Goal: Transaction & Acquisition: Purchase product/service

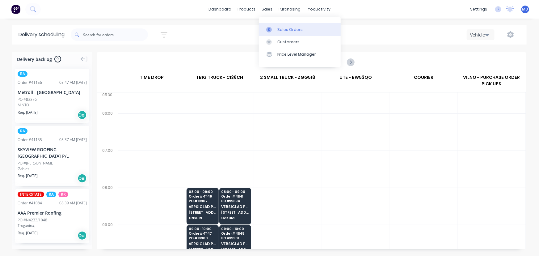
click at [290, 29] on div "Sales Orders" at bounding box center [289, 30] width 25 height 6
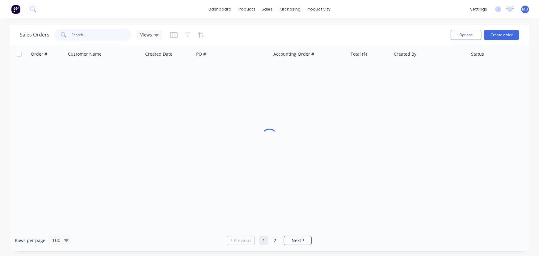
click at [112, 37] on input "text" at bounding box center [102, 35] width 60 height 12
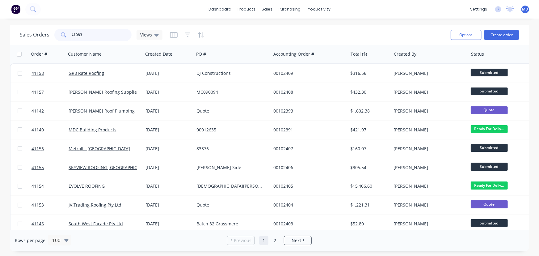
type input "41083"
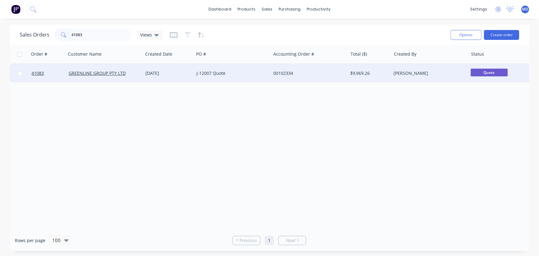
click at [249, 73] on div "J-12007 Quote" at bounding box center [230, 73] width 69 height 6
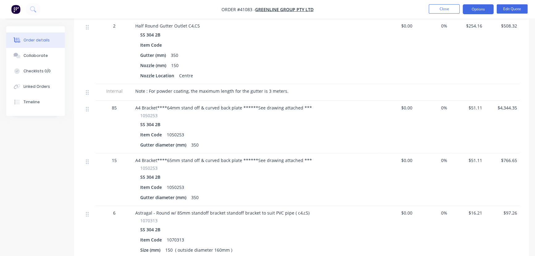
scroll to position [336, 0]
click at [444, 10] on button "Close" at bounding box center [443, 8] width 31 height 9
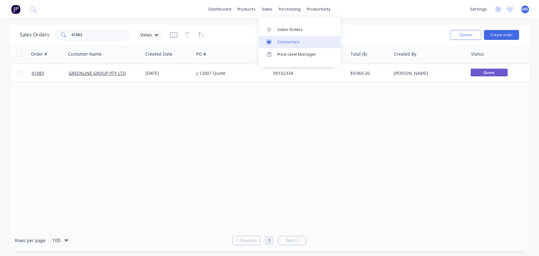
click at [290, 40] on div "Customers" at bounding box center [288, 42] width 22 height 6
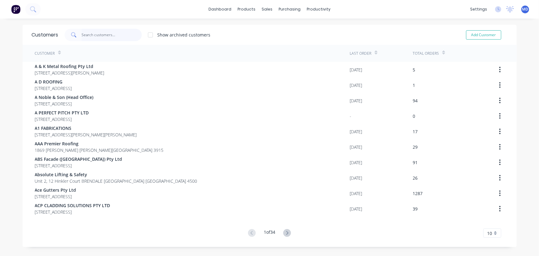
drag, startPoint x: 107, startPoint y: 40, endPoint x: 95, endPoint y: 34, distance: 12.8
click at [103, 39] on input "text" at bounding box center [111, 35] width 60 height 12
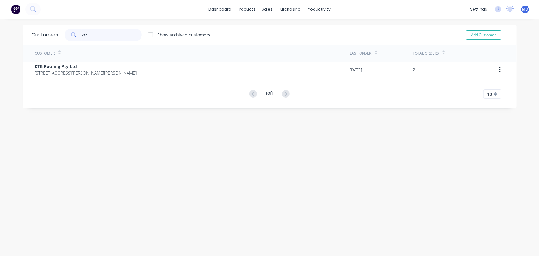
type input "ktb"
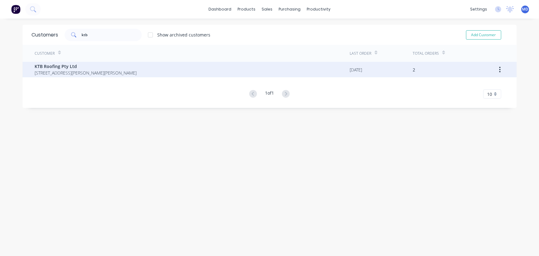
click at [48, 70] on span "6-8 Maughan Way CRANBOURNE WEST Victoria Australia 3977" at bounding box center [86, 72] width 102 height 6
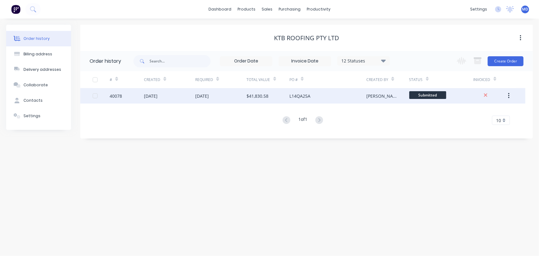
click at [209, 96] on div "25 Aug 2025" at bounding box center [202, 96] width 14 height 6
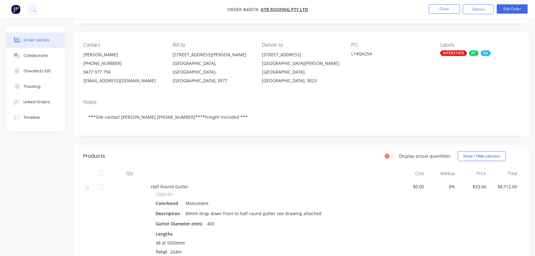
scroll to position [28, 0]
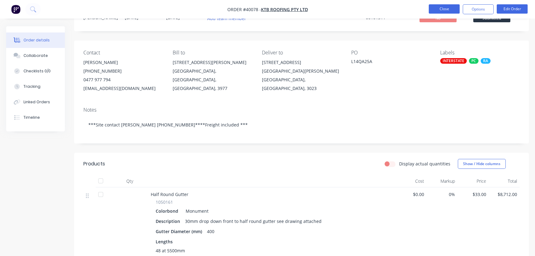
click at [439, 9] on button "Close" at bounding box center [443, 8] width 31 height 9
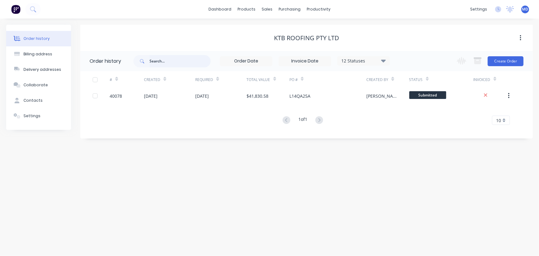
click at [178, 64] on input "text" at bounding box center [179, 61] width 61 height 12
type input "aaa"
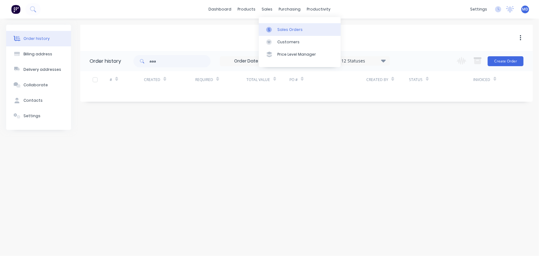
click at [282, 28] on div "Sales Orders" at bounding box center [289, 30] width 25 height 6
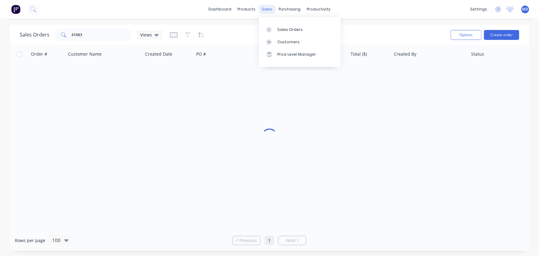
click at [263, 8] on div "sales" at bounding box center [266, 9] width 17 height 9
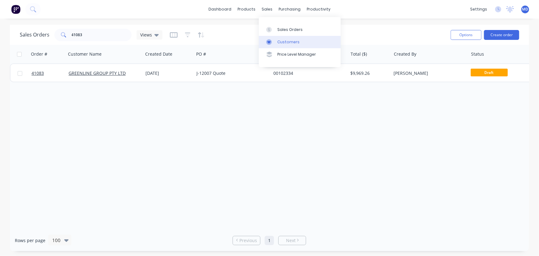
click at [282, 42] on div "Customers" at bounding box center [288, 42] width 22 height 6
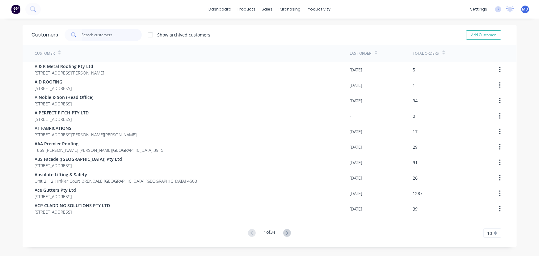
click at [119, 35] on input "text" at bounding box center [111, 35] width 60 height 12
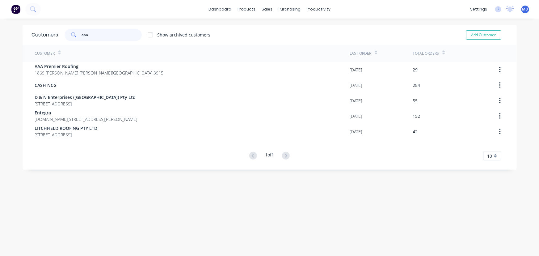
type input "aaa"
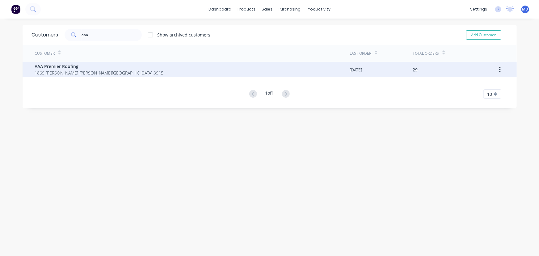
click at [56, 70] on span "1869 Frankston Flinders Rd Hastings Victoria Australia 3915" at bounding box center [99, 72] width 129 height 6
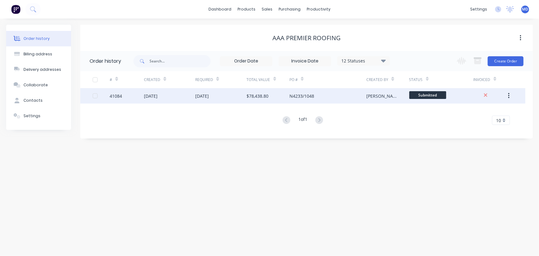
click at [150, 95] on div "[DATE]" at bounding box center [151, 96] width 14 height 6
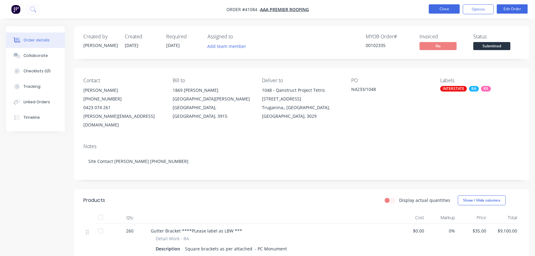
click at [436, 9] on button "Close" at bounding box center [443, 8] width 31 height 9
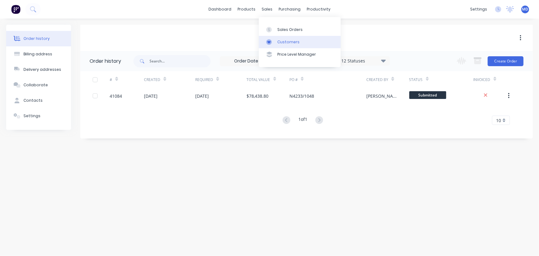
click at [289, 40] on div "Customers" at bounding box center [288, 42] width 22 height 6
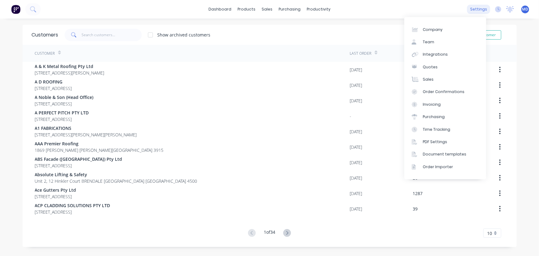
click at [474, 5] on div "settings" at bounding box center [478, 9] width 23 height 9
click at [430, 43] on div "Team" at bounding box center [428, 42] width 11 height 6
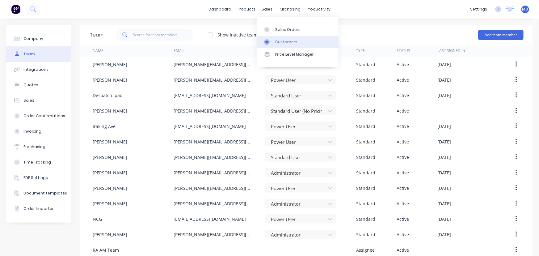
click at [290, 43] on div "Customers" at bounding box center [286, 42] width 22 height 6
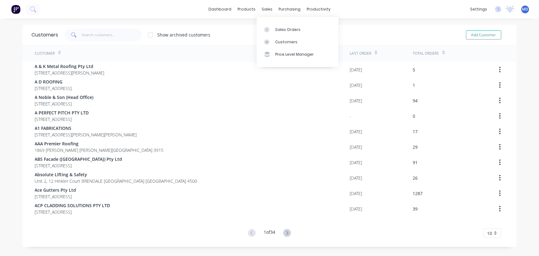
drag, startPoint x: 288, startPoint y: 41, endPoint x: 225, endPoint y: 45, distance: 62.8
click at [288, 41] on div "Customers" at bounding box center [286, 42] width 22 height 6
click at [106, 40] on input "text" at bounding box center [111, 35] width 60 height 12
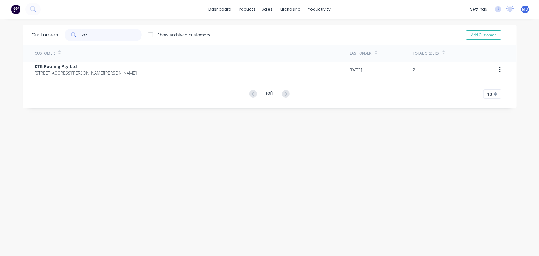
type input "ktb"
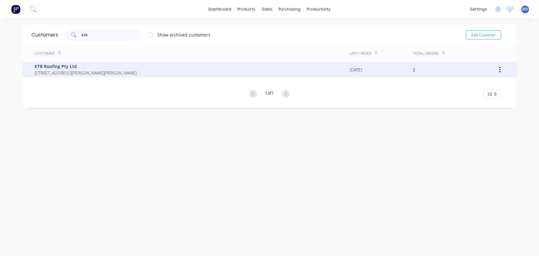
click at [53, 71] on span "6-8 Maughan Way CRANBOURNE WEST Victoria Australia 3977" at bounding box center [86, 72] width 102 height 6
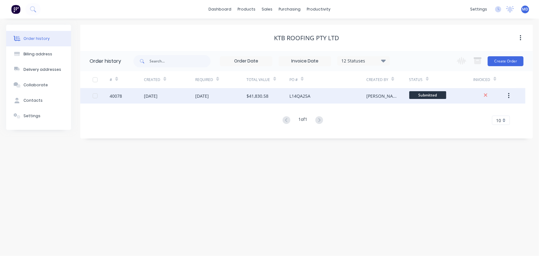
click at [222, 93] on div "25 Aug 2025" at bounding box center [220, 95] width 51 height 15
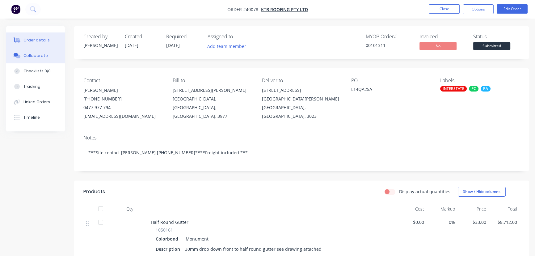
click at [31, 53] on div "Collaborate" at bounding box center [35, 56] width 24 height 6
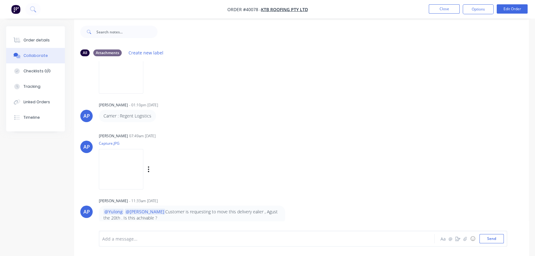
scroll to position [9, 0]
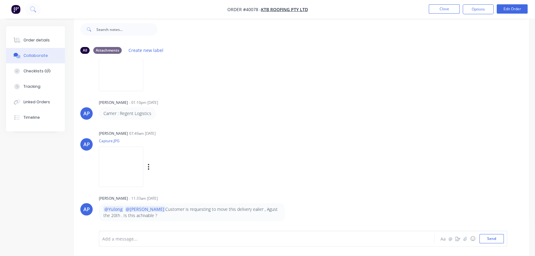
click at [127, 168] on img at bounding box center [121, 166] width 44 height 40
click at [445, 10] on button "Close" at bounding box center [443, 8] width 31 height 9
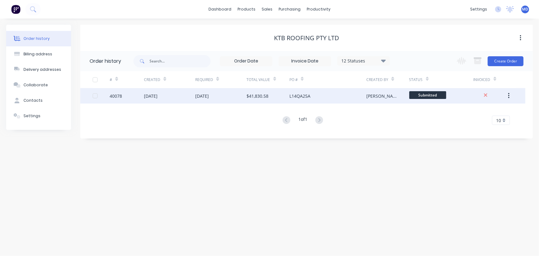
click at [200, 95] on div "25 Aug 2025" at bounding box center [202, 96] width 14 height 6
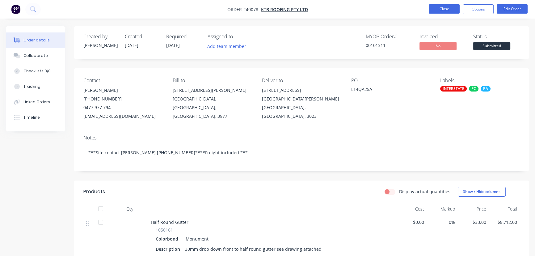
click at [446, 7] on button "Close" at bounding box center [443, 8] width 31 height 9
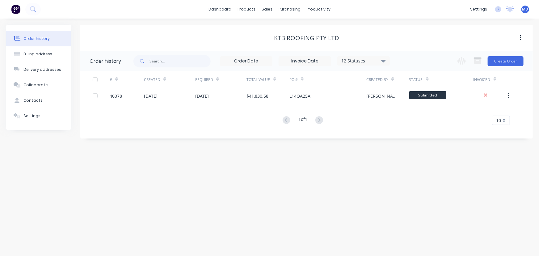
click at [382, 60] on icon at bounding box center [383, 60] width 5 height 3
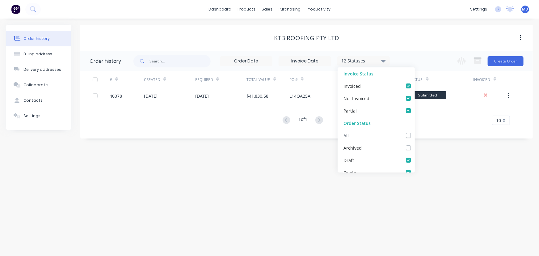
click at [414, 132] on label at bounding box center [414, 132] width 0 height 0
click at [414, 135] on input "checkbox" at bounding box center [416, 135] width 5 height 6
checkbox input "true"
click at [438, 153] on div "Order history Billing address Delivery addresses Collaborate Contacts Settings …" at bounding box center [269, 137] width 539 height 237
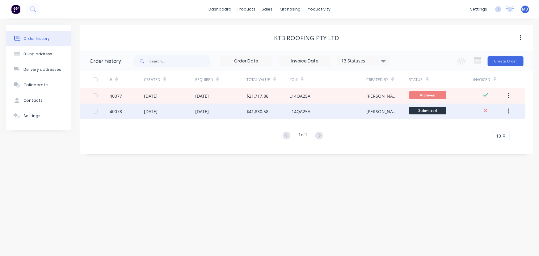
click at [206, 107] on div "25 Aug 2025" at bounding box center [220, 110] width 51 height 15
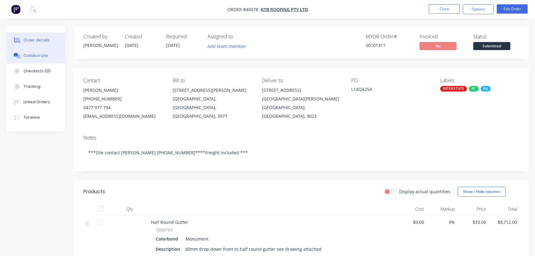
drag, startPoint x: 34, startPoint y: 55, endPoint x: 38, endPoint y: 61, distance: 7.1
click at [34, 56] on div "Collaborate" at bounding box center [35, 56] width 24 height 6
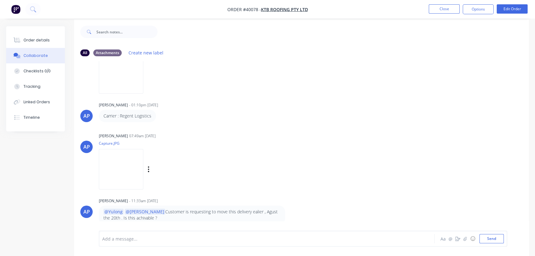
scroll to position [9, 0]
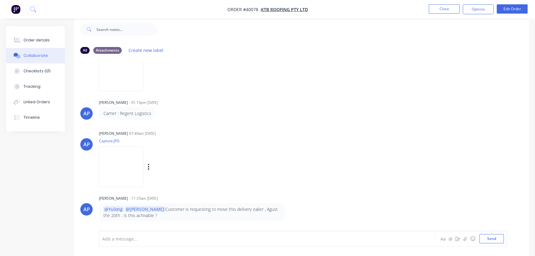
click at [127, 164] on img at bounding box center [121, 166] width 44 height 40
click at [37, 37] on button "Order details" at bounding box center [35, 39] width 59 height 15
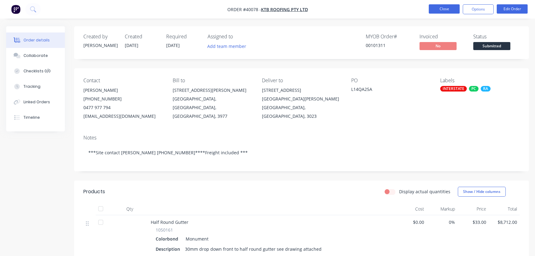
click at [440, 9] on button "Close" at bounding box center [443, 8] width 31 height 9
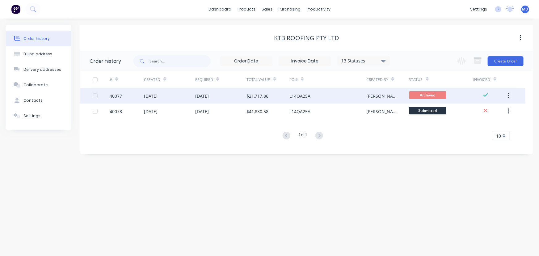
click at [200, 96] on div "24 Jul 2025" at bounding box center [202, 96] width 14 height 6
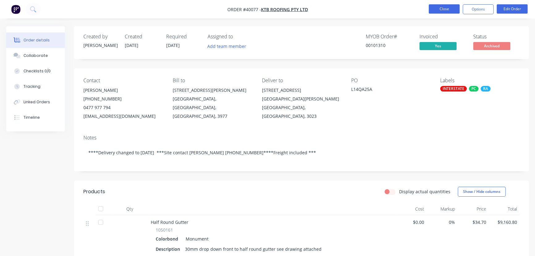
click at [442, 10] on button "Close" at bounding box center [443, 8] width 31 height 9
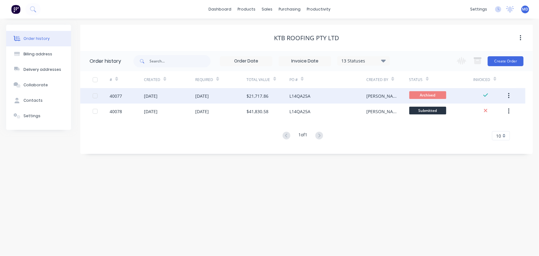
click at [176, 96] on div "16 Jun 2025" at bounding box center [169, 95] width 51 height 15
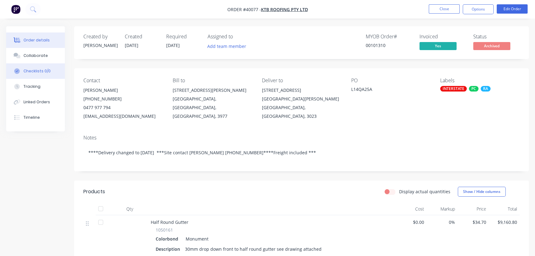
drag, startPoint x: 38, startPoint y: 57, endPoint x: 57, endPoint y: 68, distance: 22.3
click at [38, 57] on div "Collaborate" at bounding box center [35, 56] width 24 height 6
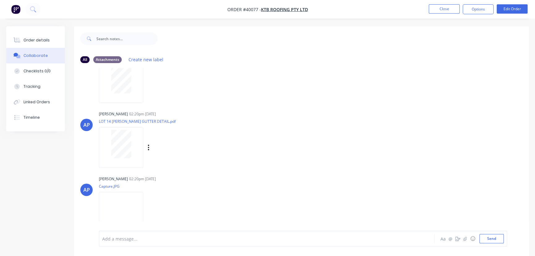
scroll to position [112, 0]
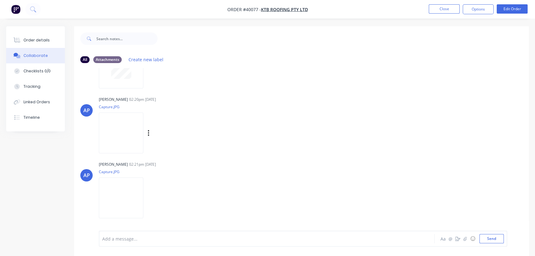
click at [121, 138] on img at bounding box center [121, 132] width 44 height 40
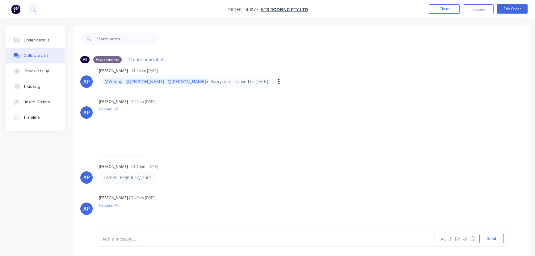
scroll to position [589, 0]
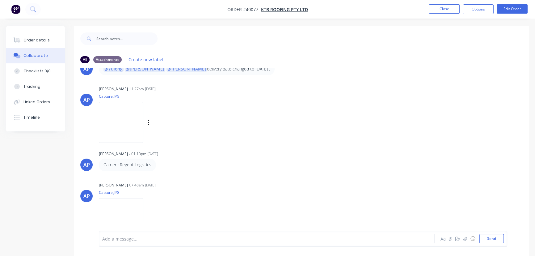
click at [120, 119] on img at bounding box center [121, 122] width 44 height 40
click at [118, 204] on img at bounding box center [121, 218] width 44 height 40
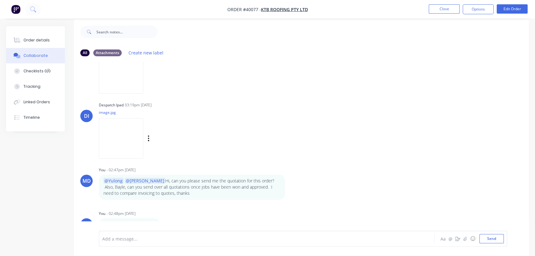
scroll to position [9, 0]
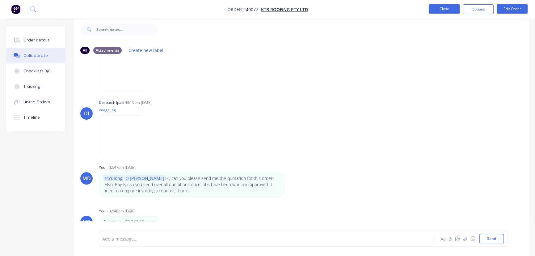
click at [450, 7] on button "Close" at bounding box center [443, 8] width 31 height 9
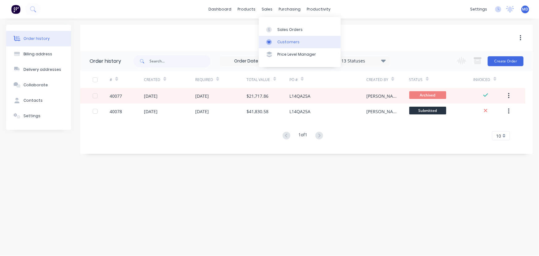
click at [290, 41] on div "Customers" at bounding box center [288, 42] width 22 height 6
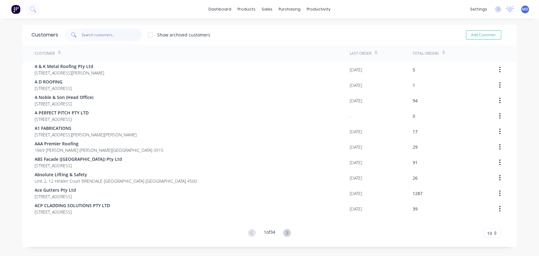
click at [107, 36] on input "text" at bounding box center [111, 35] width 60 height 12
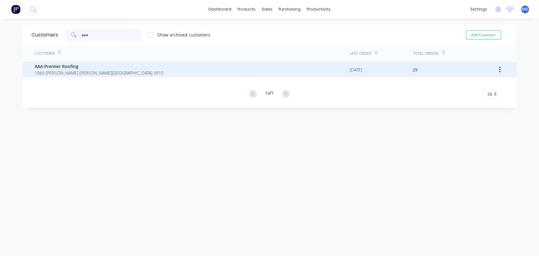
type input "aaa"
click at [62, 67] on span "AAA Premier Roofing" at bounding box center [99, 66] width 129 height 6
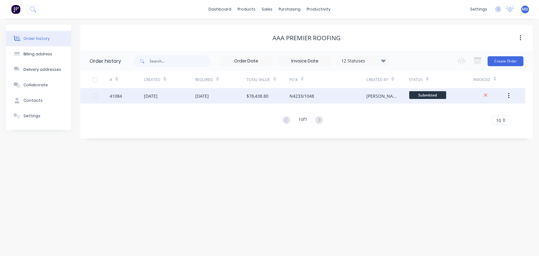
click at [198, 95] on div "27 Aug 2025" at bounding box center [202, 96] width 14 height 6
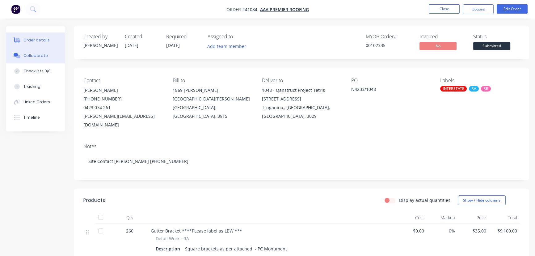
click at [40, 55] on div "Collaborate" at bounding box center [35, 56] width 24 height 6
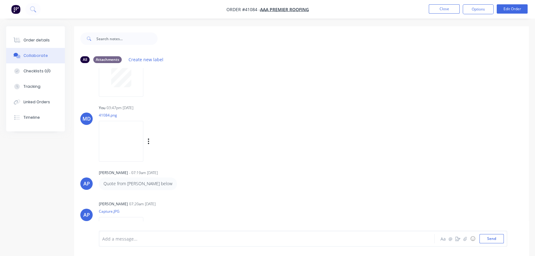
scroll to position [84, 0]
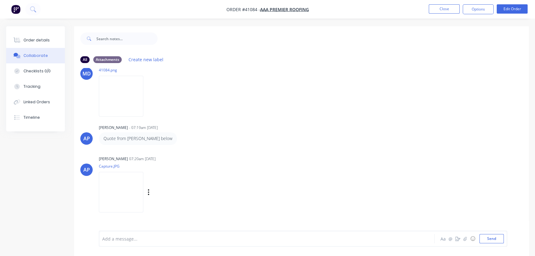
click at [127, 195] on img at bounding box center [121, 192] width 44 height 40
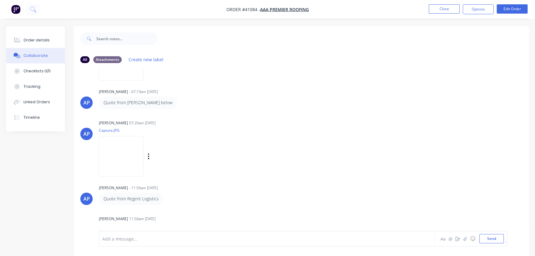
scroll to position [164, 0]
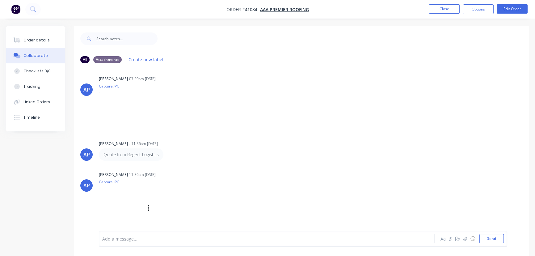
click at [120, 206] on img at bounding box center [121, 207] width 44 height 40
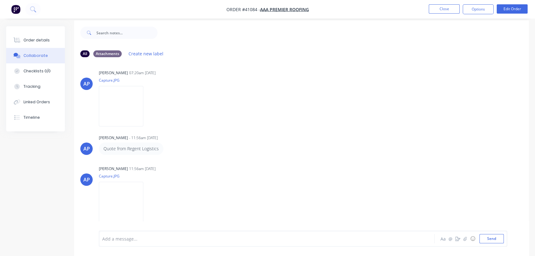
scroll to position [9, 0]
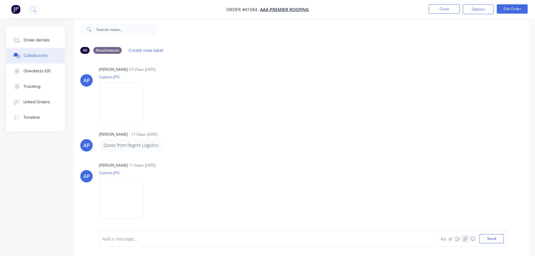
click at [466, 238] on icon "button" at bounding box center [465, 238] width 4 height 4
click at [490, 236] on button "Send" at bounding box center [491, 238] width 24 height 9
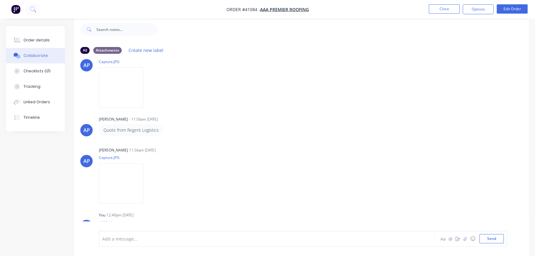
scroll to position [192, 0]
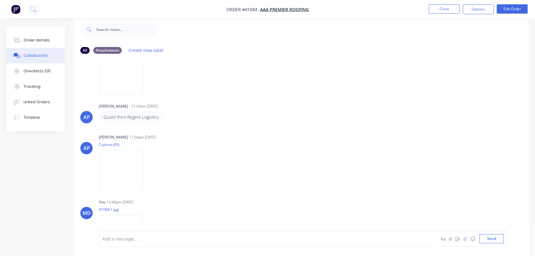
click at [130, 219] on img at bounding box center [121, 235] width 44 height 40
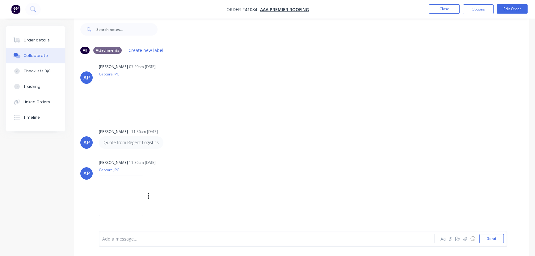
scroll to position [229, 0]
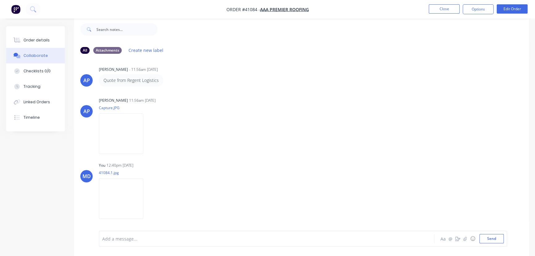
click at [124, 241] on div at bounding box center [252, 238] width 301 height 6
click at [491, 239] on button "Send" at bounding box center [491, 238] width 24 height 9
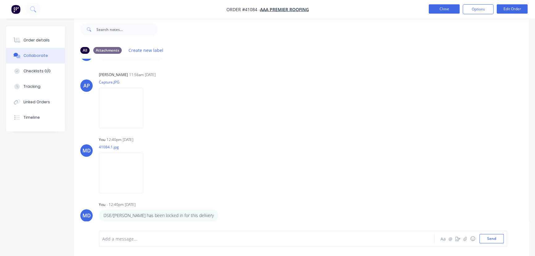
click at [441, 10] on button "Close" at bounding box center [443, 8] width 31 height 9
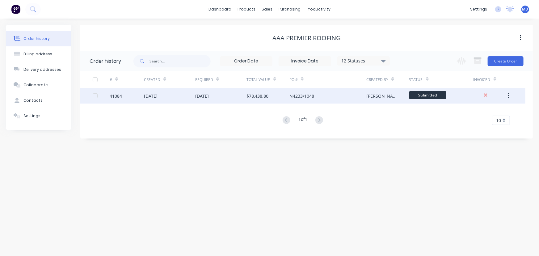
click at [174, 94] on div "[DATE]" at bounding box center [169, 95] width 51 height 15
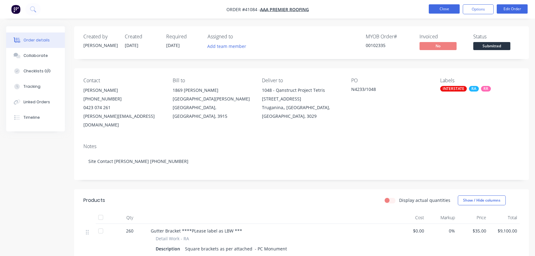
click at [443, 6] on button "Close" at bounding box center [443, 8] width 31 height 9
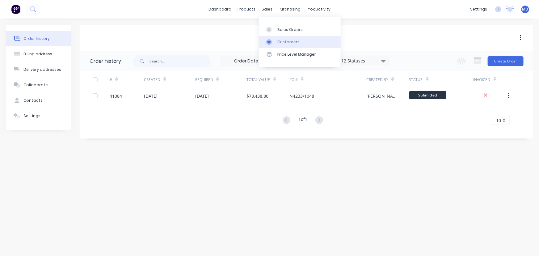
click at [284, 40] on div "Customers" at bounding box center [288, 42] width 22 height 6
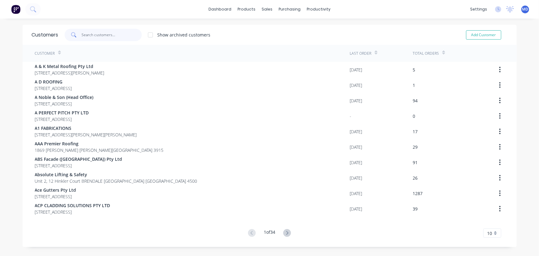
click at [115, 35] on input "text" at bounding box center [111, 35] width 60 height 12
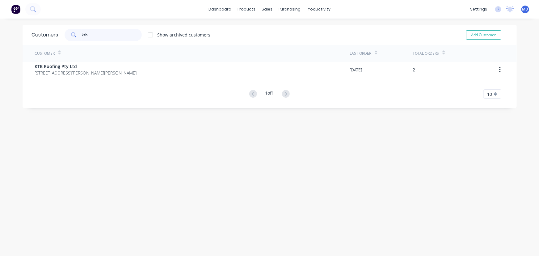
type input "ktb"
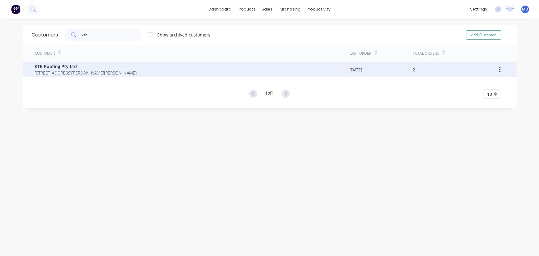
click at [52, 69] on span "KTB Roofing Pty Ltd" at bounding box center [86, 66] width 102 height 6
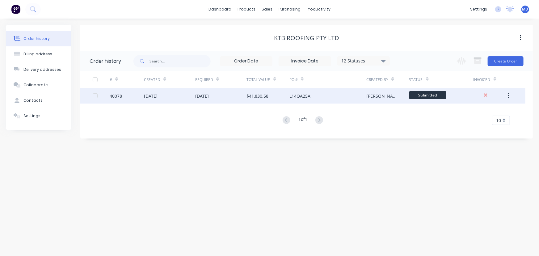
click at [231, 93] on div "25 Aug 2025" at bounding box center [220, 95] width 51 height 15
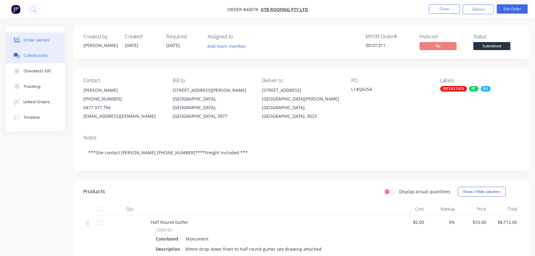
click at [30, 55] on div "Collaborate" at bounding box center [35, 56] width 24 height 6
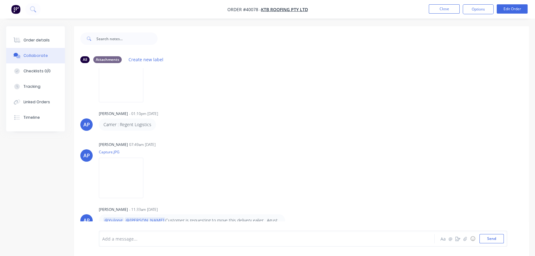
scroll to position [455, 0]
click at [121, 176] on img at bounding box center [121, 176] width 44 height 40
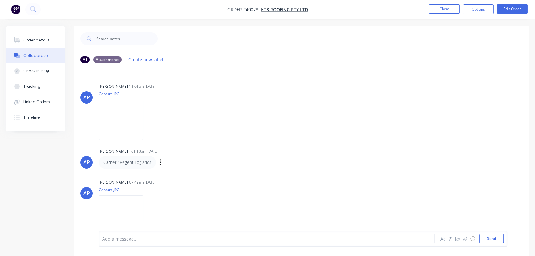
scroll to position [371, 0]
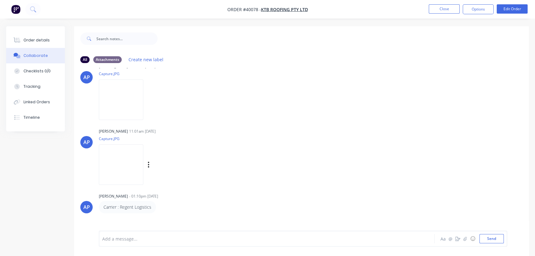
click at [125, 164] on img at bounding box center [121, 164] width 44 height 40
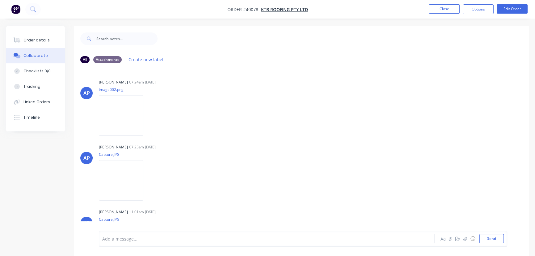
scroll to position [231, 0]
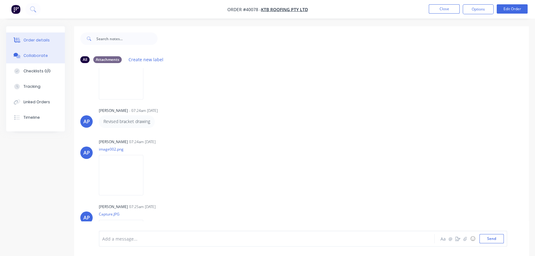
click at [34, 38] on div "Order details" at bounding box center [36, 40] width 26 height 6
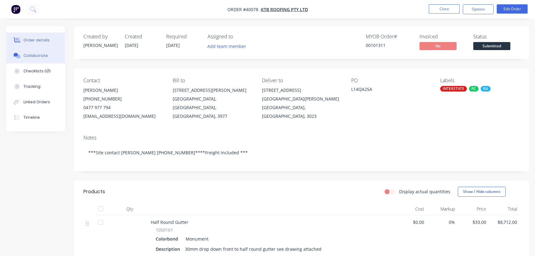
click at [34, 55] on div "Collaborate" at bounding box center [35, 56] width 24 height 6
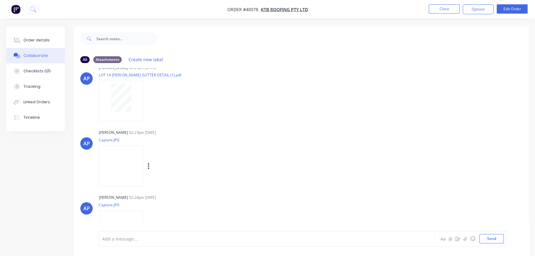
scroll to position [84, 0]
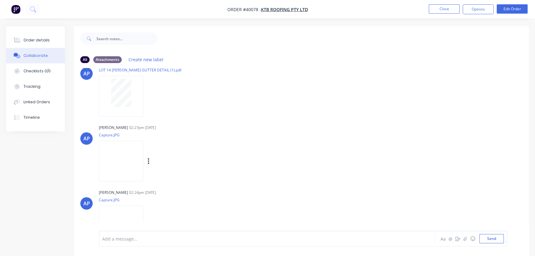
click at [120, 159] on img at bounding box center [121, 160] width 44 height 40
click at [35, 36] on button "Order details" at bounding box center [35, 39] width 59 height 15
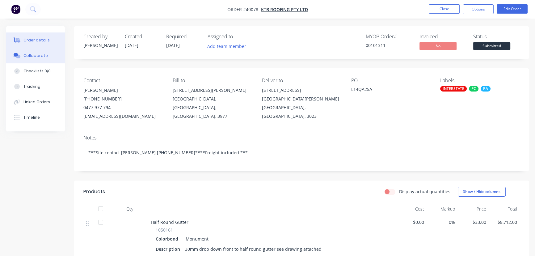
click at [36, 53] on div "Collaborate" at bounding box center [35, 56] width 24 height 6
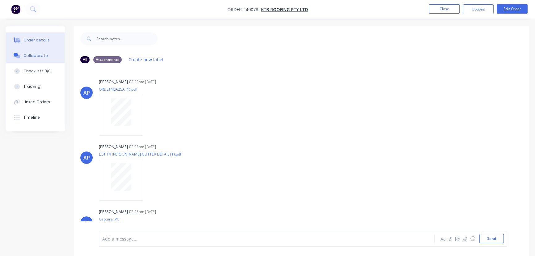
click at [38, 40] on div "Order details" at bounding box center [36, 40] width 26 height 6
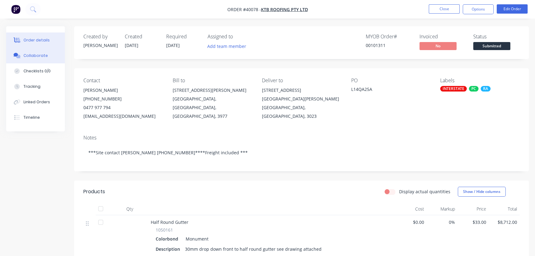
click at [38, 56] on div "Collaborate" at bounding box center [35, 56] width 24 height 6
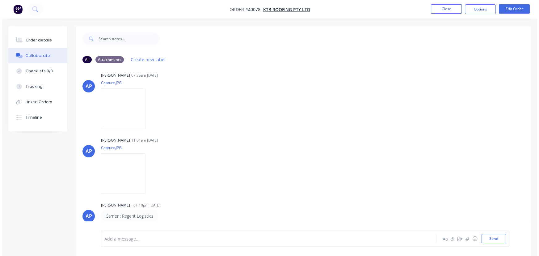
scroll to position [365, 0]
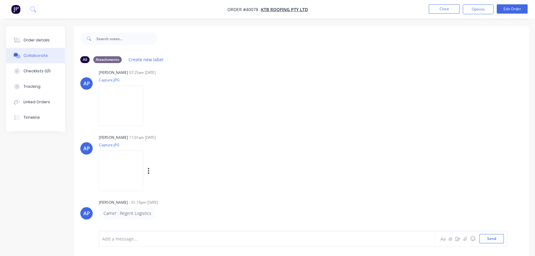
click at [127, 172] on img at bounding box center [121, 170] width 44 height 40
click at [447, 9] on button "Close" at bounding box center [443, 8] width 31 height 9
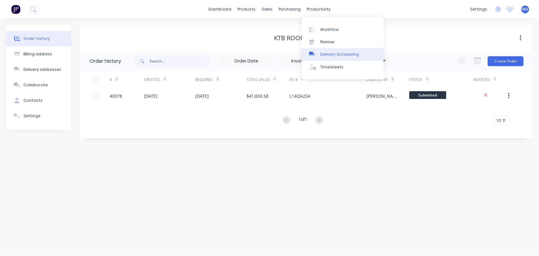
click at [344, 52] on div "Delivery Scheduling" at bounding box center [339, 55] width 39 height 6
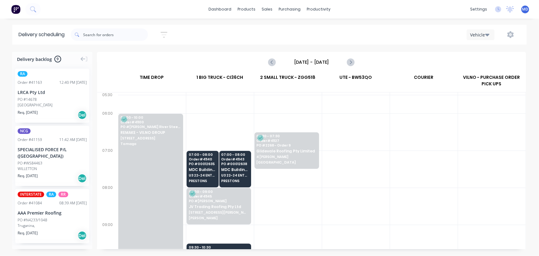
click at [319, 61] on input "Friday - 15/08/25" at bounding box center [311, 61] width 61 height 9
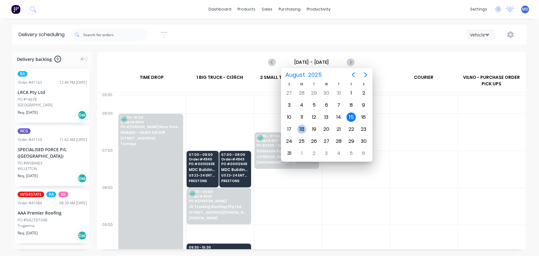
click at [301, 128] on div "18" at bounding box center [301, 128] width 9 height 9
type input "Monday - 18/08/25"
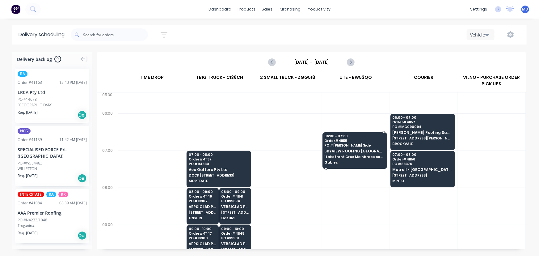
click at [343, 152] on span "SKYVIEW ROOFING [GEOGRAPHIC_DATA] P/L" at bounding box center [354, 151] width 60 height 4
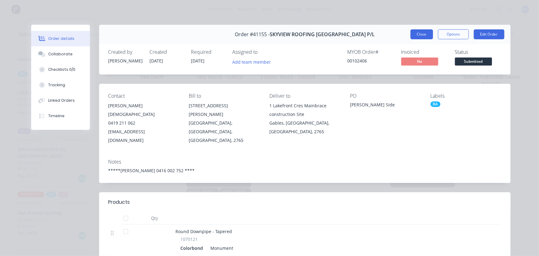
click at [419, 33] on button "Close" at bounding box center [421, 34] width 23 height 10
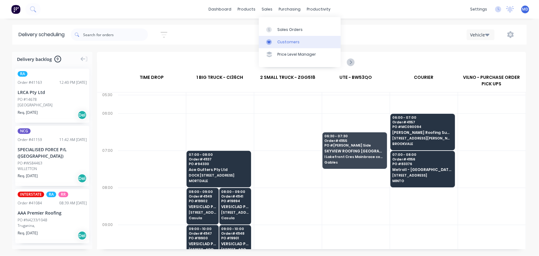
click at [293, 39] on div "Customers" at bounding box center [288, 42] width 22 height 6
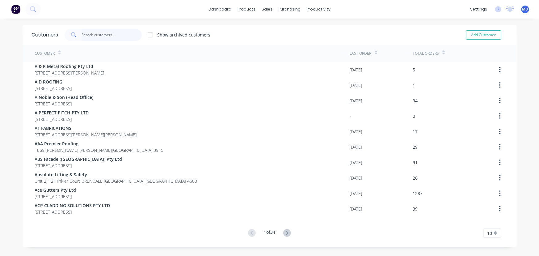
click at [108, 34] on input "text" at bounding box center [111, 35] width 60 height 12
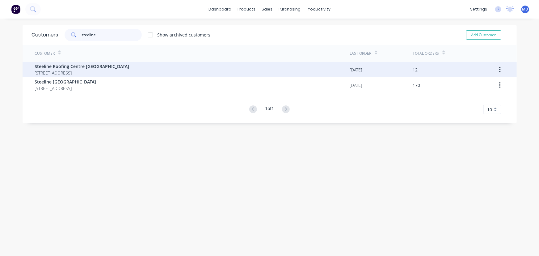
type input "steeline"
drag, startPoint x: 113, startPoint y: 62, endPoint x: 110, endPoint y: 65, distance: 4.8
click at [110, 65] on div "Steeline Roofing Centre Bathurst 49 Hampden Park KELSO New South Wales Australi…" at bounding box center [192, 69] width 315 height 15
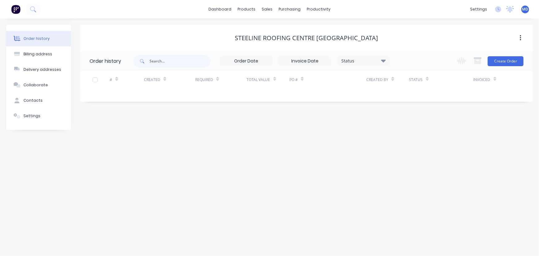
click at [94, 68] on div "Order history" at bounding box center [106, 61] width 53 height 20
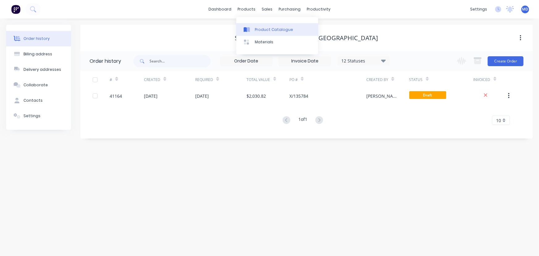
click at [273, 29] on div "Product Catalogue" at bounding box center [274, 30] width 38 height 6
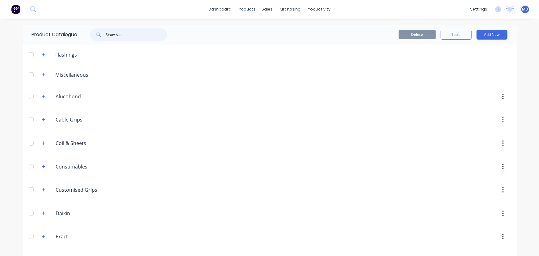
click at [123, 35] on input "text" at bounding box center [136, 34] width 61 height 12
type input "down"
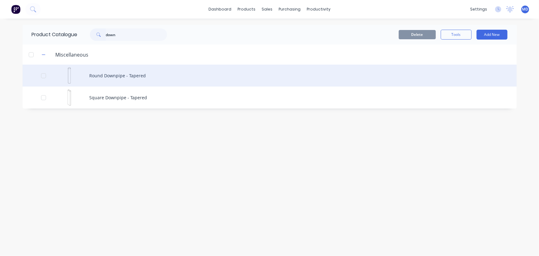
click at [118, 74] on div "Round Downpipe - Tapered" at bounding box center [270, 76] width 494 height 22
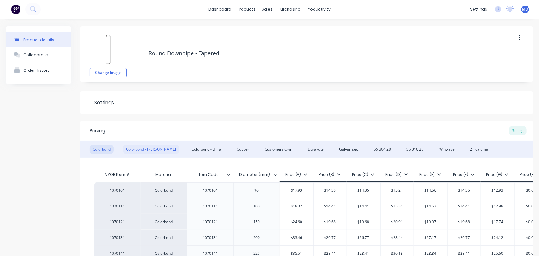
click at [142, 149] on div "Colorbond - Matt" at bounding box center [151, 148] width 56 height 9
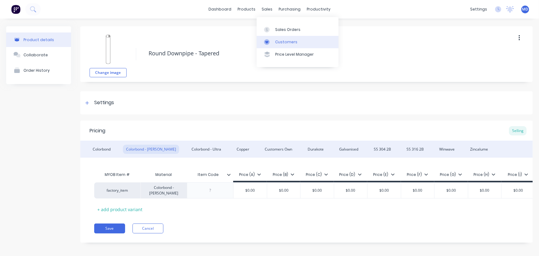
click at [285, 40] on div "Customers" at bounding box center [286, 42] width 22 height 6
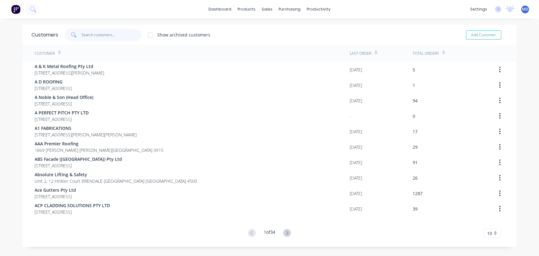
click at [102, 34] on input "text" at bounding box center [111, 35] width 60 height 12
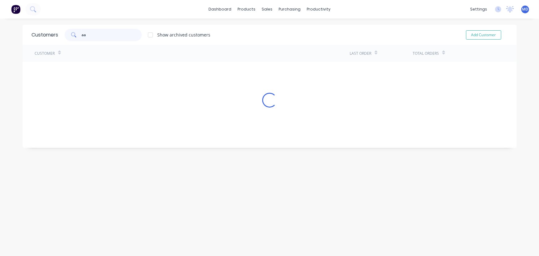
type input "aaa"
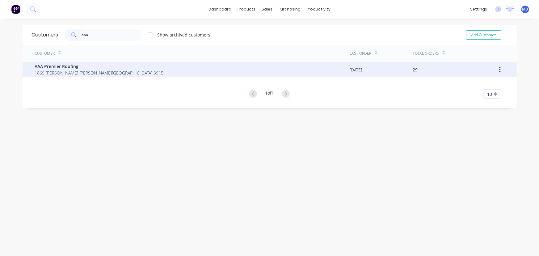
click at [69, 71] on span "1869 Frankston Flinders Rd Hastings Victoria Australia 3915" at bounding box center [99, 72] width 129 height 6
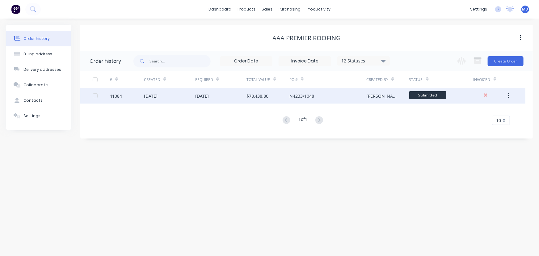
click at [239, 99] on div "27 Aug 2025" at bounding box center [220, 95] width 51 height 15
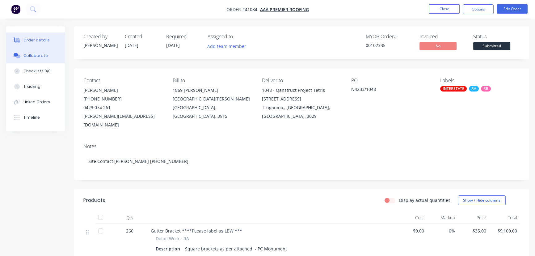
click at [34, 58] on div "Collaborate" at bounding box center [35, 56] width 24 height 6
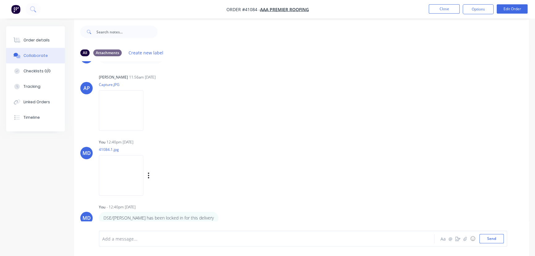
scroll to position [9, 0]
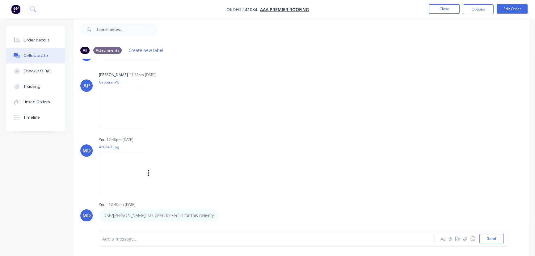
click at [110, 185] on img at bounding box center [121, 172] width 44 height 40
click at [123, 108] on img at bounding box center [121, 108] width 44 height 40
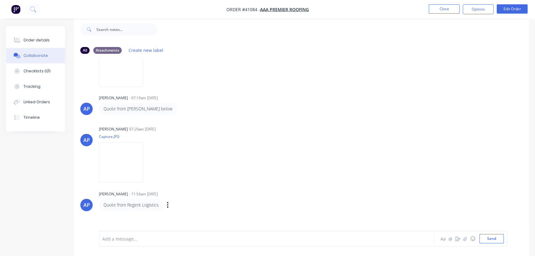
scroll to position [114, 0]
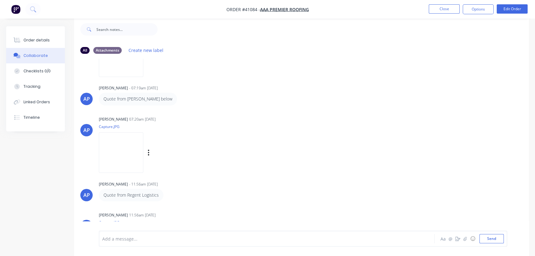
click at [126, 140] on img at bounding box center [121, 152] width 44 height 40
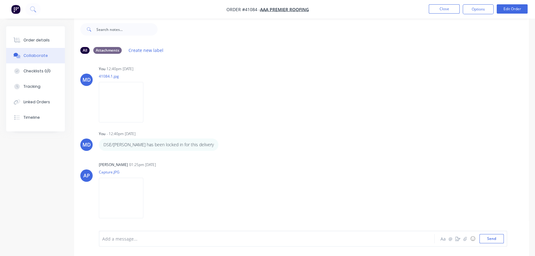
scroll to position [325, 0]
click at [120, 196] on img at bounding box center [121, 198] width 44 height 40
click at [222, 143] on icon "button" at bounding box center [223, 144] width 2 height 7
click at [226, 155] on button "Edit" at bounding box center [245, 156] width 39 height 10
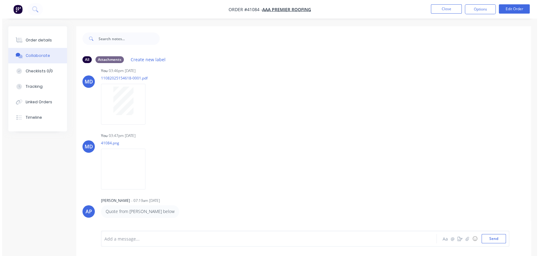
scroll to position [0, 0]
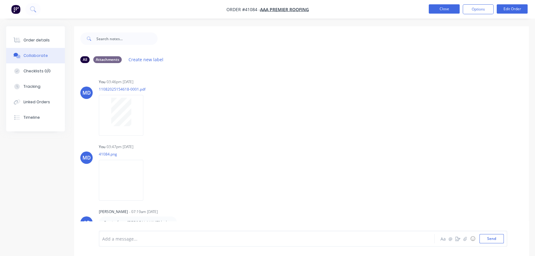
click at [444, 8] on button "Close" at bounding box center [443, 8] width 31 height 9
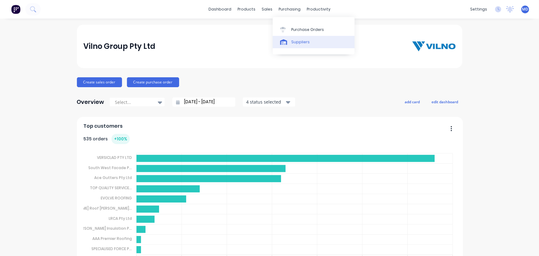
click at [303, 43] on div "Suppliers" at bounding box center [300, 42] width 19 height 6
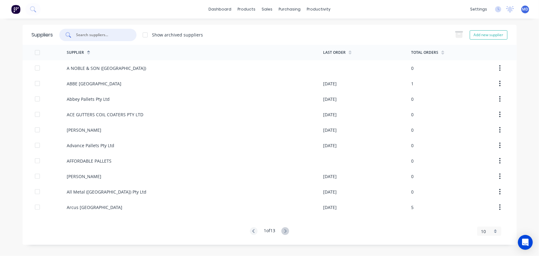
click at [108, 35] on input "text" at bounding box center [101, 35] width 51 height 6
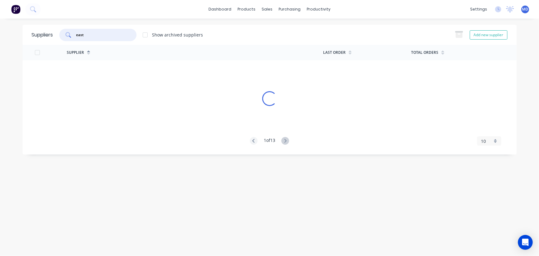
type input "east"
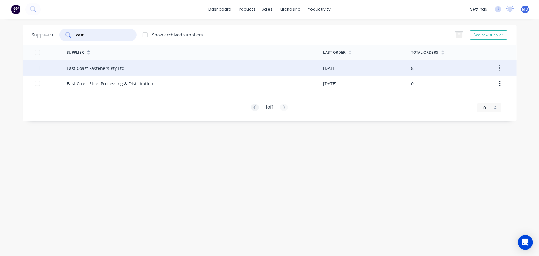
click at [106, 64] on div "East Coast Fasteners Pty Ltd" at bounding box center [195, 67] width 256 height 15
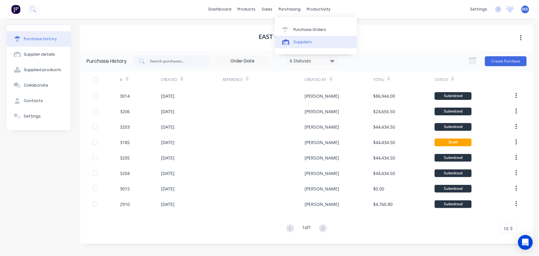
click at [306, 43] on div "Suppliers" at bounding box center [302, 42] width 19 height 6
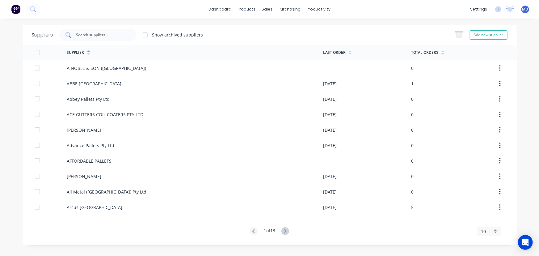
click at [110, 32] on input "text" at bounding box center [101, 35] width 51 height 6
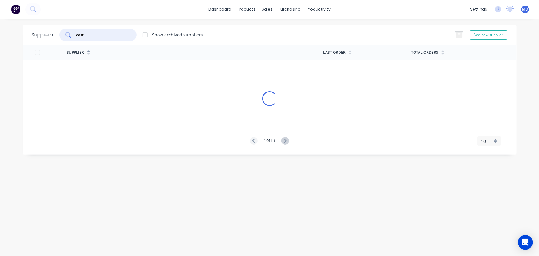
type input "east"
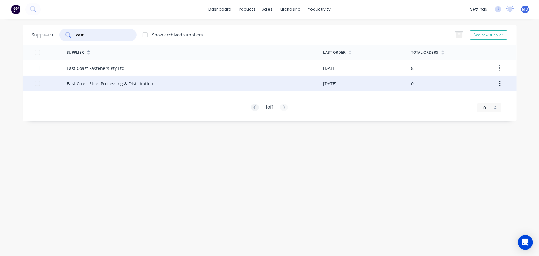
click at [142, 85] on div "East Coast Steel Processing & Distribution" at bounding box center [110, 83] width 86 height 6
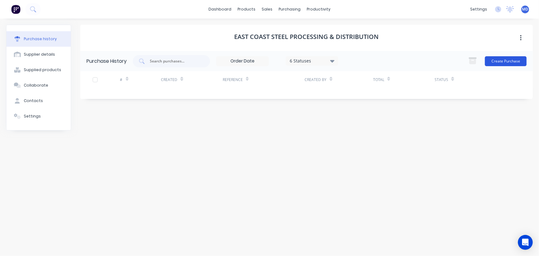
click at [513, 62] on button "Create Purchase" at bounding box center [506, 61] width 42 height 10
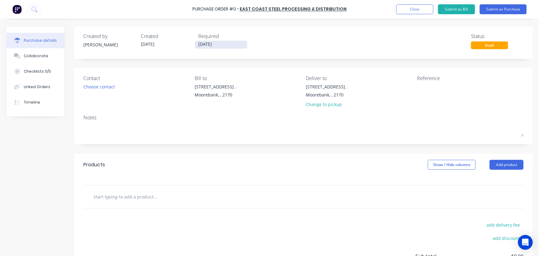
click at [209, 44] on input "[DATE]" at bounding box center [221, 45] width 52 height 8
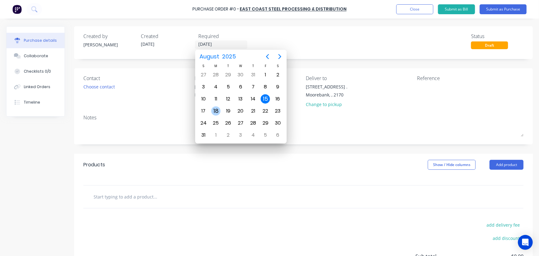
click at [217, 110] on div "18" at bounding box center [215, 110] width 9 height 9
type input "[DATE]"
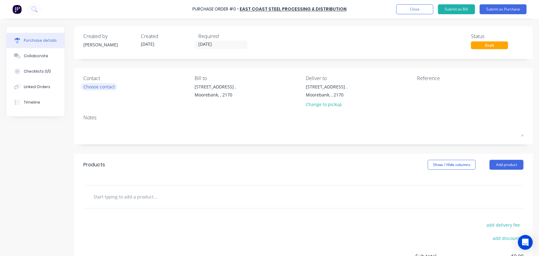
click at [88, 87] on div "Choose contact" at bounding box center [98, 86] width 31 height 6
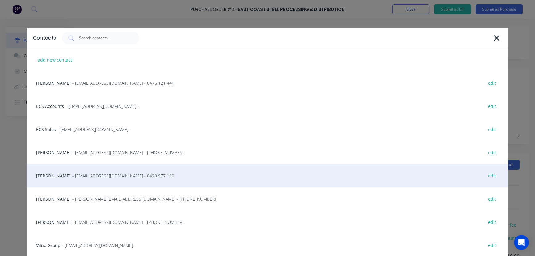
click at [75, 175] on span "- masonl@eastcoaststeel.com.au - 0420 977 109" at bounding box center [123, 175] width 102 height 6
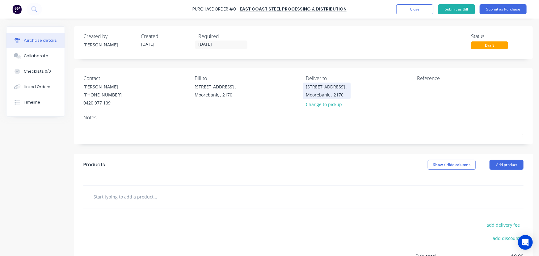
click at [335, 93] on div "Moorebank, , 2170" at bounding box center [327, 94] width 42 height 6
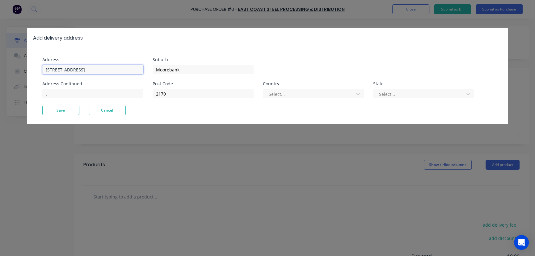
drag, startPoint x: 98, startPoint y: 70, endPoint x: -66, endPoint y: 68, distance: 163.9
click at [0, 68] on html "Purchase Order #0 - East Coast Steel Processing & Distribution Add product Clos…" at bounding box center [267, 143] width 535 height 286
type input "26 Iraking Avenue"
drag, startPoint x: 64, startPoint y: 109, endPoint x: 233, endPoint y: 164, distance: 178.1
click at [64, 109] on button "Save" at bounding box center [60, 110] width 37 height 9
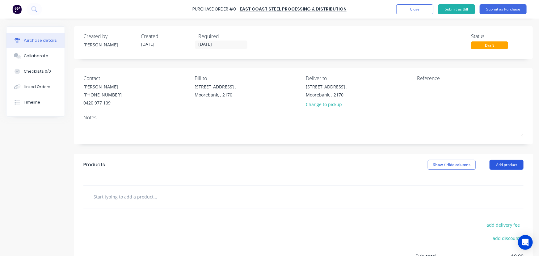
click at [506, 163] on button "Add product" at bounding box center [506, 165] width 34 height 10
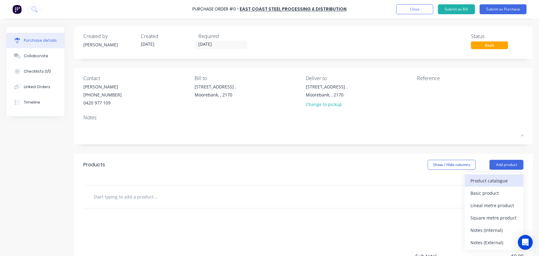
click at [501, 179] on div "Product catalogue" at bounding box center [494, 180] width 48 height 9
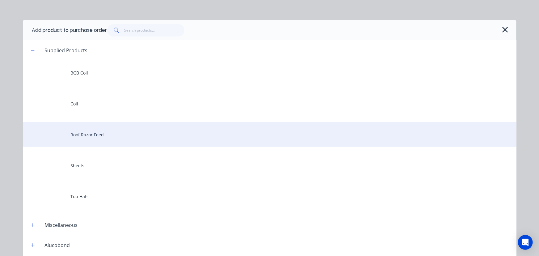
click at [96, 135] on div "Roof Razor Feed" at bounding box center [269, 134] width 493 height 25
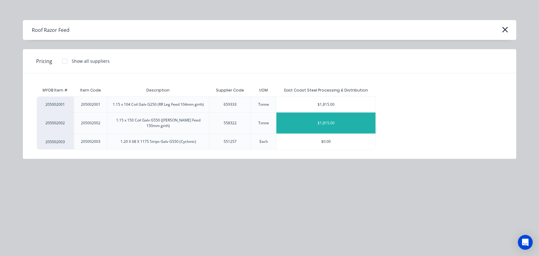
click at [339, 121] on div "$1,815.00" at bounding box center [325, 122] width 99 height 21
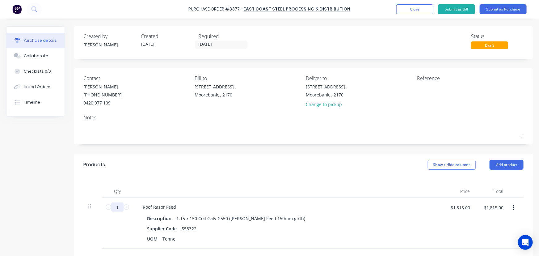
click at [120, 208] on input "1" at bounding box center [117, 206] width 12 height 9
type input "12"
type input "$21,780.00"
type input "12"
click at [467, 209] on input "$1,815.00" at bounding box center [459, 207] width 27 height 10
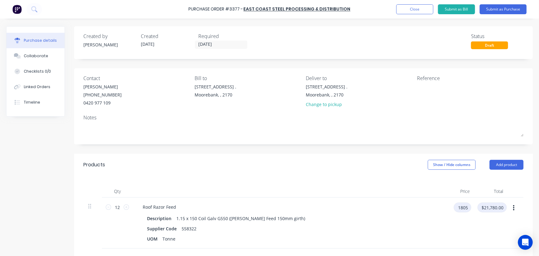
type input "$1,805.00"
type input "$21,660.00"
click at [508, 10] on button "Submit as Purchase" at bounding box center [502, 9] width 47 height 10
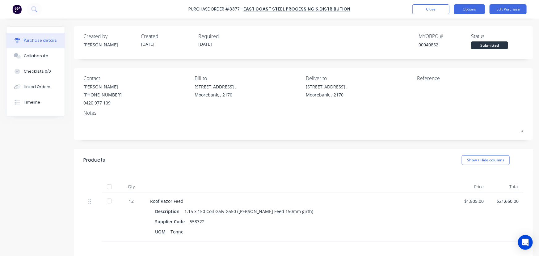
click at [469, 10] on button "Options" at bounding box center [469, 9] width 31 height 10
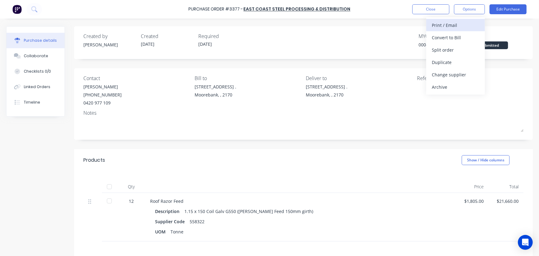
click at [452, 24] on div "Print / Email" at bounding box center [456, 25] width 48 height 9
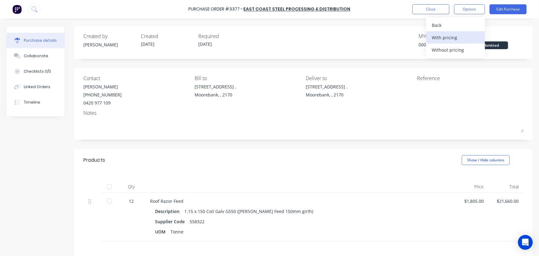
click at [451, 37] on div "With pricing" at bounding box center [456, 37] width 48 height 9
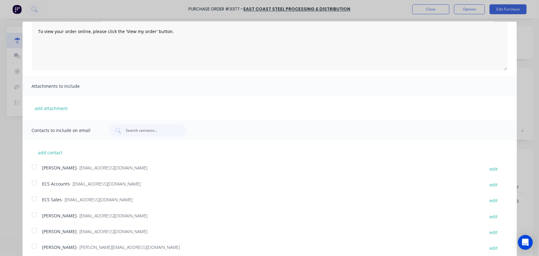
scroll to position [53, 0]
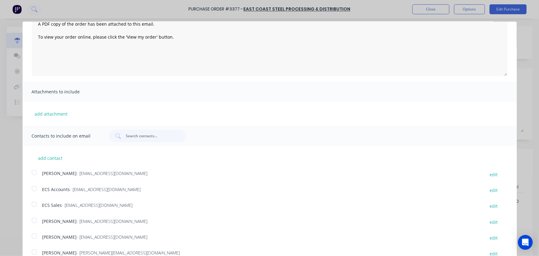
click at [33, 173] on div at bounding box center [34, 172] width 12 height 12
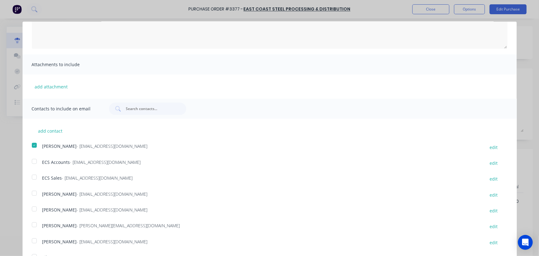
scroll to position [81, 0]
click at [33, 207] on div at bounding box center [34, 208] width 12 height 12
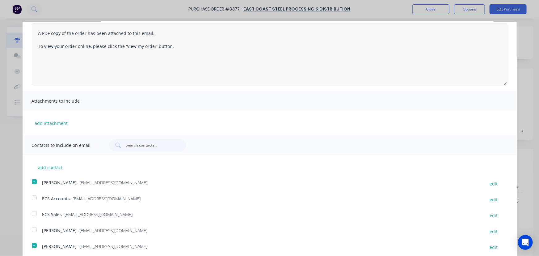
scroll to position [0, 0]
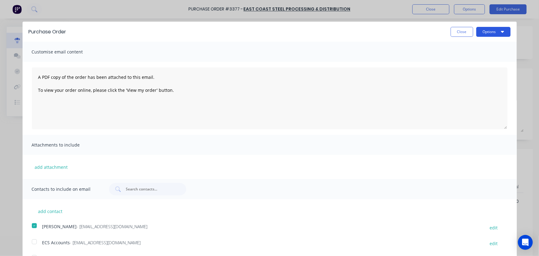
click at [481, 31] on button "Options" at bounding box center [493, 32] width 34 height 10
click at [464, 60] on div "Email" at bounding box center [481, 59] width 48 height 9
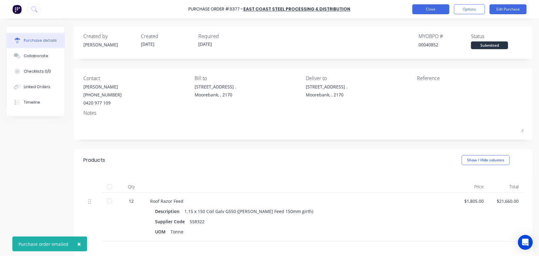
click at [428, 8] on button "Close" at bounding box center [430, 9] width 37 height 10
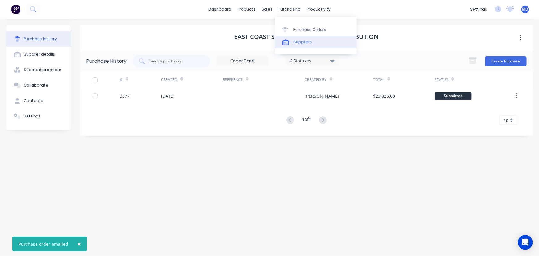
click at [303, 42] on div "Suppliers" at bounding box center [302, 42] width 19 height 6
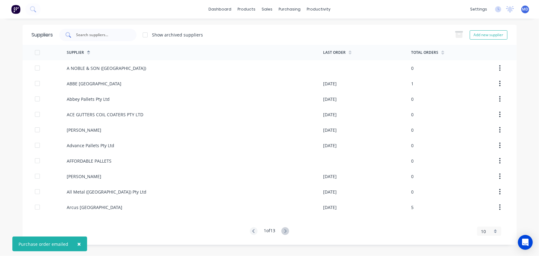
click at [114, 36] on input "text" at bounding box center [101, 35] width 51 height 6
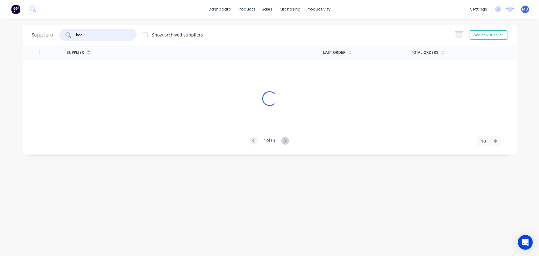
type input "boc"
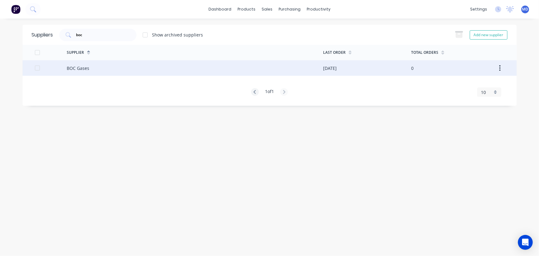
click at [107, 65] on div "BOC Gases" at bounding box center [195, 67] width 256 height 15
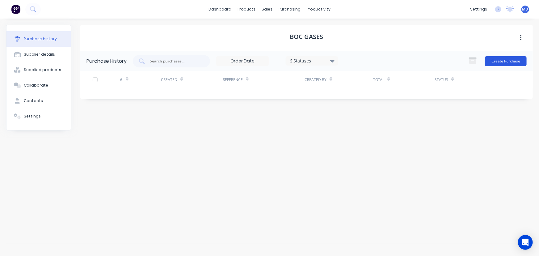
click at [513, 61] on button "Create Purchase" at bounding box center [506, 61] width 42 height 10
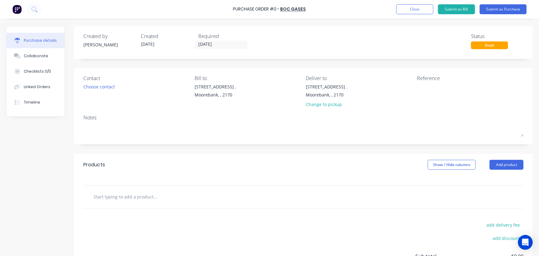
click at [211, 44] on input "[DATE]" at bounding box center [221, 45] width 52 height 8
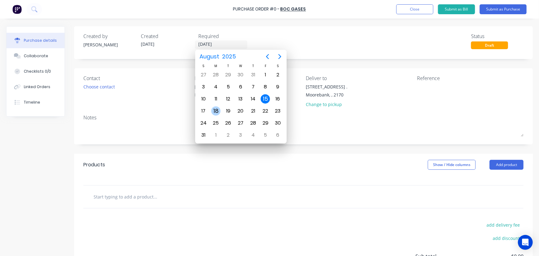
click at [215, 108] on div "18" at bounding box center [215, 110] width 9 height 9
type input "[DATE]"
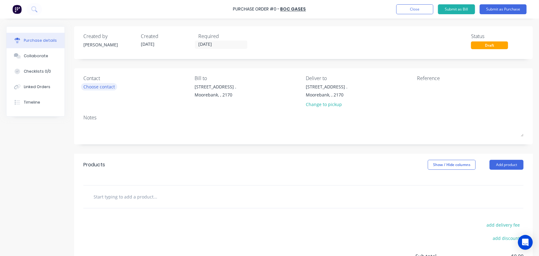
click at [102, 87] on div "Choose contact" at bounding box center [98, 86] width 31 height 6
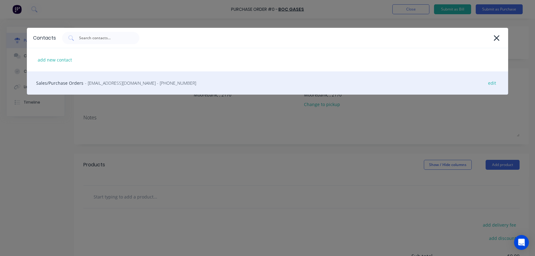
click at [59, 80] on div "Sales/Purchase Orders - moorebank.gas&gear@boc.com - (02) 9600 9900 edit" at bounding box center [267, 82] width 481 height 23
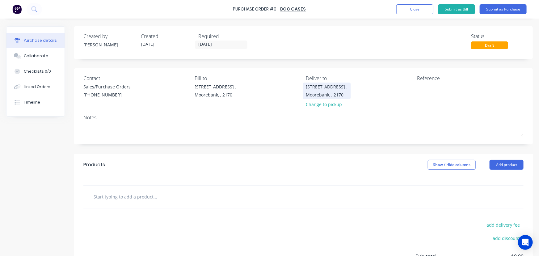
click at [328, 89] on div "[STREET_ADDRESS] ." at bounding box center [327, 86] width 42 height 6
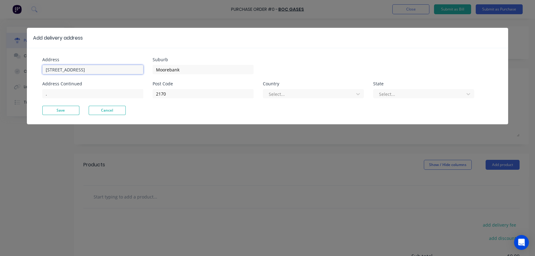
drag, startPoint x: 89, startPoint y: 67, endPoint x: -37, endPoint y: 73, distance: 125.8
click at [0, 73] on html "Purchase Order #0 - BOC Gases Add product Close Submit as Bill Submit as Purcha…" at bounding box center [267, 143] width 535 height 286
type input "26 Iraking Avenue"
click at [57, 114] on button "Save" at bounding box center [60, 110] width 37 height 9
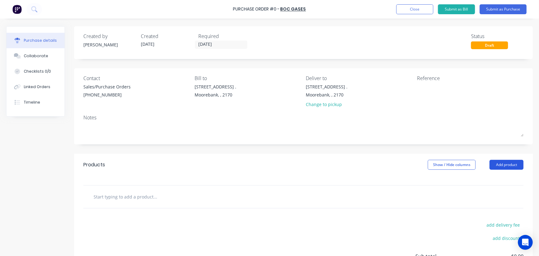
click at [507, 162] on button "Add product" at bounding box center [506, 165] width 34 height 10
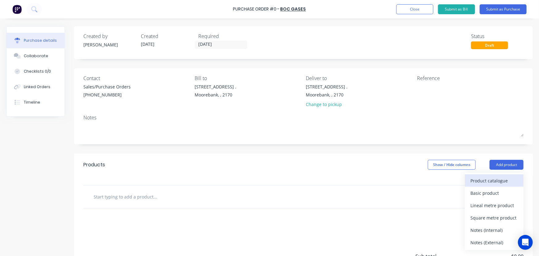
click at [498, 179] on div "Product catalogue" at bounding box center [494, 180] width 48 height 9
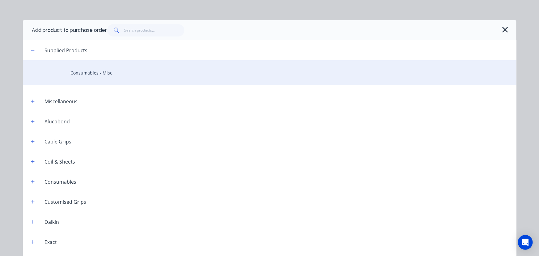
click at [80, 72] on div "Consumables - Misc" at bounding box center [269, 72] width 493 height 25
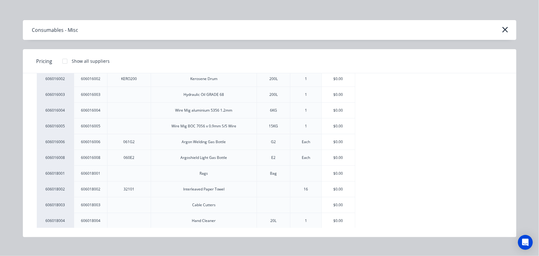
scroll to position [112, 0]
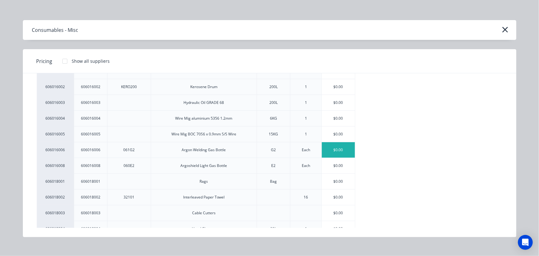
click at [339, 148] on div "$0.00" at bounding box center [338, 149] width 33 height 15
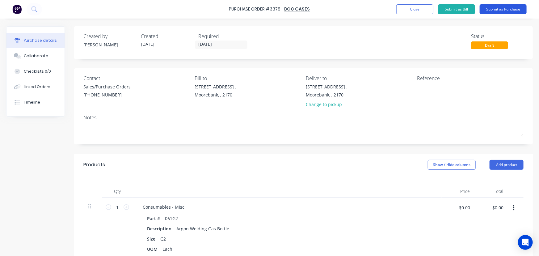
click at [498, 9] on button "Submit as Purchase" at bounding box center [502, 9] width 47 height 10
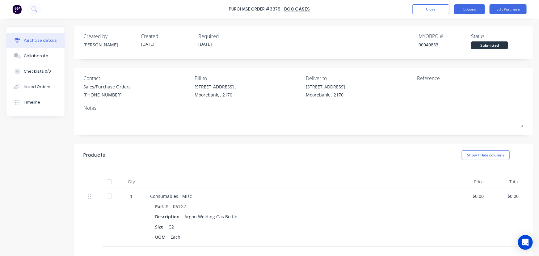
click at [468, 6] on button "Options" at bounding box center [469, 9] width 31 height 10
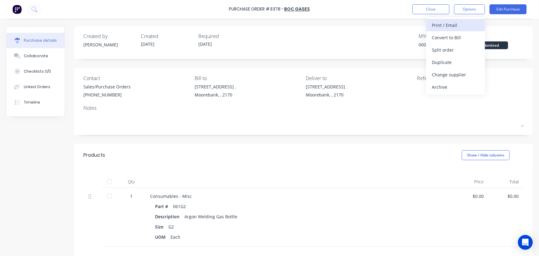
click at [451, 24] on div "Print / Email" at bounding box center [456, 25] width 48 height 9
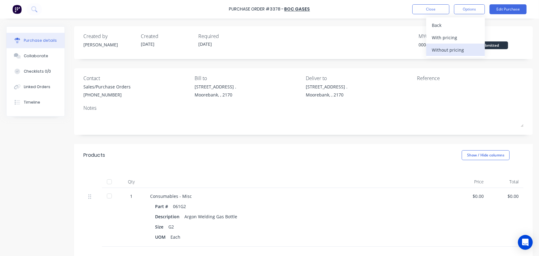
click at [452, 50] on div "Without pricing" at bounding box center [456, 49] width 48 height 9
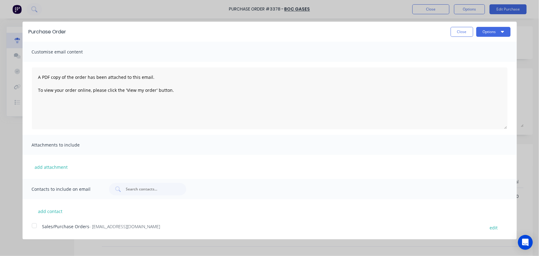
click at [33, 226] on div at bounding box center [34, 225] width 12 height 12
click at [486, 31] on button "Options" at bounding box center [493, 32] width 34 height 10
click at [464, 60] on div "Email" at bounding box center [481, 59] width 48 height 9
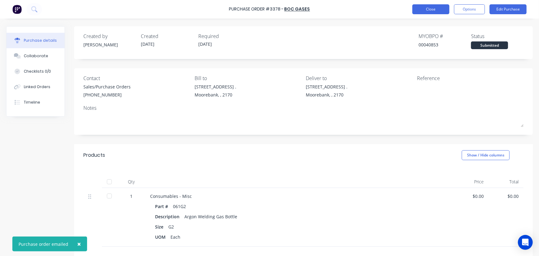
click at [439, 9] on button "Close" at bounding box center [430, 9] width 37 height 10
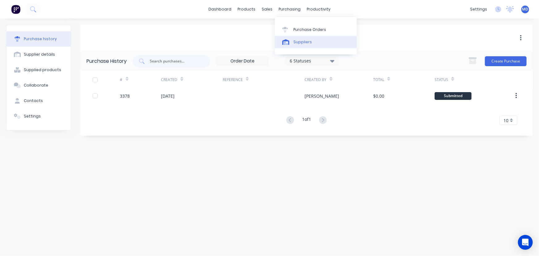
click at [300, 41] on div "Suppliers" at bounding box center [302, 42] width 19 height 6
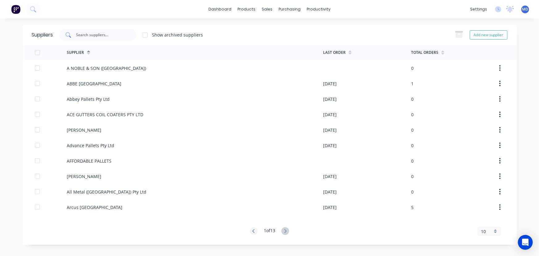
click at [92, 35] on input "text" at bounding box center [101, 35] width 51 height 6
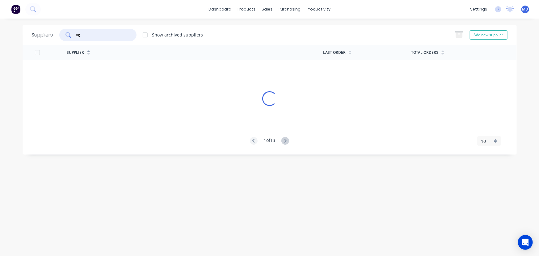
type input "vg"
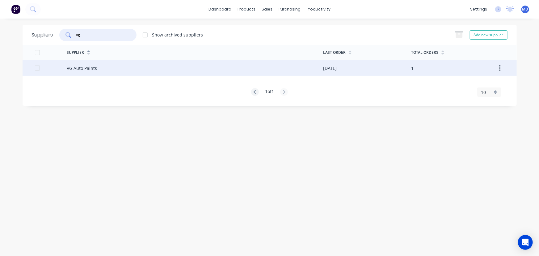
click at [88, 70] on div "VG Auto Paints" at bounding box center [82, 68] width 30 height 6
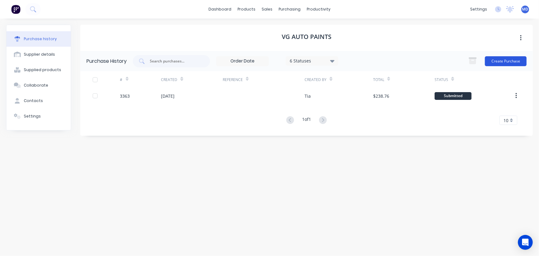
click at [512, 59] on button "Create Purchase" at bounding box center [506, 61] width 42 height 10
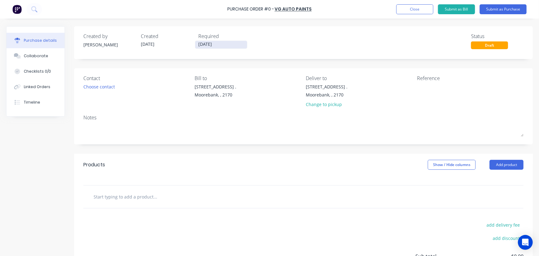
click at [214, 45] on input "[DATE]" at bounding box center [221, 45] width 52 height 8
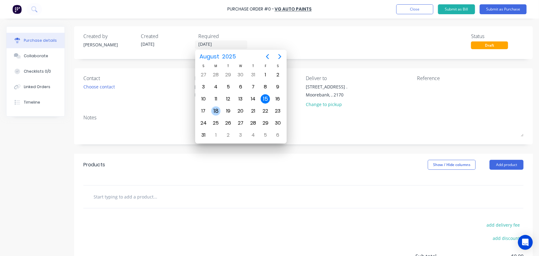
click at [215, 108] on div "18" at bounding box center [215, 110] width 9 height 9
type input "[DATE]"
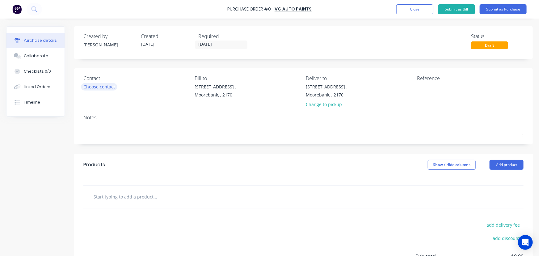
click at [98, 86] on div "Choose contact" at bounding box center [98, 86] width 31 height 6
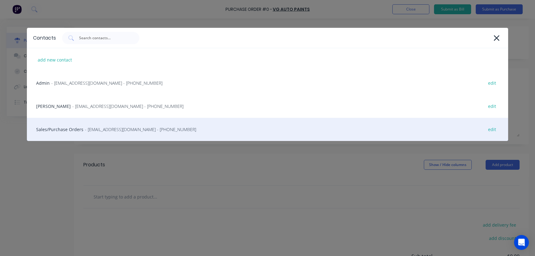
click at [61, 127] on div "Sales/Purchase Orders - orders@vgautopaints.com.au - (02) 9636 5411 edit" at bounding box center [267, 129] width 481 height 23
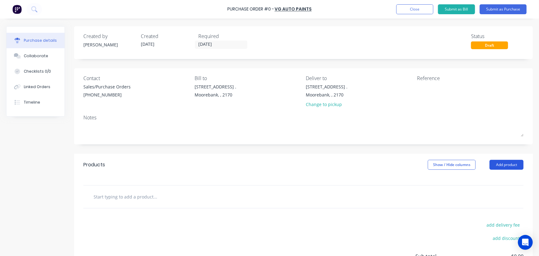
click at [504, 163] on button "Add product" at bounding box center [506, 165] width 34 height 10
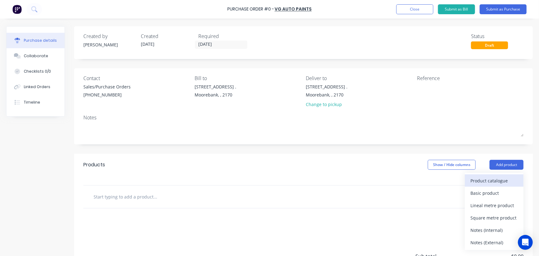
click at [484, 181] on div "Product catalogue" at bounding box center [494, 180] width 48 height 9
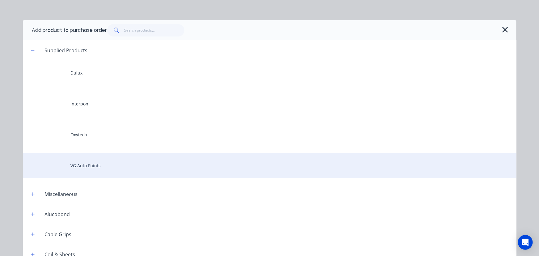
click at [100, 166] on div "VG Auto Paints" at bounding box center [269, 165] width 493 height 25
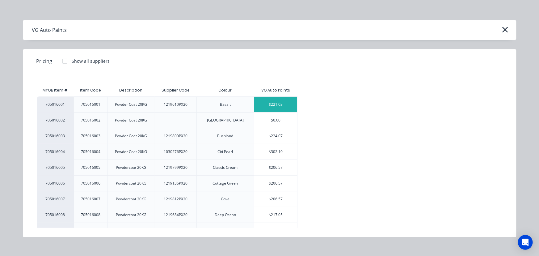
click at [276, 100] on div "$221.03" at bounding box center [275, 104] width 43 height 15
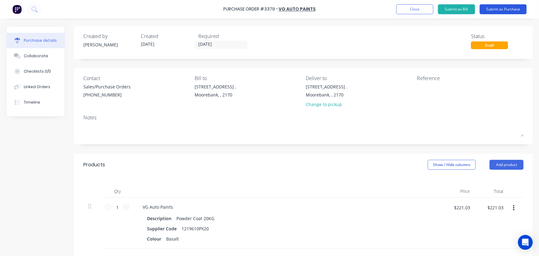
click at [495, 9] on button "Submit as Purchase" at bounding box center [502, 9] width 47 height 10
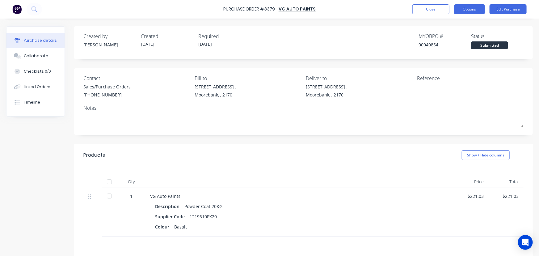
click at [466, 10] on button "Options" at bounding box center [469, 9] width 31 height 10
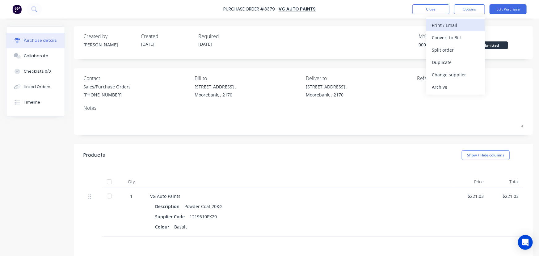
click at [453, 25] on div "Print / Email" at bounding box center [456, 25] width 48 height 9
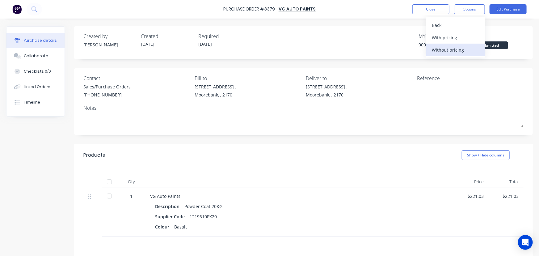
click at [450, 48] on div "Without pricing" at bounding box center [456, 49] width 48 height 9
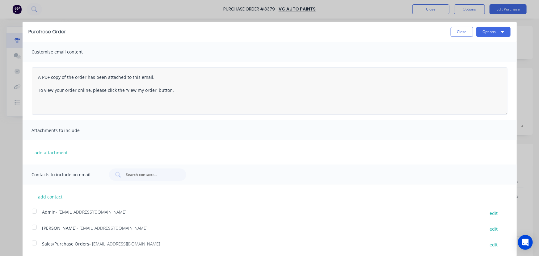
drag, startPoint x: 500, startPoint y: 125, endPoint x: 497, endPoint y: 111, distance: 14.5
click at [497, 111] on textarea "A PDF copy of the order has been attached to this email. To view your order onl…" at bounding box center [269, 90] width 475 height 47
click at [37, 244] on div at bounding box center [34, 242] width 12 height 12
click at [483, 31] on button "Options" at bounding box center [493, 32] width 34 height 10
click at [465, 57] on div "Email" at bounding box center [481, 59] width 48 height 9
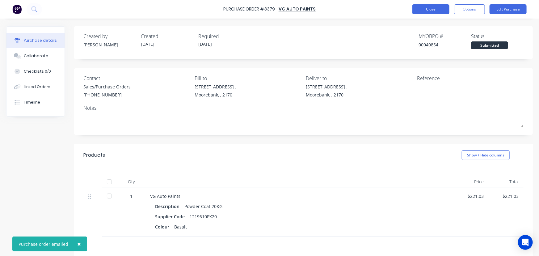
click at [424, 9] on button "Close" at bounding box center [430, 9] width 37 height 10
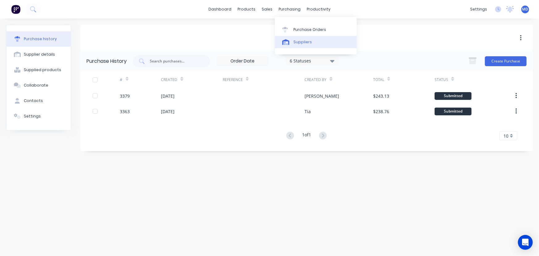
click at [303, 40] on div "Suppliers" at bounding box center [302, 42] width 19 height 6
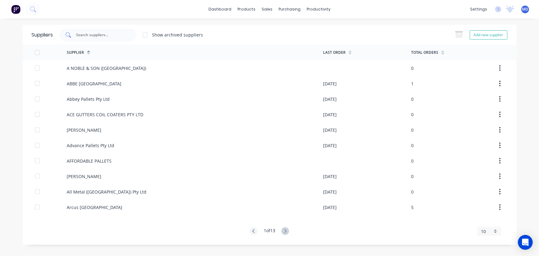
click at [103, 37] on input "text" at bounding box center [101, 35] width 51 height 6
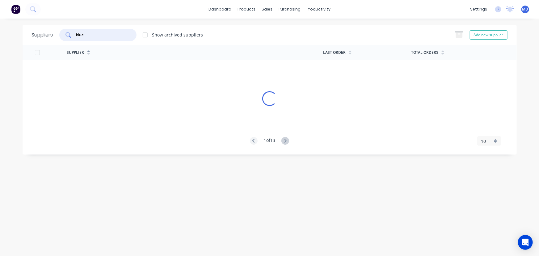
type input "blue"
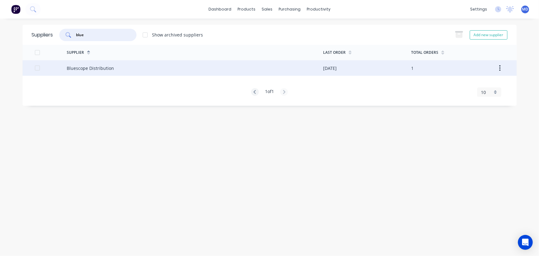
click at [83, 67] on div "Bluescope Distribution" at bounding box center [90, 68] width 47 height 6
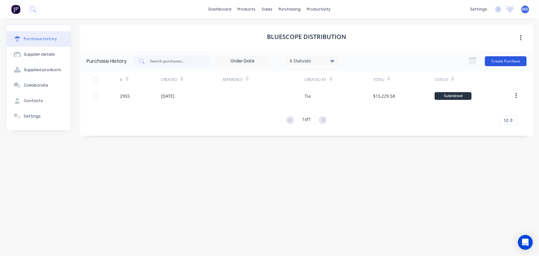
click at [504, 60] on button "Create Purchase" at bounding box center [506, 61] width 42 height 10
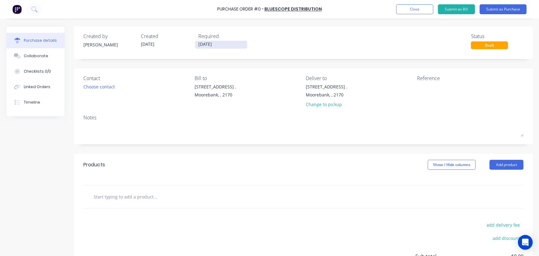
click at [215, 44] on input "[DATE]" at bounding box center [221, 45] width 52 height 8
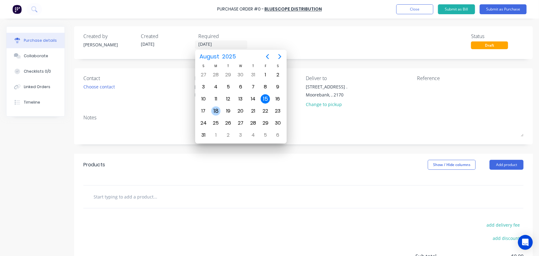
click at [216, 109] on div "18" at bounding box center [215, 110] width 9 height 9
type input "[DATE]"
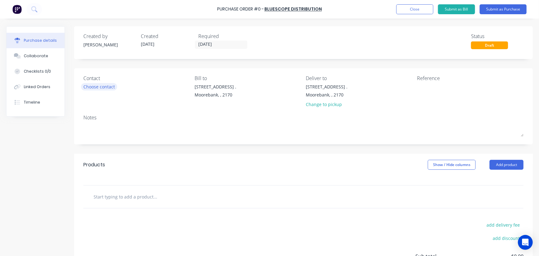
click at [94, 88] on div "Choose contact" at bounding box center [98, 86] width 31 height 6
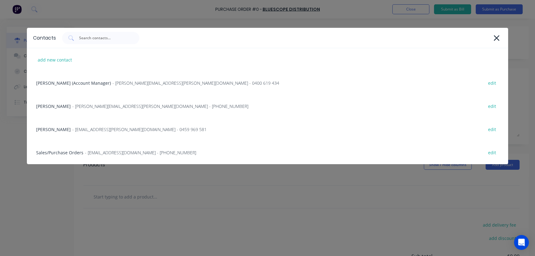
drag, startPoint x: 52, startPoint y: 153, endPoint x: 123, endPoint y: 172, distance: 72.7
click at [52, 153] on div "Sales/Purchase Orders - bluescopeorders@bluescopesteel.com - (02) 8572 2373 edit" at bounding box center [267, 152] width 481 height 23
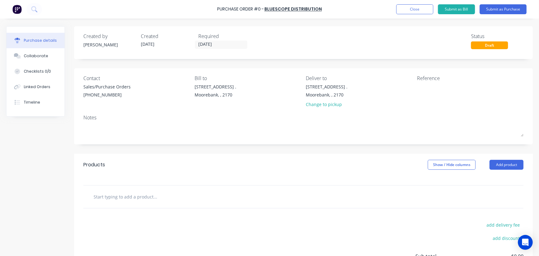
drag, startPoint x: 499, startPoint y: 165, endPoint x: 502, endPoint y: 172, distance: 7.9
click at [499, 165] on button "Add product" at bounding box center [506, 165] width 34 height 10
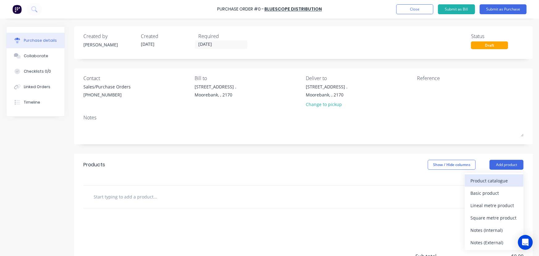
click at [494, 179] on div "Product catalogue" at bounding box center [494, 180] width 48 height 9
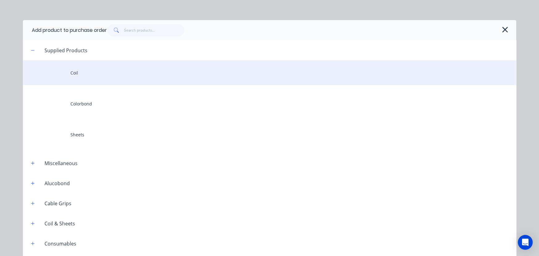
click at [74, 70] on div "Coil" at bounding box center [269, 72] width 493 height 25
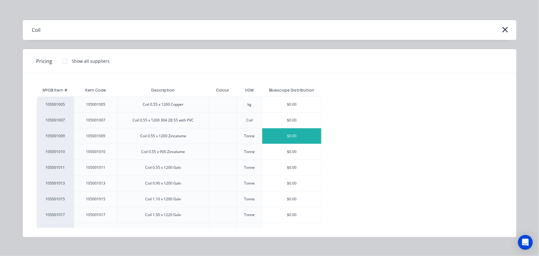
click at [300, 133] on div "$0.00" at bounding box center [291, 135] width 59 height 15
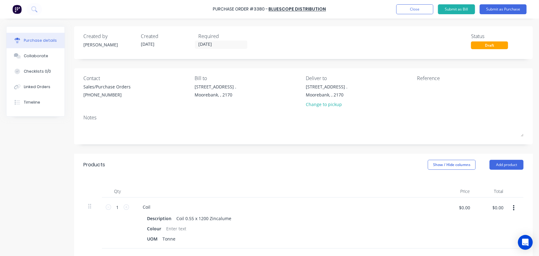
click at [125, 207] on icon at bounding box center [126, 207] width 6 height 6
type input "2"
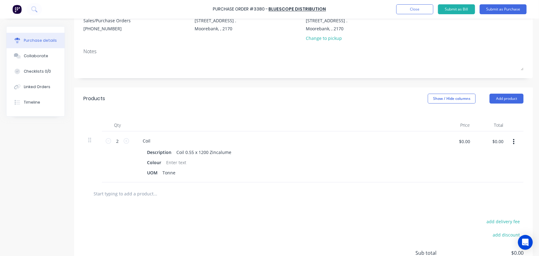
scroll to position [84, 0]
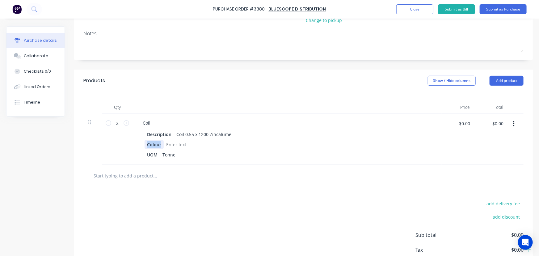
drag, startPoint x: 163, startPoint y: 145, endPoint x: 64, endPoint y: 140, distance: 98.9
click at [78, 142] on div "Qty Price Total 2 2 Coil Description Coil 0.55 x 1200 Zincalume Colour UOM Tonn…" at bounding box center [303, 128] width 458 height 73
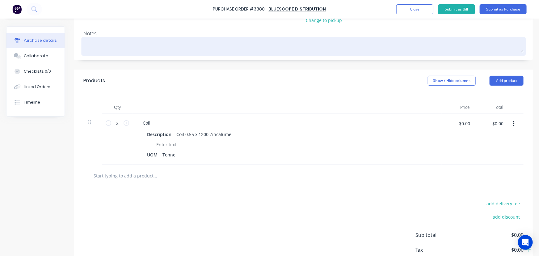
click at [117, 44] on textarea at bounding box center [303, 46] width 440 height 14
type textarea "x"
type textarea "1"
type textarea "x"
type textarea "1"
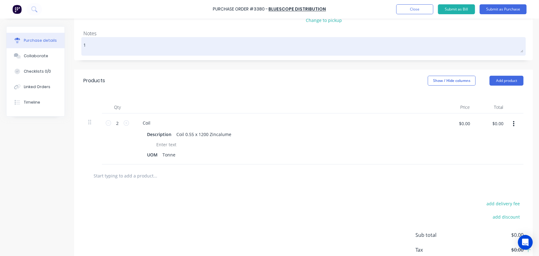
type textarea "x"
type textarea "1 x"
type textarea "x"
type textarea "1 x"
type textarea "x"
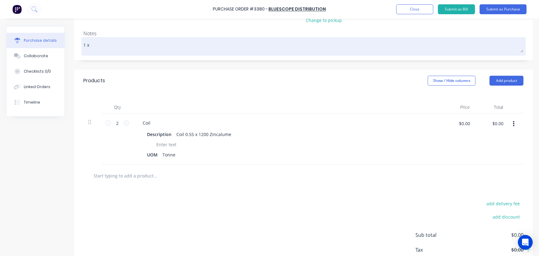
type textarea "1 x 2"
type textarea "x"
type textarea "1 x 2T"
type textarea "x"
type textarea "1 x 2T"
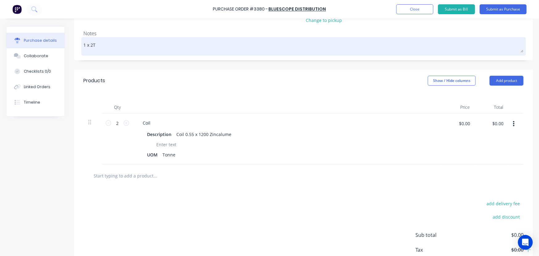
type textarea "x"
type textarea "1 x 2T C"
type textarea "x"
type textarea "1 x 2T CO"
type textarea "x"
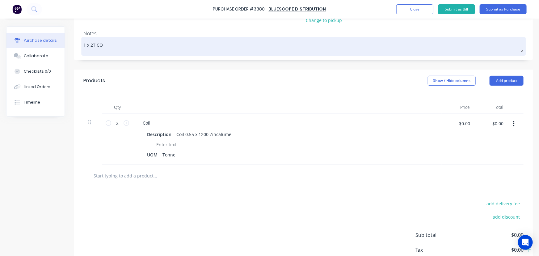
type textarea "1 x 2T COI"
type textarea "x"
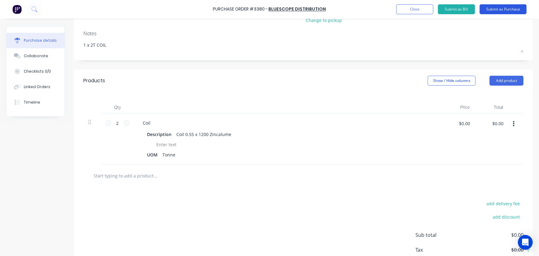
type textarea "1 x 2T COIL"
type textarea "x"
type textarea "1 x 2T COIL"
click at [498, 8] on button "Submit as Purchase" at bounding box center [502, 9] width 47 height 10
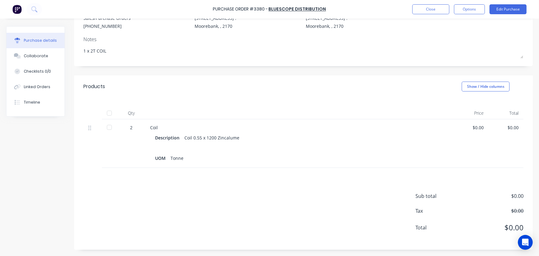
scroll to position [0, 0]
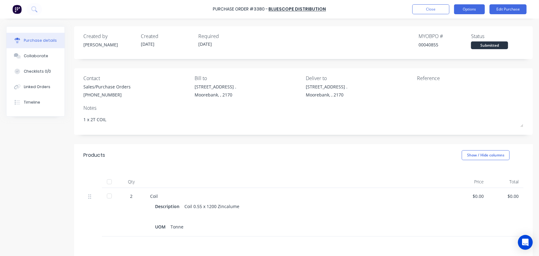
click at [463, 7] on button "Options" at bounding box center [469, 9] width 31 height 10
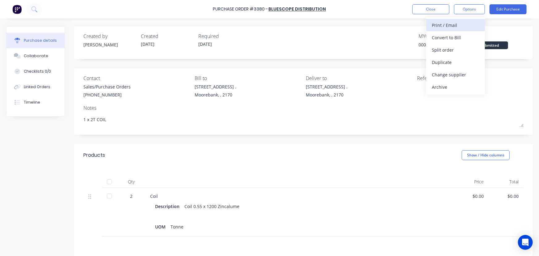
click at [452, 25] on div "Print / Email" at bounding box center [456, 25] width 48 height 9
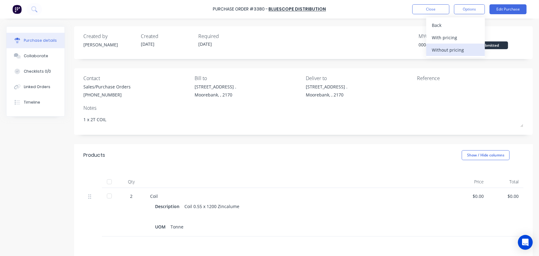
click at [457, 48] on div "Without pricing" at bounding box center [456, 49] width 48 height 9
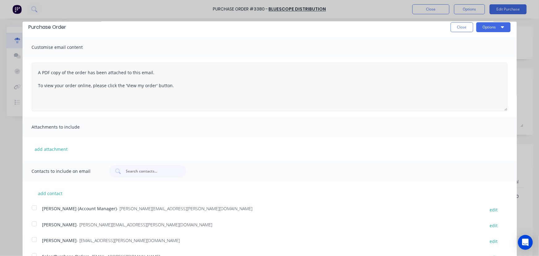
scroll to position [4, 0]
drag, startPoint x: 501, startPoint y: 109, endPoint x: 497, endPoint y: 96, distance: 13.4
click at [497, 96] on textarea "A PDF copy of the order has been attached to this email. To view your order onl…" at bounding box center [269, 87] width 475 height 48
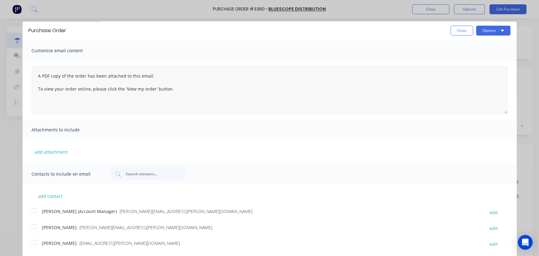
scroll to position [0, 0]
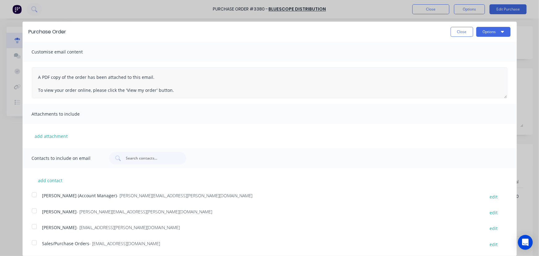
drag, startPoint x: 501, startPoint y: 110, endPoint x: 498, endPoint y: 93, distance: 17.6
click at [498, 93] on textarea "A PDF copy of the order has been attached to this email. To view your order onl…" at bounding box center [269, 82] width 475 height 31
click at [33, 242] on div at bounding box center [34, 242] width 12 height 12
click at [488, 31] on button "Options" at bounding box center [493, 32] width 34 height 10
click at [463, 60] on div "Email" at bounding box center [481, 59] width 48 height 9
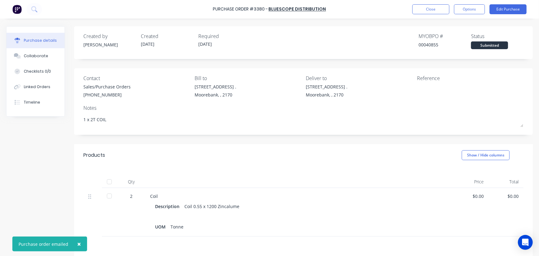
type textarea "x"
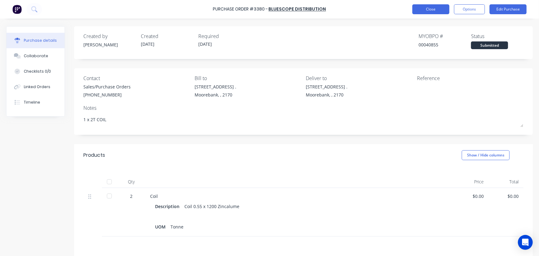
click at [427, 6] on button "Close" at bounding box center [430, 9] width 37 height 10
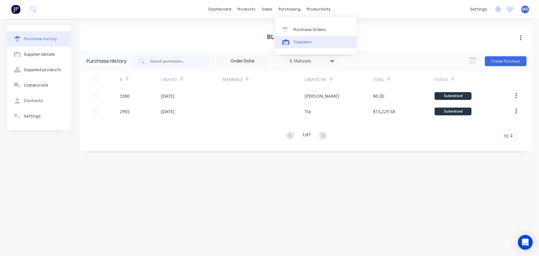
click at [303, 41] on div "Suppliers" at bounding box center [302, 42] width 19 height 6
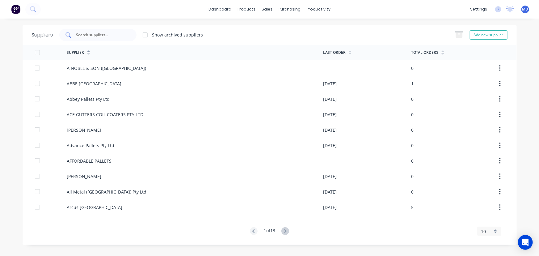
click at [93, 38] on div at bounding box center [97, 35] width 77 height 12
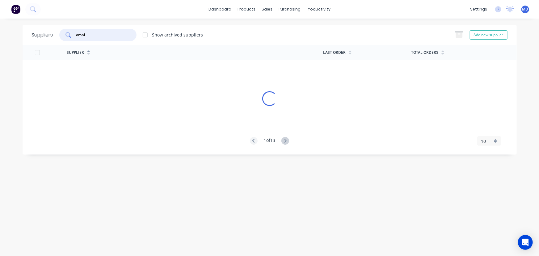
type input "omni"
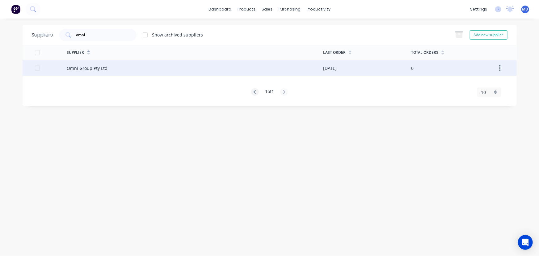
click at [108, 69] on div "Omni Group Pty Ltd" at bounding box center [195, 67] width 256 height 15
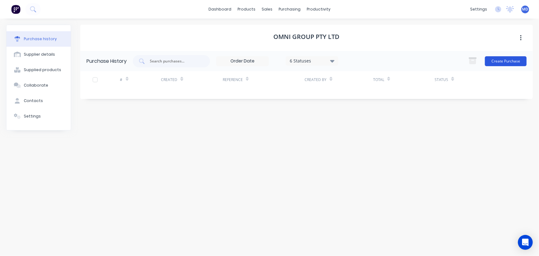
click at [512, 58] on button "Create Purchase" at bounding box center [506, 61] width 42 height 10
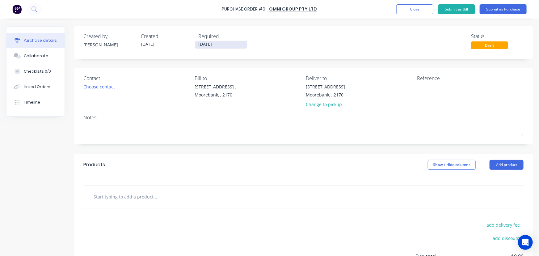
click at [204, 44] on input "[DATE]" at bounding box center [221, 45] width 52 height 8
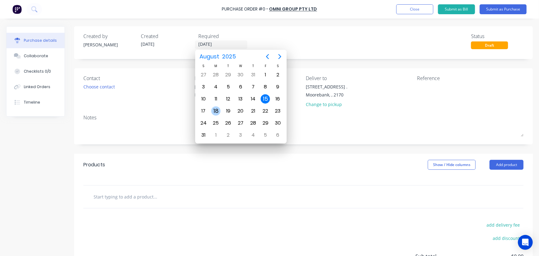
click at [215, 108] on div "18" at bounding box center [215, 110] width 9 height 9
type input "[DATE]"
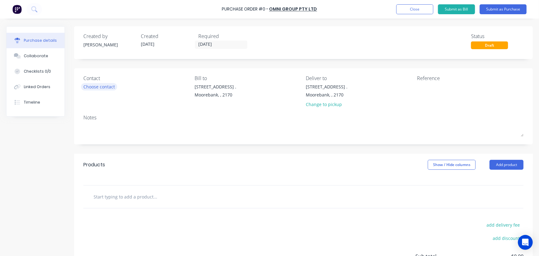
click at [87, 87] on div "Choose contact" at bounding box center [98, 86] width 31 height 6
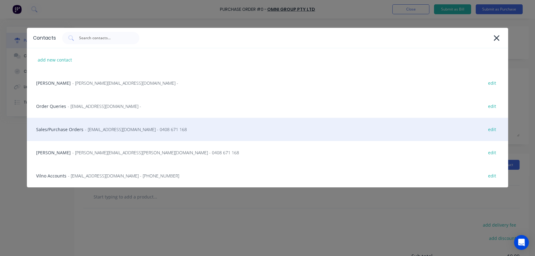
click at [52, 128] on div "Sales/Purchase Orders - sales@omnigroup.com.au - 0408 671 168 edit" at bounding box center [267, 129] width 481 height 23
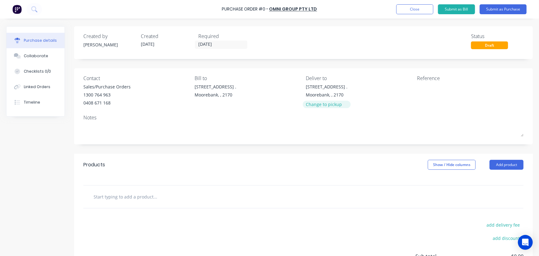
drag, startPoint x: 323, startPoint y: 108, endPoint x: 313, endPoint y: 98, distance: 14.2
click at [323, 107] on div "Change to pickup" at bounding box center [327, 104] width 42 height 6
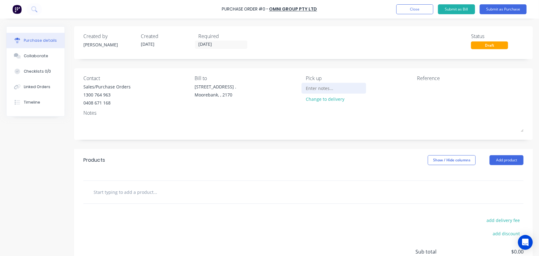
click at [318, 89] on input at bounding box center [334, 87] width 56 height 9
type input "FIS"
click at [501, 158] on button "Add product" at bounding box center [506, 160] width 34 height 10
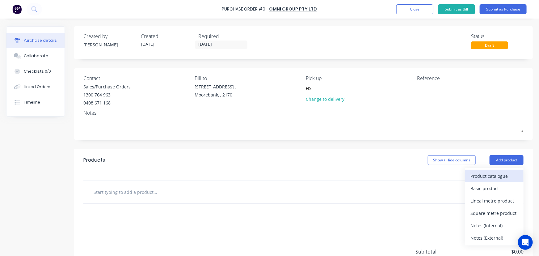
click at [495, 177] on div "Product catalogue" at bounding box center [494, 175] width 48 height 9
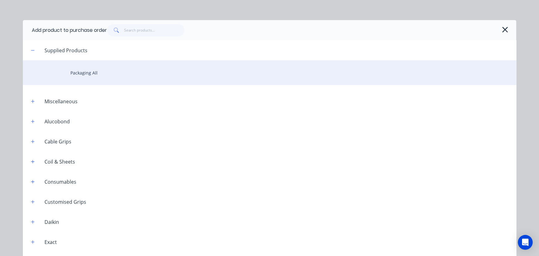
click at [81, 73] on div "Packaging All" at bounding box center [269, 72] width 493 height 25
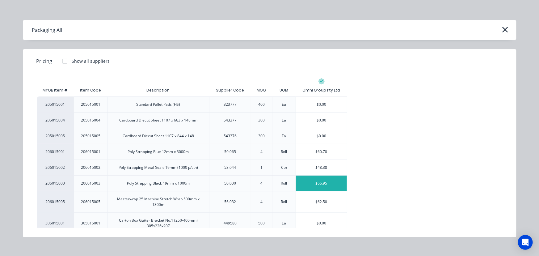
click at [328, 182] on div "$66.95" at bounding box center [321, 182] width 51 height 15
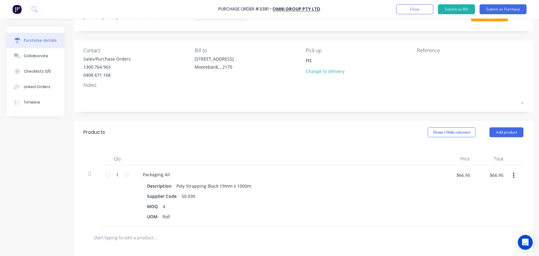
scroll to position [84, 0]
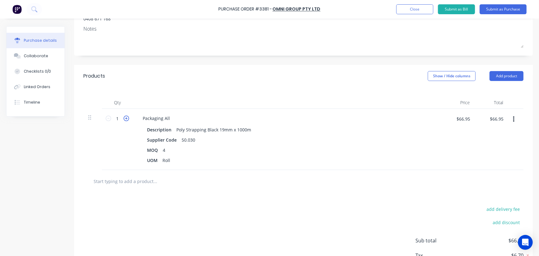
click at [124, 118] on icon at bounding box center [126, 118] width 6 height 6
type input "2"
type input "$133.90"
click at [124, 118] on icon at bounding box center [126, 118] width 6 height 6
type input "3"
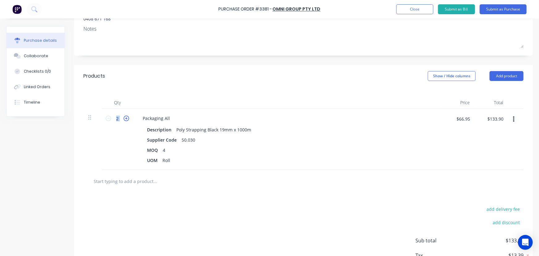
type input "$200.85"
click at [124, 118] on icon at bounding box center [126, 118] width 6 height 6
type input "4"
type input "$267.80"
click at [500, 79] on button "Add product" at bounding box center [506, 76] width 34 height 10
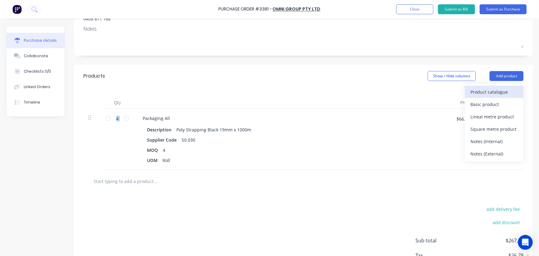
click at [494, 90] on div "Product catalogue" at bounding box center [494, 91] width 48 height 9
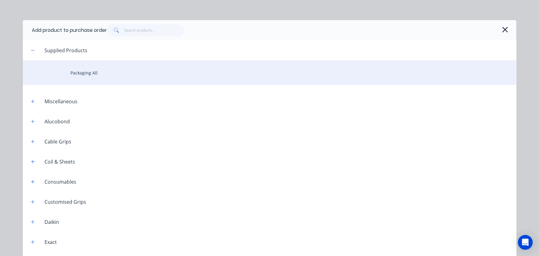
click at [81, 73] on div "Packaging All" at bounding box center [269, 72] width 493 height 25
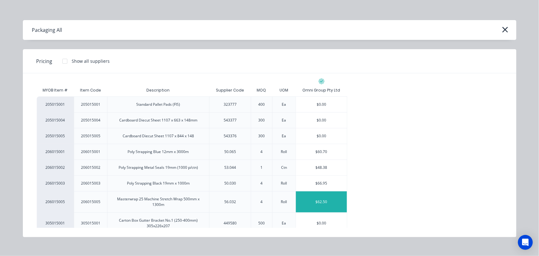
click at [322, 200] on div "$62.50" at bounding box center [321, 201] width 51 height 21
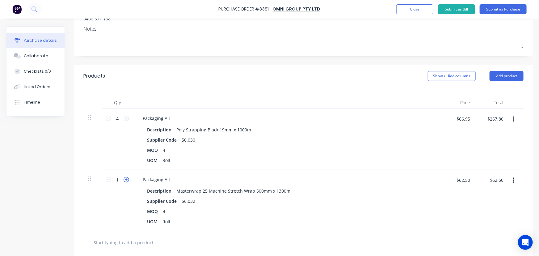
click at [127, 178] on icon at bounding box center [126, 180] width 6 height 6
type input "2"
type input "$125.00"
click at [127, 178] on icon at bounding box center [126, 180] width 6 height 6
type input "3"
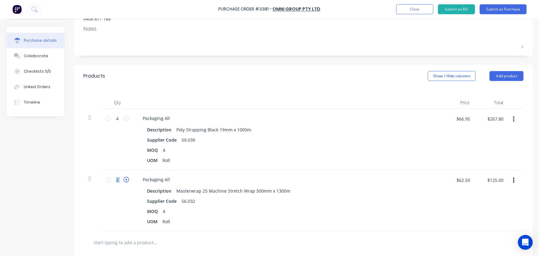
type input "$187.50"
click at [127, 178] on icon at bounding box center [126, 180] width 6 height 6
type input "4"
type input "$250.00"
click at [127, 178] on icon at bounding box center [126, 180] width 6 height 6
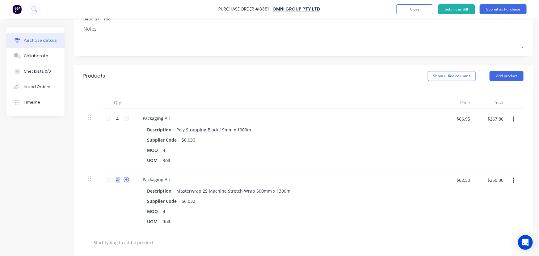
type input "5"
type input "$312.50"
click at [127, 178] on icon at bounding box center [126, 180] width 6 height 6
type input "6"
type input "$375.00"
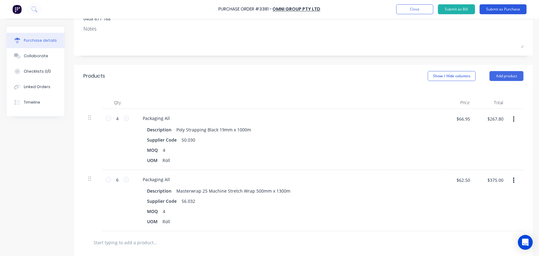
click at [512, 10] on button "Submit as Purchase" at bounding box center [502, 9] width 47 height 10
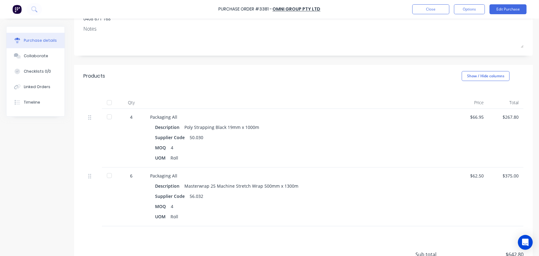
scroll to position [0, 0]
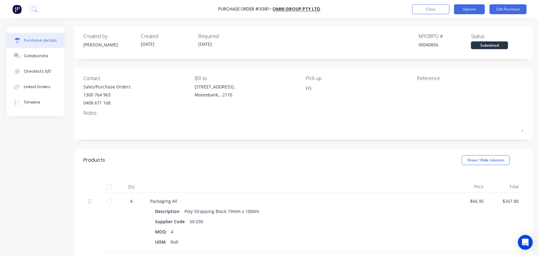
click at [469, 8] on button "Options" at bounding box center [469, 9] width 31 height 10
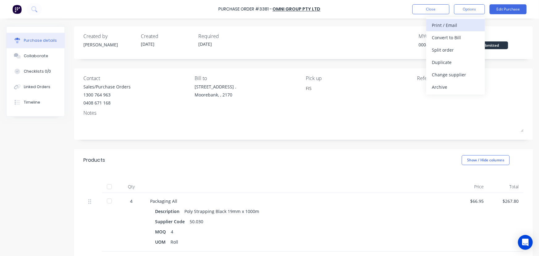
click at [454, 23] on div "Print / Email" at bounding box center [456, 25] width 48 height 9
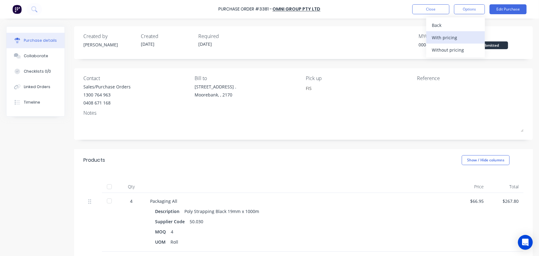
click at [446, 35] on div "With pricing" at bounding box center [456, 37] width 48 height 9
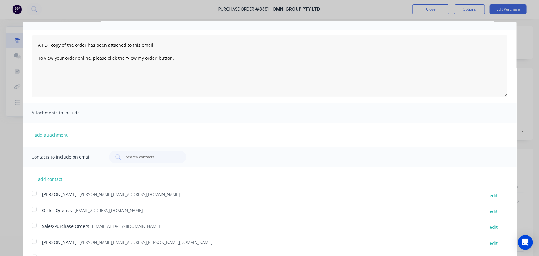
scroll to position [34, 0]
click at [35, 224] on div at bounding box center [34, 223] width 12 height 12
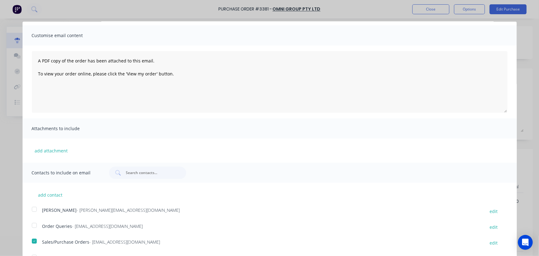
scroll to position [0, 0]
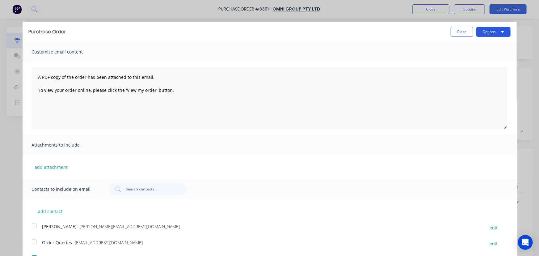
click at [482, 30] on button "Options" at bounding box center [493, 32] width 34 height 10
click at [458, 59] on div "Email" at bounding box center [481, 59] width 48 height 9
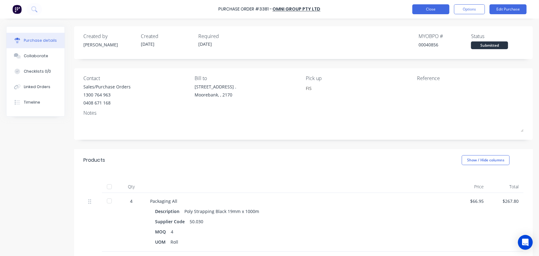
click at [432, 11] on button "Close" at bounding box center [430, 9] width 37 height 10
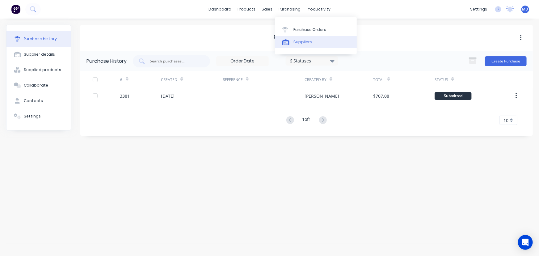
click at [303, 41] on div "Suppliers" at bounding box center [302, 42] width 19 height 6
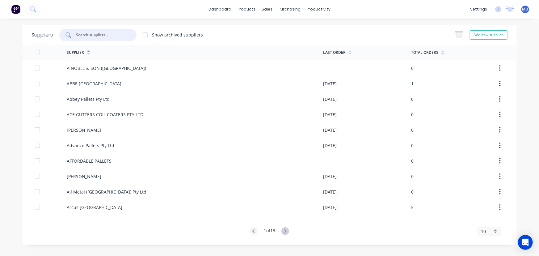
click at [98, 37] on input "text" at bounding box center [101, 35] width 51 height 6
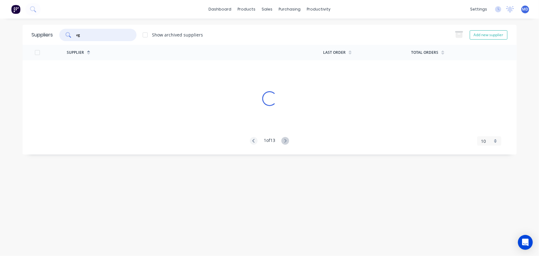
type input "vg"
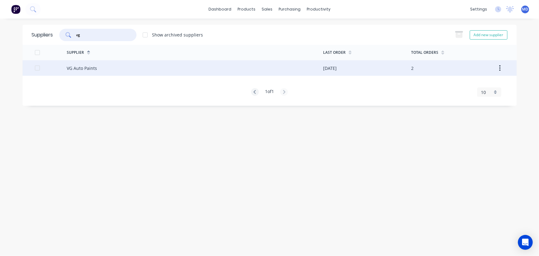
click at [90, 66] on div "VG Auto Paints" at bounding box center [82, 68] width 30 height 6
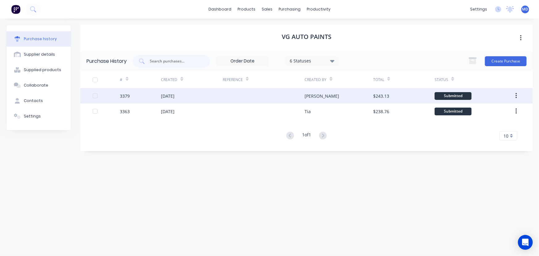
click at [92, 97] on div "3379 [DATE] [PERSON_NAME] $243.13 Submitted" at bounding box center [306, 95] width 452 height 15
click at [94, 96] on div "3379 [DATE] [PERSON_NAME] $243.13 Submitted" at bounding box center [306, 95] width 452 height 15
click at [95, 96] on div at bounding box center [95, 96] width 12 height 12
click at [174, 94] on div "[DATE]" at bounding box center [168, 96] width 14 height 6
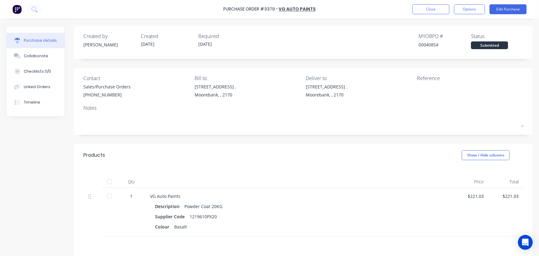
click at [108, 182] on div at bounding box center [109, 181] width 12 height 12
click at [428, 9] on button "Close" at bounding box center [430, 9] width 37 height 10
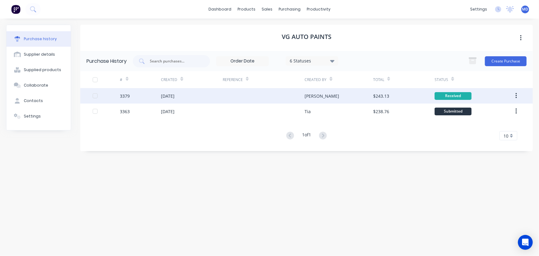
click at [173, 95] on div "[DATE]" at bounding box center [168, 96] width 14 height 6
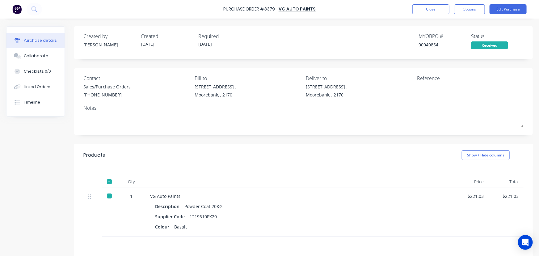
click at [109, 181] on div at bounding box center [109, 181] width 12 height 12
click at [435, 7] on button "Close" at bounding box center [430, 9] width 37 height 10
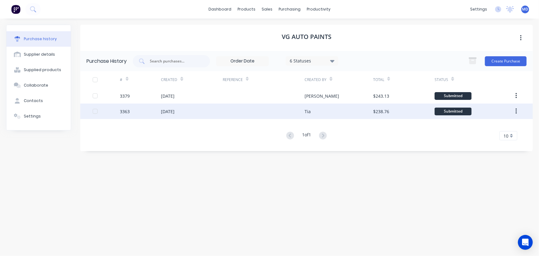
click at [174, 112] on div "[DATE]" at bounding box center [168, 111] width 14 height 6
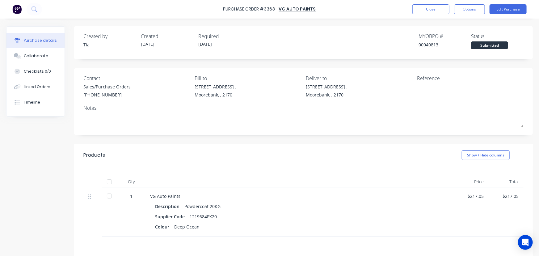
click at [110, 181] on div at bounding box center [109, 181] width 12 height 12
click at [432, 9] on button "Close" at bounding box center [430, 9] width 37 height 10
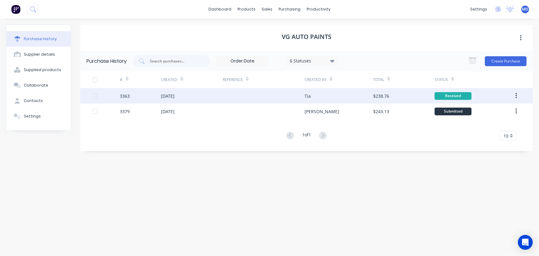
click at [515, 94] on icon "button" at bounding box center [516, 95] width 2 height 7
click at [486, 111] on div "Archive" at bounding box center [494, 111] width 48 height 9
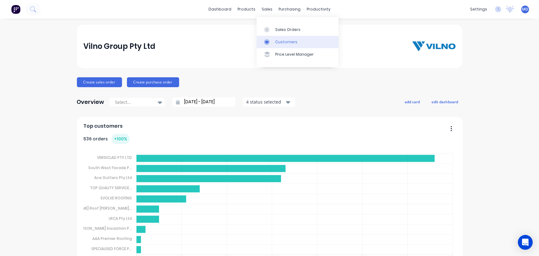
click at [288, 42] on div "Customers" at bounding box center [286, 42] width 22 height 6
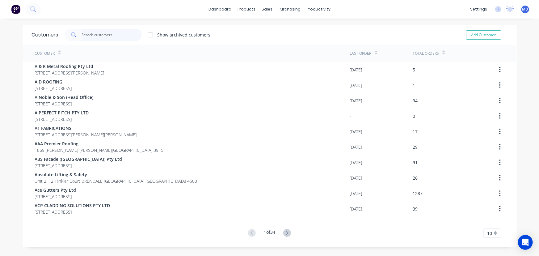
click at [108, 37] on input "text" at bounding box center [111, 35] width 60 height 12
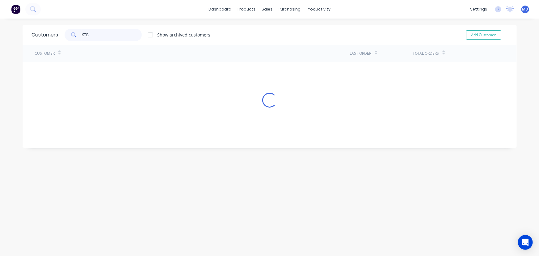
type input "KTB"
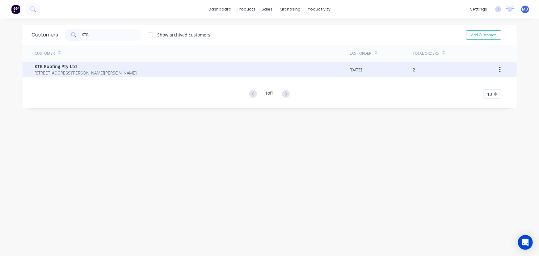
click at [54, 68] on span "KTB Roofing Pty Ltd" at bounding box center [86, 66] width 102 height 6
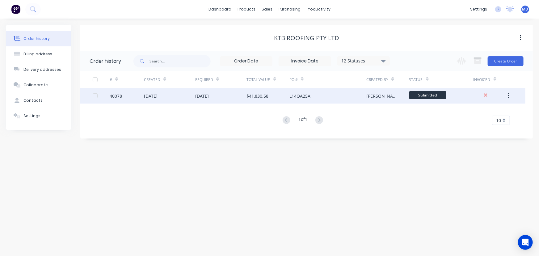
click at [207, 96] on div "25 Aug 2025" at bounding box center [202, 96] width 14 height 6
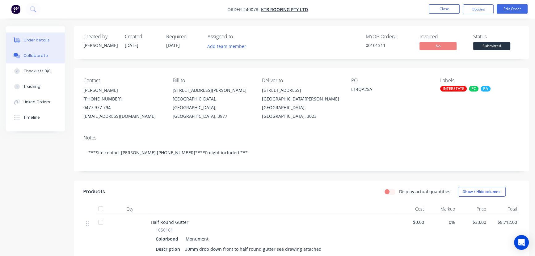
click at [39, 54] on div "Collaborate" at bounding box center [35, 56] width 24 height 6
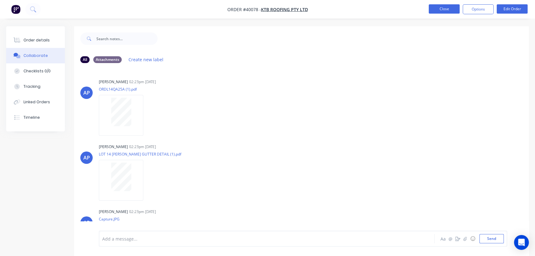
click at [442, 8] on button "Close" at bounding box center [443, 8] width 31 height 9
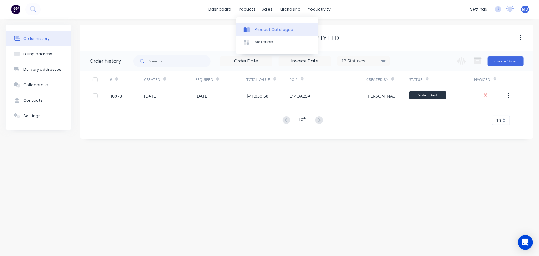
click at [270, 28] on div "Product Catalogue" at bounding box center [274, 30] width 38 height 6
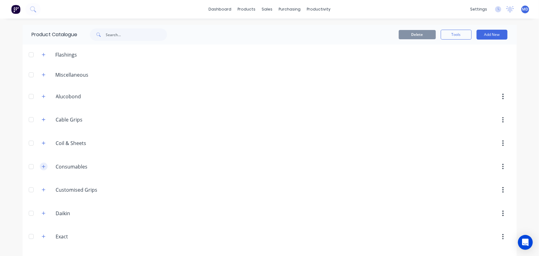
click at [42, 166] on icon "button" at bounding box center [43, 166] width 3 height 3
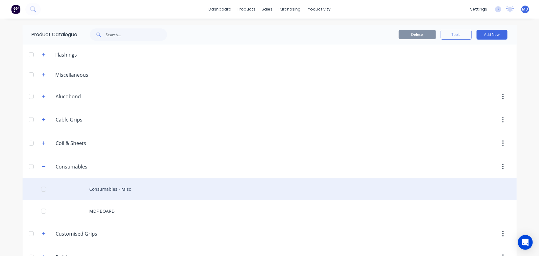
click at [106, 189] on div "Consumables - Misc" at bounding box center [270, 189] width 494 height 22
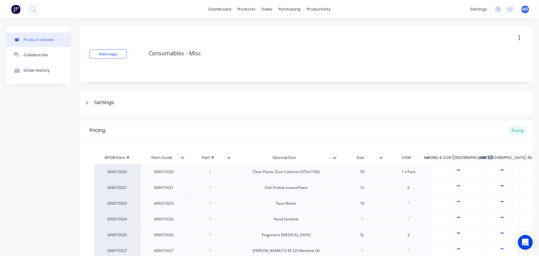
type textarea "x"
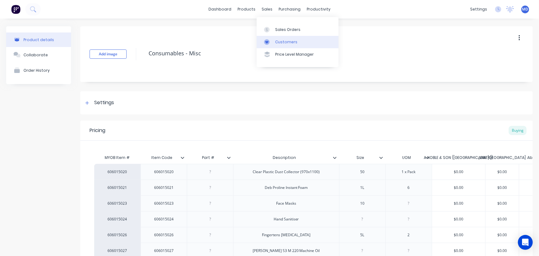
click at [288, 42] on div "Customers" at bounding box center [286, 42] width 22 height 6
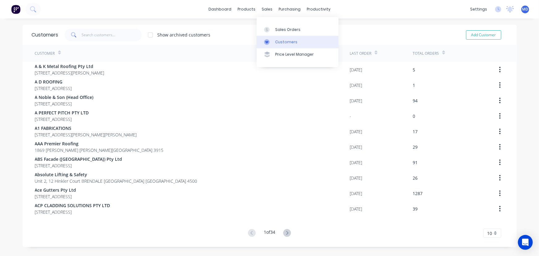
drag, startPoint x: 289, startPoint y: 48, endPoint x: 288, endPoint y: 42, distance: 5.9
click at [289, 47] on div "Sales Orders Customers Price Level Manager" at bounding box center [297, 42] width 82 height 50
click at [288, 42] on div "Customers" at bounding box center [286, 42] width 22 height 6
drag, startPoint x: 114, startPoint y: 36, endPoint x: 111, endPoint y: 32, distance: 4.6
click at [114, 36] on input "text" at bounding box center [111, 35] width 60 height 12
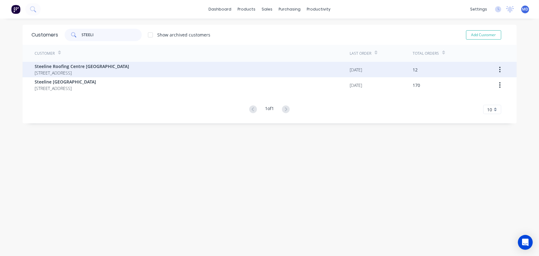
type input "STEELI"
click at [67, 72] on span "49 Hampden Park KELSO New South Wales Australia 2795" at bounding box center [82, 72] width 94 height 6
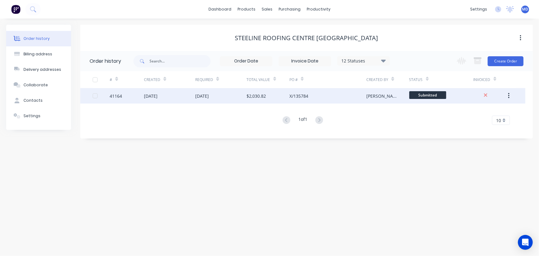
click at [204, 97] on div "18 Aug 2025" at bounding box center [202, 96] width 14 height 6
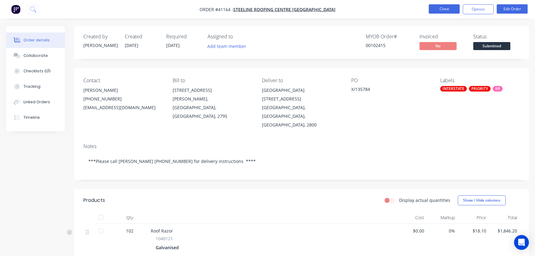
click at [441, 10] on button "Close" at bounding box center [443, 8] width 31 height 9
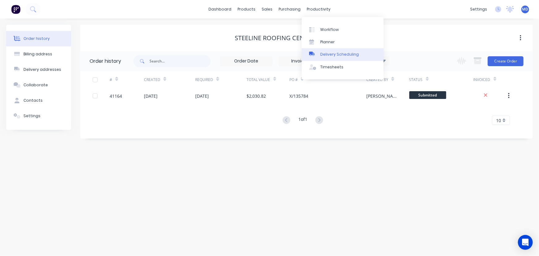
click at [347, 53] on div "Delivery Scheduling" at bounding box center [339, 55] width 39 height 6
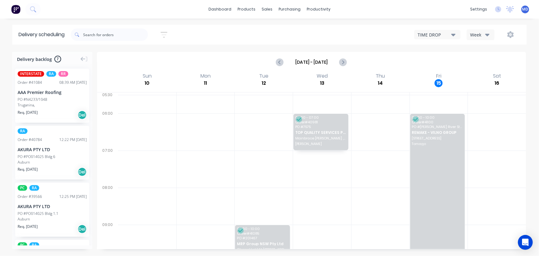
click at [489, 33] on icon "button" at bounding box center [487, 34] width 4 height 7
click at [482, 64] on div "Vehicle" at bounding box center [497, 63] width 61 height 12
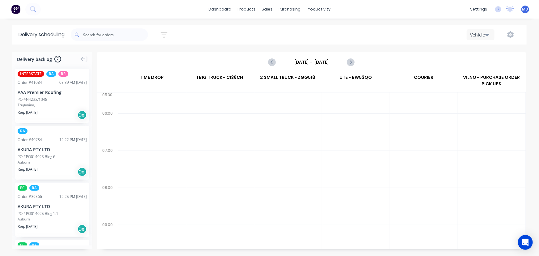
click at [316, 61] on input "Sunday - 10/08/25" at bounding box center [311, 61] width 61 height 9
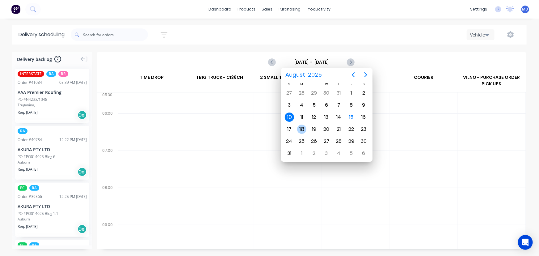
click at [304, 129] on div "18" at bounding box center [301, 128] width 9 height 9
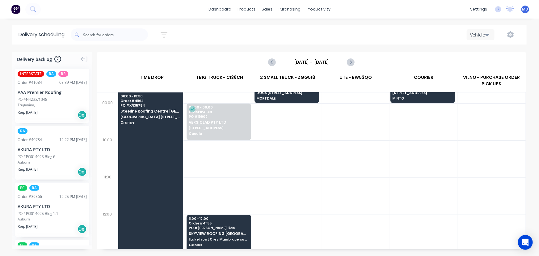
scroll to position [140, 0]
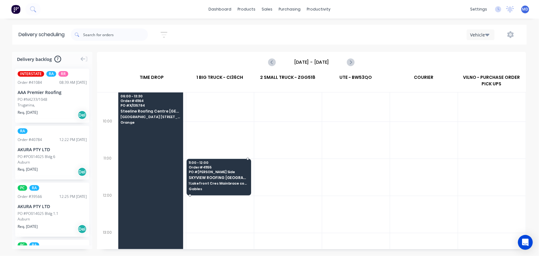
click at [213, 177] on span "SKYVIEW ROOFING [GEOGRAPHIC_DATA] P/L" at bounding box center [219, 177] width 60 height 4
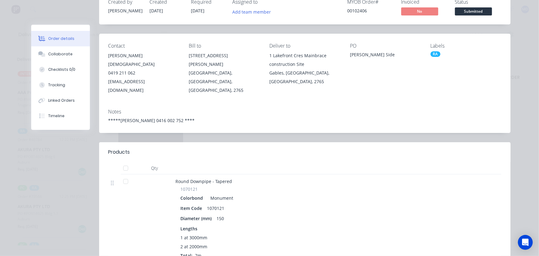
scroll to position [0, 0]
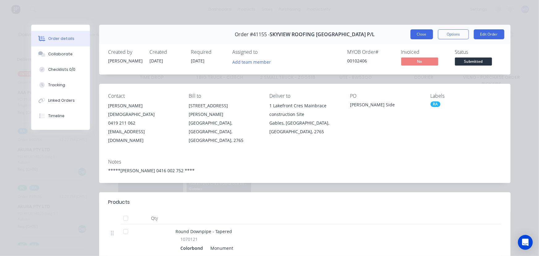
click at [416, 33] on button "Close" at bounding box center [421, 34] width 23 height 10
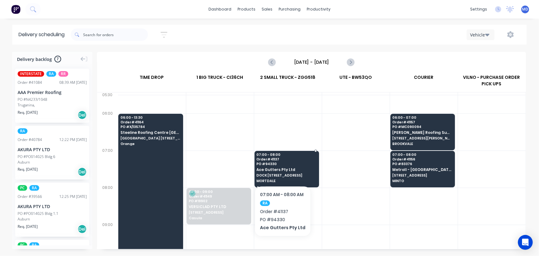
click at [281, 167] on span "Ace Gutters Pty Ltd" at bounding box center [286, 169] width 60 height 4
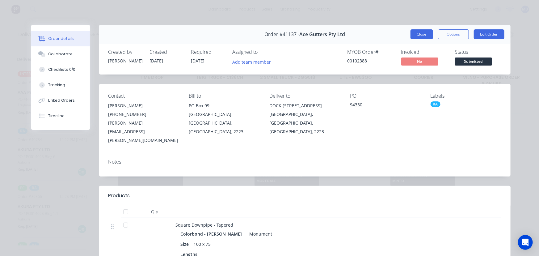
click at [418, 32] on button "Close" at bounding box center [421, 34] width 23 height 10
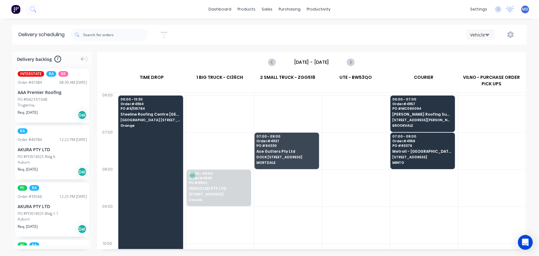
scroll to position [28, 0]
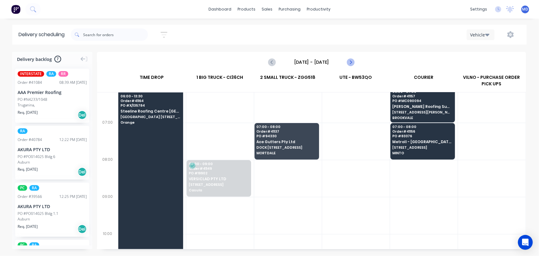
click at [349, 60] on icon "Next page" at bounding box center [350, 62] width 3 height 5
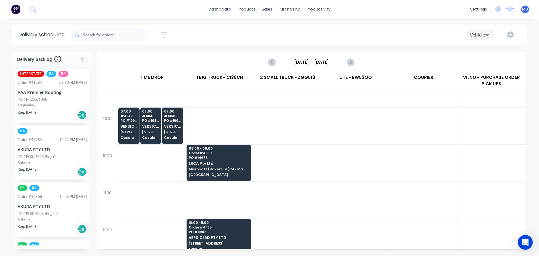
scroll to position [0, 0]
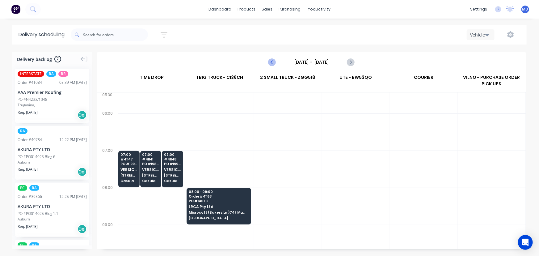
click at [270, 62] on icon "Previous page" at bounding box center [272, 61] width 7 height 7
type input "Monday - 18/08/25"
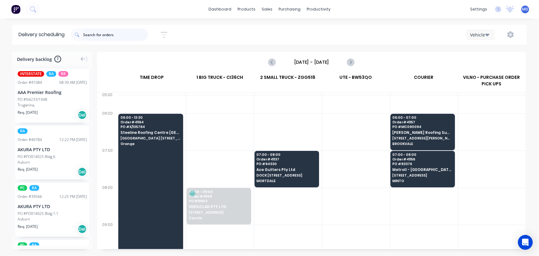
click at [119, 35] on input "text" at bounding box center [115, 34] width 65 height 12
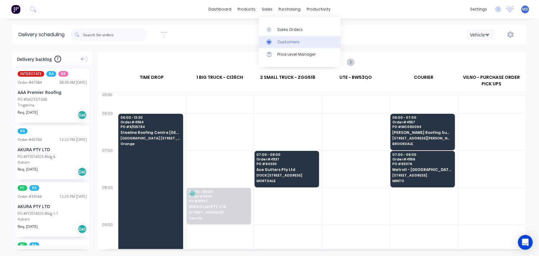
click at [281, 39] on div "Customers" at bounding box center [288, 42] width 22 height 6
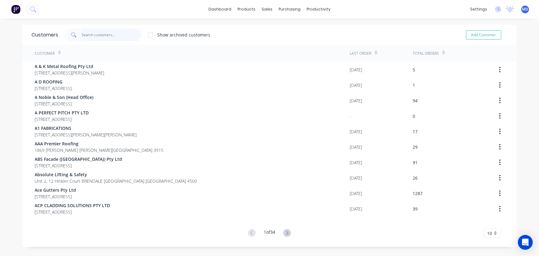
click at [119, 33] on input "text" at bounding box center [111, 35] width 60 height 12
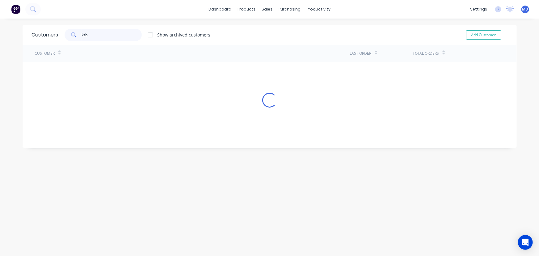
type input "ktb"
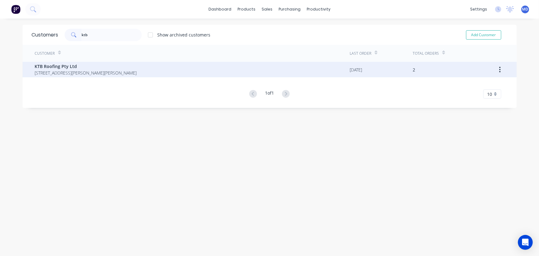
click at [67, 68] on span "KTB Roofing Pty Ltd" at bounding box center [86, 66] width 102 height 6
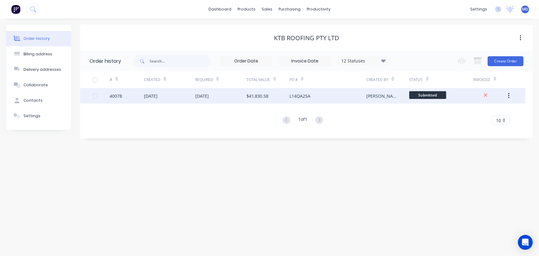
click at [259, 94] on div "$41,830.58" at bounding box center [258, 96] width 22 height 6
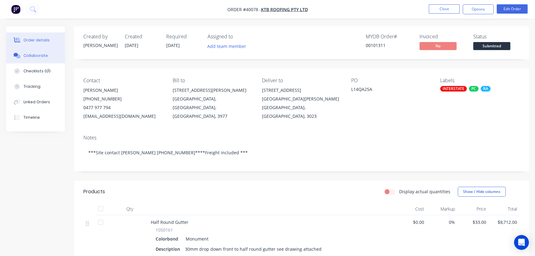
click at [27, 55] on div "Collaborate" at bounding box center [35, 56] width 24 height 6
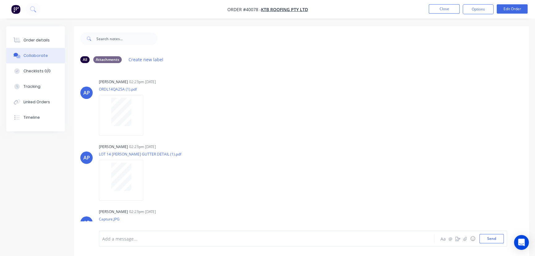
click at [123, 239] on div at bounding box center [252, 238] width 301 height 6
click at [466, 240] on icon "button" at bounding box center [465, 238] width 4 height 4
click at [494, 238] on button "Send" at bounding box center [491, 238] width 24 height 9
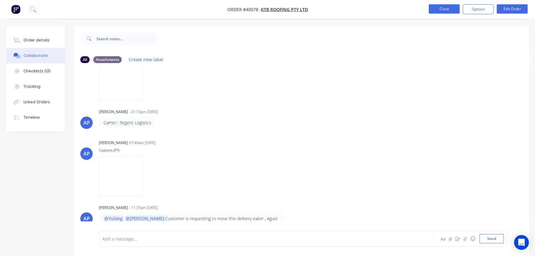
click at [441, 9] on button "Close" at bounding box center [443, 8] width 31 height 9
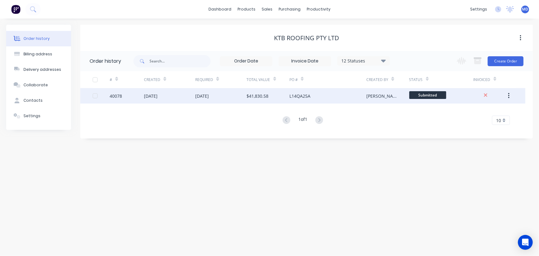
click at [204, 97] on div "25 Aug 2025" at bounding box center [202, 96] width 14 height 6
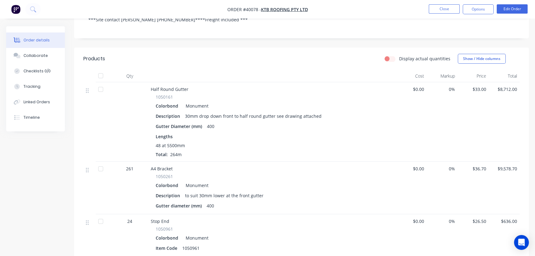
scroll to position [140, 0]
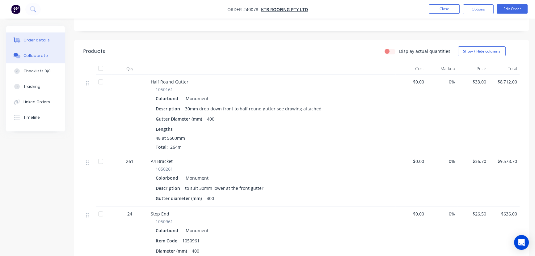
click at [36, 55] on div "Collaborate" at bounding box center [35, 56] width 24 height 6
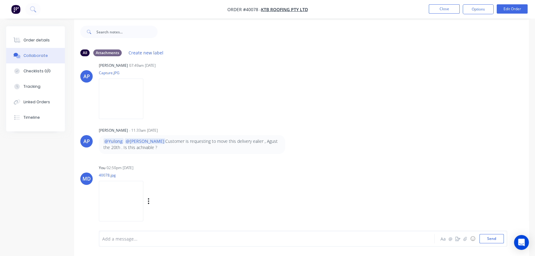
scroll to position [9, 0]
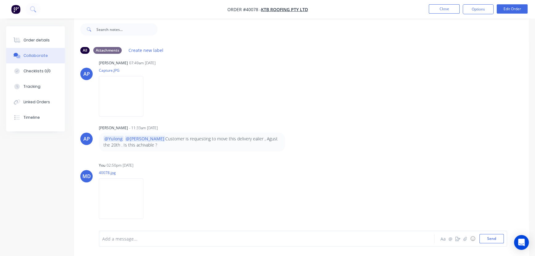
drag, startPoint x: 161, startPoint y: 244, endPoint x: 262, endPoint y: 204, distance: 108.2
click at [161, 244] on div "Add a message... Aa @ ☺ Send" at bounding box center [303, 238] width 408 height 16
click at [156, 233] on div "Add a message... Aa @ ☺ Send" at bounding box center [303, 238] width 408 height 16
click at [131, 240] on div at bounding box center [252, 238] width 301 height 6
click at [495, 242] on button "Send" at bounding box center [491, 238] width 24 height 9
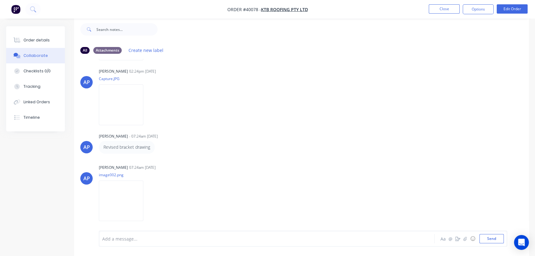
scroll to position [195, 0]
click at [448, 4] on button "Close" at bounding box center [443, 8] width 31 height 9
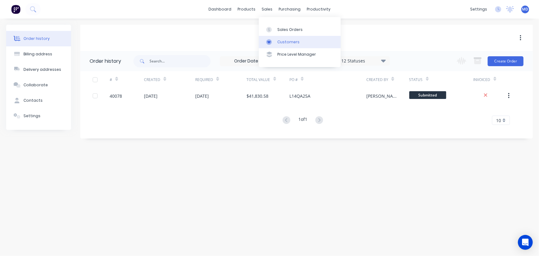
click at [283, 39] on link "Customers" at bounding box center [300, 42] width 82 height 12
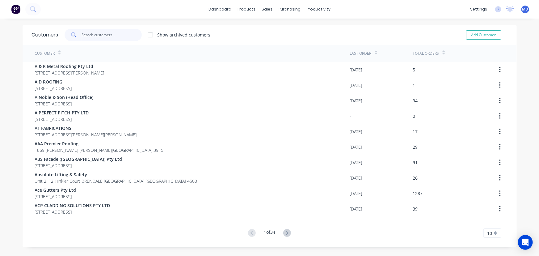
click at [106, 33] on input "text" at bounding box center [111, 35] width 60 height 12
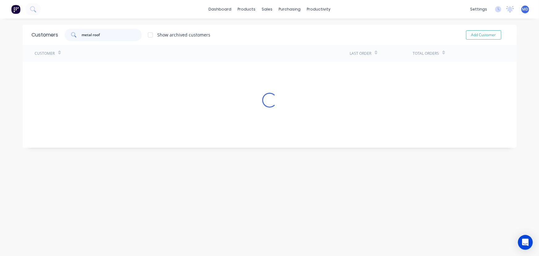
type input "metal roof"
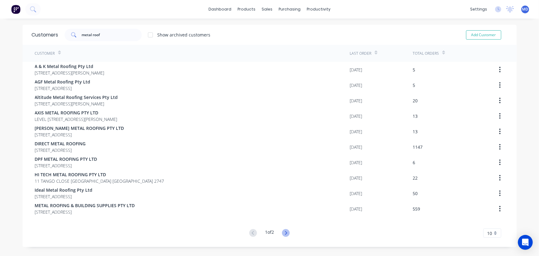
click at [287, 230] on icon at bounding box center [286, 233] width 8 height 8
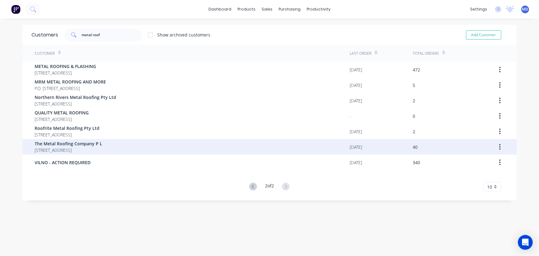
click at [85, 144] on span "The Metal Roofing Company P L" at bounding box center [69, 143] width 68 height 6
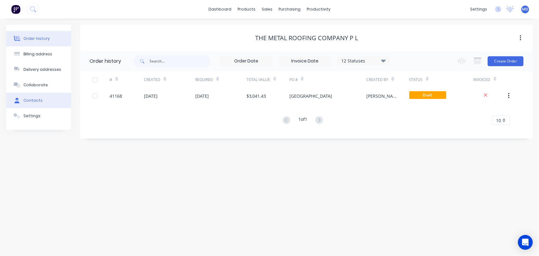
click at [31, 99] on div "Contacts" at bounding box center [32, 101] width 19 height 6
select select "AU"
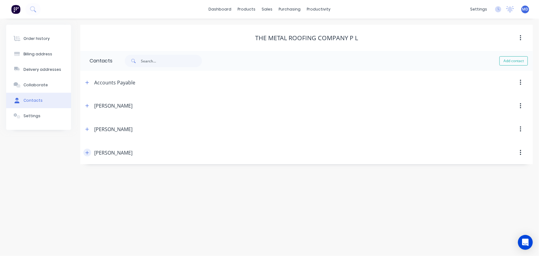
click at [87, 154] on icon "button" at bounding box center [86, 152] width 3 height 3
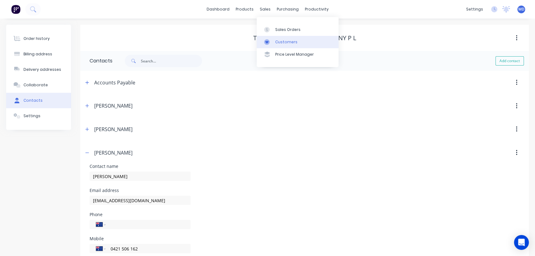
click at [286, 42] on div "Customers" at bounding box center [286, 42] width 22 height 6
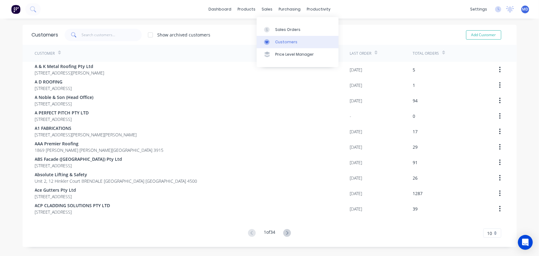
drag, startPoint x: 286, startPoint y: 41, endPoint x: 274, endPoint y: 40, distance: 12.1
click at [286, 41] on div "Customers" at bounding box center [286, 42] width 22 height 6
click at [109, 37] on input "text" at bounding box center [111, 35] width 60 height 12
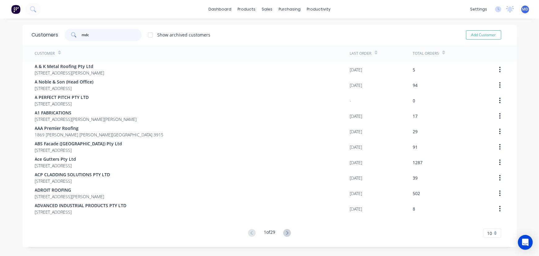
type input "mdc"
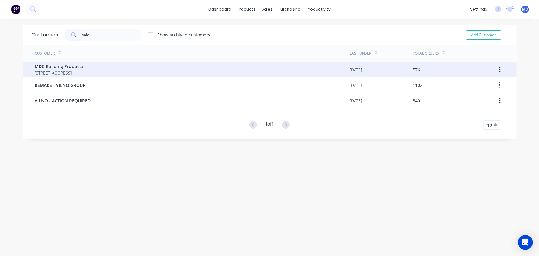
click at [73, 68] on span "MDC Building Products" at bounding box center [59, 66] width 49 height 6
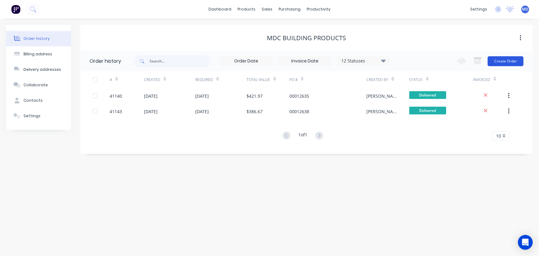
click at [507, 64] on button "Create Order" at bounding box center [505, 61] width 36 height 10
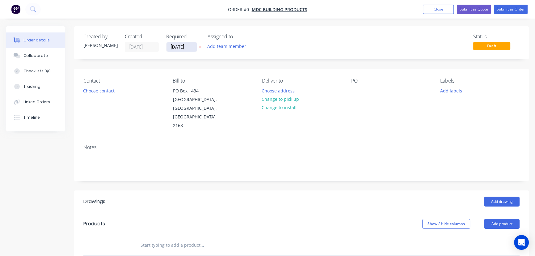
click at [182, 48] on input "[DATE]" at bounding box center [181, 46] width 30 height 9
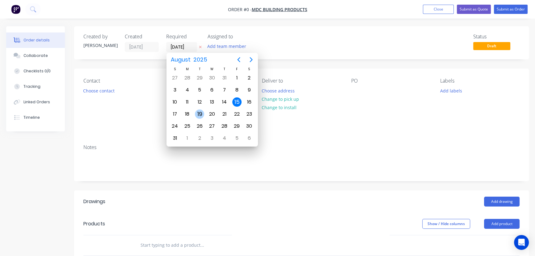
click at [198, 112] on div "19" at bounding box center [199, 113] width 9 height 9
type input "19/08/25"
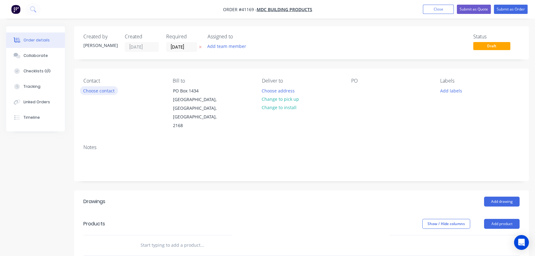
click at [105, 93] on button "Choose contact" at bounding box center [99, 90] width 38 height 8
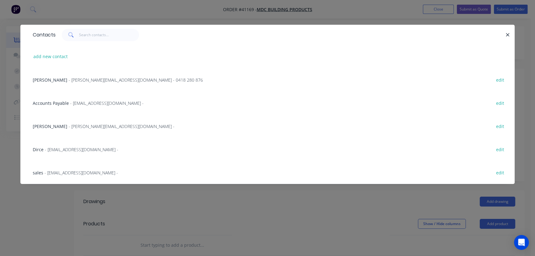
click at [48, 78] on span "MICK CHETCUTI" at bounding box center [50, 80] width 35 height 6
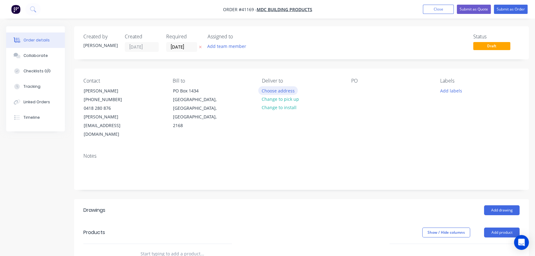
click at [284, 91] on button "Choose address" at bounding box center [278, 90] width 40 height 8
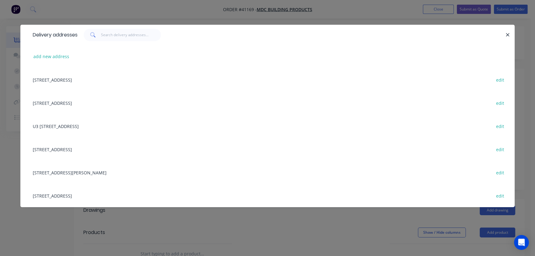
click at [59, 126] on div "U3 22-24 ENTERPRISE CRT, PRESTONS, New South Wales, Australia, 2170 edit" at bounding box center [267, 125] width 475 height 23
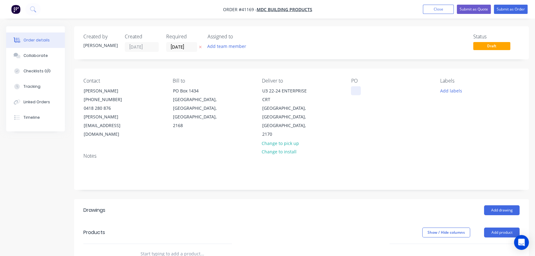
click at [359, 90] on div at bounding box center [356, 90] width 10 height 9
click at [447, 90] on button "Add labels" at bounding box center [450, 90] width 28 height 8
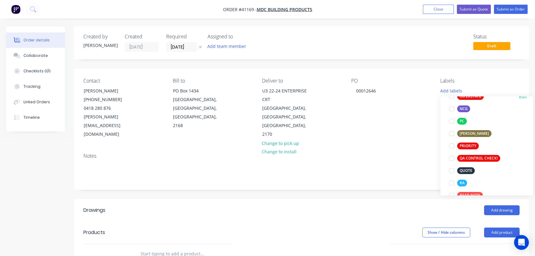
scroll to position [140, 0]
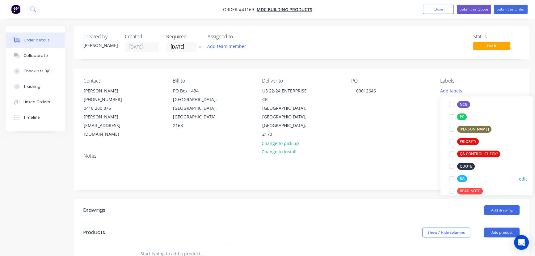
click at [451, 176] on div at bounding box center [451, 178] width 12 height 12
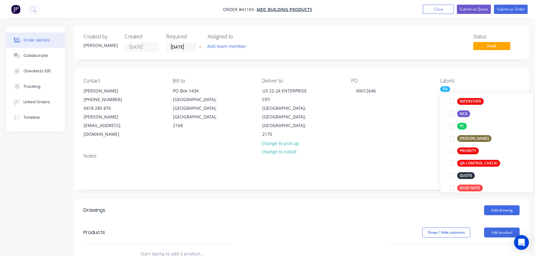
scroll to position [0, 0]
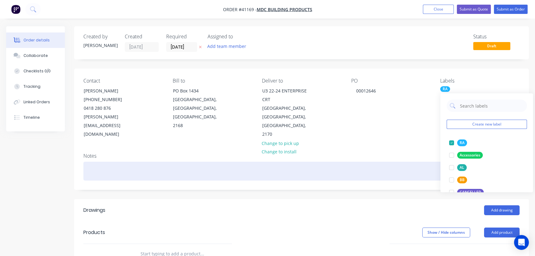
click at [420, 161] on div at bounding box center [301, 170] width 436 height 19
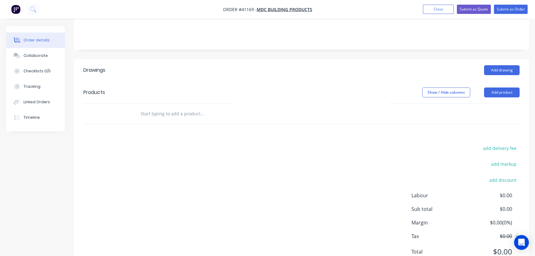
scroll to position [140, 0]
click at [500, 65] on button "Add drawing" at bounding box center [501, 70] width 35 height 10
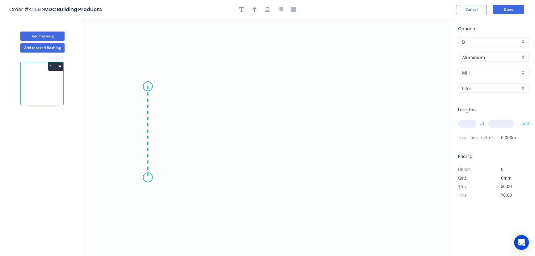
drag, startPoint x: 148, startPoint y: 86, endPoint x: 151, endPoint y: 177, distance: 91.1
click at [151, 177] on icon "0" at bounding box center [267, 137] width 368 height 236
drag, startPoint x: 152, startPoint y: 177, endPoint x: 262, endPoint y: 177, distance: 109.3
click at [262, 177] on icon "0 ?" at bounding box center [267, 137] width 368 height 236
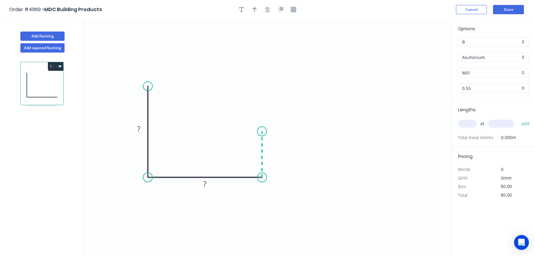
drag, startPoint x: 262, startPoint y: 177, endPoint x: 261, endPoint y: 131, distance: 45.4
click at [261, 131] on icon "0 ? ?" at bounding box center [267, 137] width 368 height 236
click at [295, 131] on icon "0 ? ? ?" at bounding box center [267, 137] width 368 height 236
drag, startPoint x: 295, startPoint y: 131, endPoint x: 295, endPoint y: 96, distance: 35.5
click at [295, 96] on icon "0 ? ? ? ?" at bounding box center [267, 137] width 368 height 236
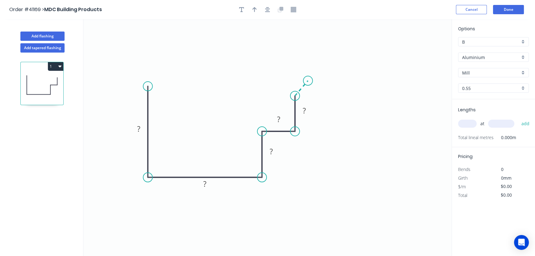
drag, startPoint x: 295, startPoint y: 96, endPoint x: 308, endPoint y: 81, distance: 19.7
click at [308, 81] on icon "0 ? ? ? ? ?" at bounding box center [267, 137] width 368 height 236
drag, startPoint x: 308, startPoint y: 80, endPoint x: 308, endPoint y: 56, distance: 23.1
click at [308, 56] on icon "0 ? ? ? ? ? ? ? º" at bounding box center [267, 137] width 368 height 236
drag, startPoint x: 308, startPoint y: 56, endPoint x: 290, endPoint y: 43, distance: 22.3
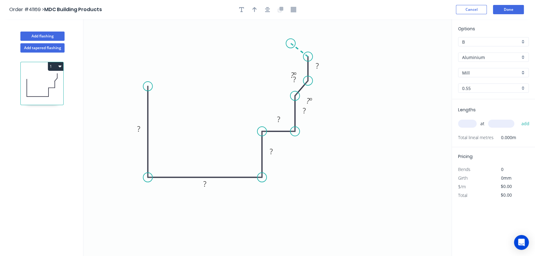
click at [290, 43] on icon "0 ? ? ? ? ? ? ? ? º ? º" at bounding box center [267, 137] width 368 height 236
drag, startPoint x: 290, startPoint y: 43, endPoint x: 289, endPoint y: 22, distance: 21.0
click at [289, 22] on icon "0 ? ? ? ? ? ? ? ? ? º ? º ? º" at bounding box center [267, 137] width 368 height 236
click at [305, 41] on div "Crush & Fold" at bounding box center [320, 42] width 62 height 13
click at [231, 95] on icon "0 ? ? ? CF 10 ? ? ? ? ? ? ? º ? º ? º ? º" at bounding box center [267, 137] width 368 height 236
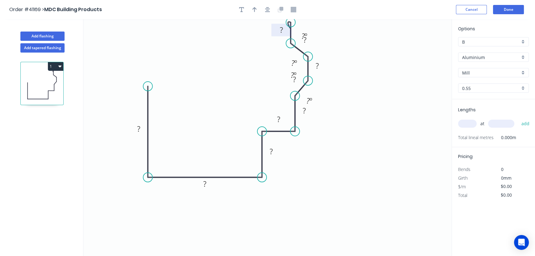
click at [282, 31] on tspan "?" at bounding box center [281, 30] width 3 height 10
click at [292, 23] on circle at bounding box center [290, 22] width 9 height 9
click at [290, 23] on circle at bounding box center [290, 23] width 9 height 9
click at [281, 31] on tspan "?" at bounding box center [281, 30] width 3 height 10
click at [282, 32] on tspan "?" at bounding box center [281, 30] width 3 height 10
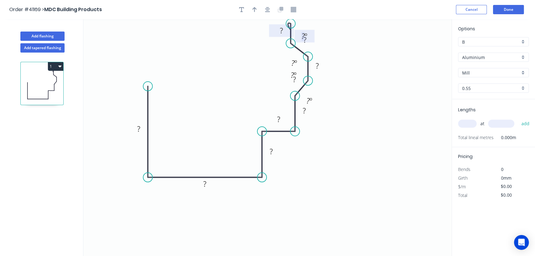
click at [306, 34] on tspan "º" at bounding box center [305, 36] width 3 height 10
click at [281, 33] on tspan "?" at bounding box center [281, 30] width 3 height 10
click at [141, 131] on rect at bounding box center [138, 129] width 12 height 9
click at [170, 105] on div "Crush & Fold" at bounding box center [179, 106] width 62 height 13
type input "$22.30"
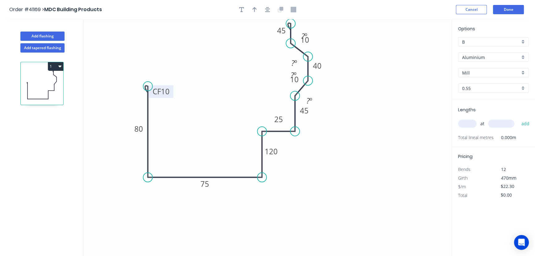
click at [161, 90] on tspan "10" at bounding box center [165, 91] width 9 height 10
click at [325, 55] on div "Hide angle" at bounding box center [336, 55] width 62 height 13
click at [294, 63] on tspan "º" at bounding box center [295, 63] width 3 height 10
click at [317, 85] on div "Hide angle" at bounding box center [325, 83] width 62 height 13
click at [315, 94] on div "Hide angle" at bounding box center [321, 94] width 62 height 13
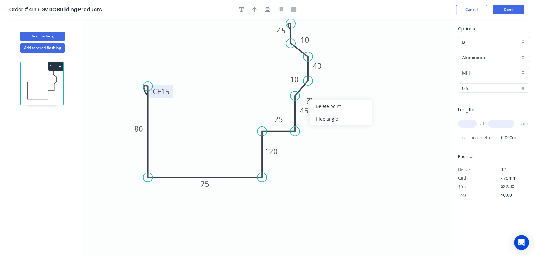
click at [332, 118] on div "Hide angle" at bounding box center [340, 118] width 62 height 13
drag, startPoint x: 291, startPoint y: 25, endPoint x: 291, endPoint y: 19, distance: 6.5
click at [291, 19] on div "Order #41169 > MDC Building Products Cancel Done Add flashing Add tapered flash…" at bounding box center [267, 133] width 535 height 267
click at [522, 56] on div "Aluminium" at bounding box center [493, 56] width 71 height 9
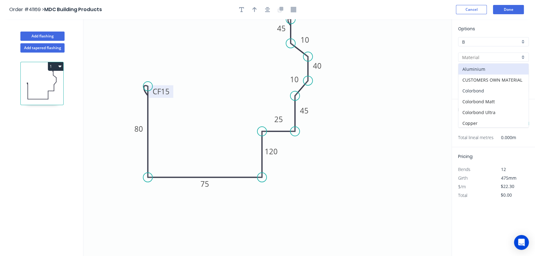
click at [472, 88] on div "Colorbond" at bounding box center [493, 90] width 70 height 11
type input "Colorbond"
type input "Basalt"
type input "$18.02"
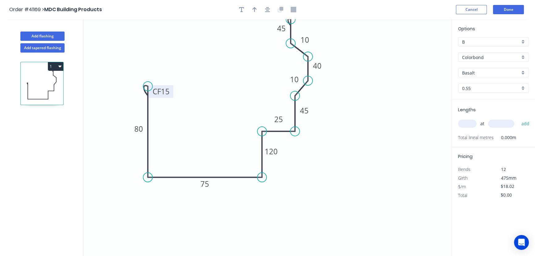
click at [521, 72] on div "Basalt" at bounding box center [493, 72] width 71 height 9
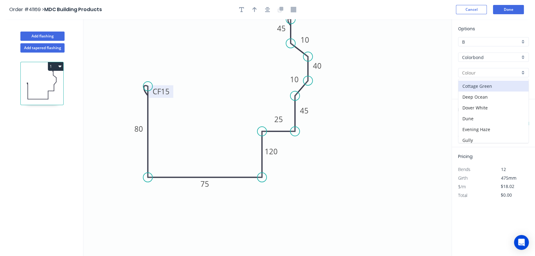
scroll to position [112, 0]
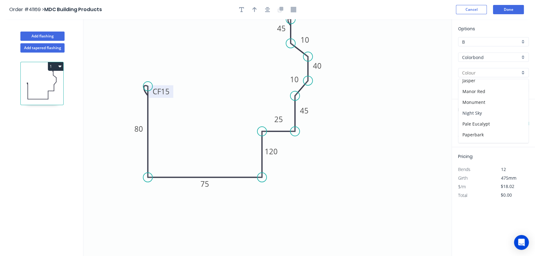
click at [477, 110] on div "Night Sky" at bounding box center [493, 112] width 70 height 11
type input "Night Sky"
click at [467, 125] on input "text" at bounding box center [467, 123] width 19 height 8
type input "2"
type input "7000"
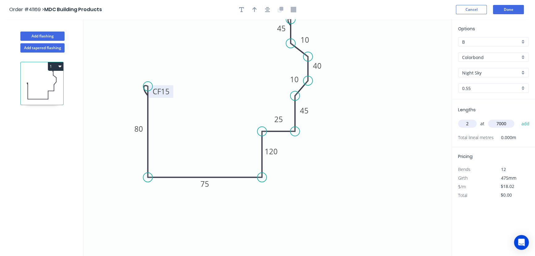
click at [518, 118] on button "add" at bounding box center [525, 123] width 15 height 10
type input "$252.28"
type input "1"
type input "3500"
click at [518, 118] on button "add" at bounding box center [525, 123] width 15 height 10
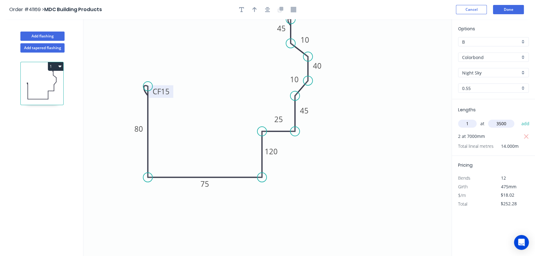
type input "$315.35"
click at [515, 4] on header "Order #41169 > MDC Building Products Cancel Done" at bounding box center [267, 9] width 535 height 19
click at [512, 8] on button "Done" at bounding box center [508, 9] width 31 height 9
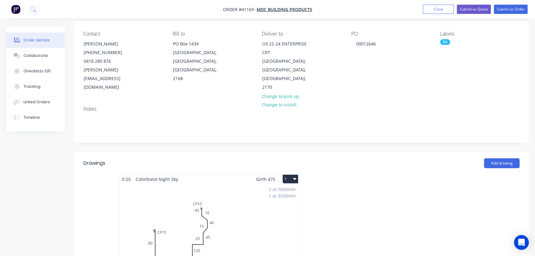
scroll to position [56, 0]
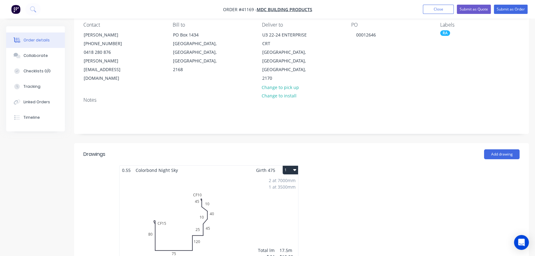
click at [245, 189] on div "2 at 7000mm 1 at 3500mm Total lm $/M Total 17.5m $18.02 $315.35" at bounding box center [208, 221] width 178 height 94
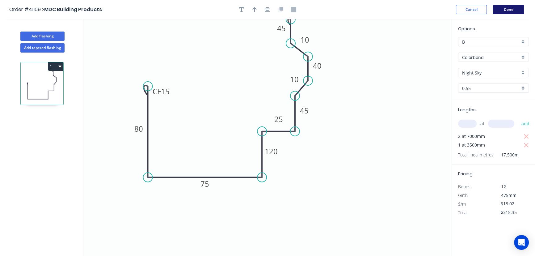
click at [509, 10] on button "Done" at bounding box center [508, 9] width 31 height 9
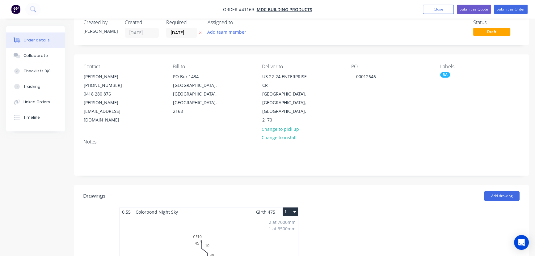
scroll to position [56, 0]
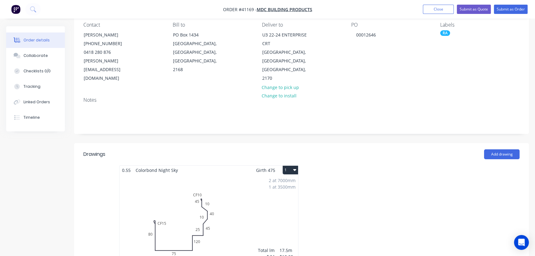
click at [169, 199] on div "2 at 7000mm 1 at 3500mm Total lm $/M Total 17.5m $18.02 $315.35" at bounding box center [208, 221] width 178 height 94
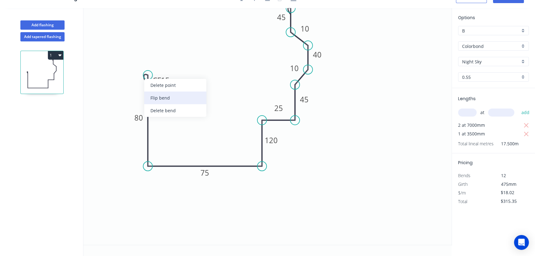
click at [160, 100] on div "Flip bend" at bounding box center [175, 97] width 62 height 13
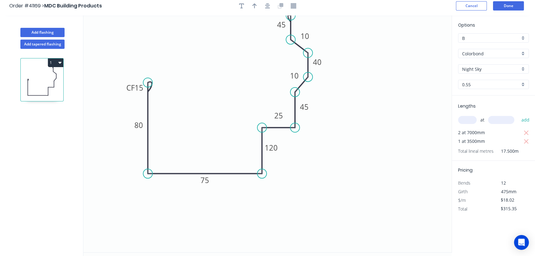
scroll to position [0, 0]
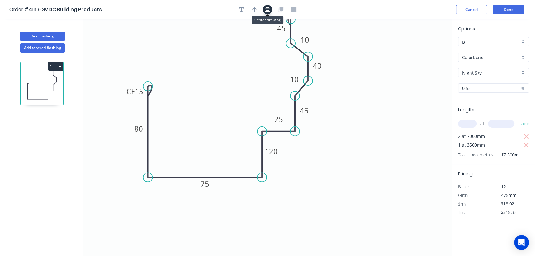
click at [266, 8] on icon "button" at bounding box center [267, 10] width 5 height 6
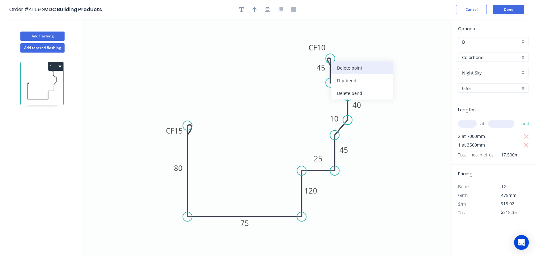
click at [346, 67] on div "Delete point" at bounding box center [362, 67] width 62 height 13
type input "$0.00"
click at [330, 82] on circle at bounding box center [329, 82] width 9 height 9
drag, startPoint x: 330, startPoint y: 82, endPoint x: 327, endPoint y: 35, distance: 46.7
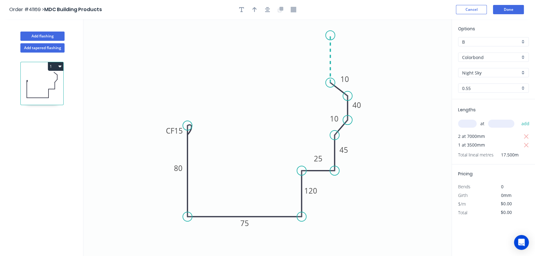
click at [327, 35] on icon "0 CF 15 80 75 120 25 45 10 40 10" at bounding box center [267, 137] width 368 height 236
type input "$17.24"
type input "$301.70"
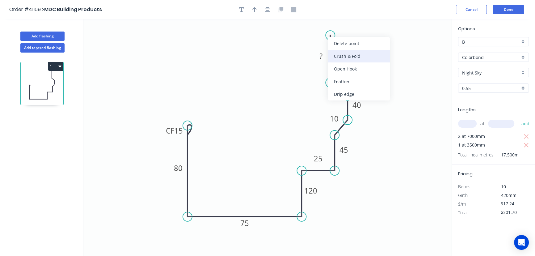
click at [346, 55] on div "Crush & Fold" at bounding box center [358, 56] width 62 height 13
type input "$0.00"
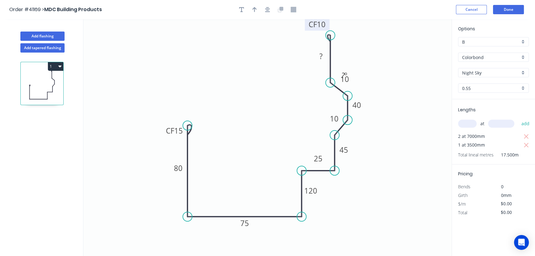
click at [314, 25] on tspan "CF" at bounding box center [312, 24] width 8 height 10
click at [322, 56] on rect at bounding box center [321, 56] width 12 height 9
click at [364, 94] on div "Hide angle" at bounding box center [373, 93] width 62 height 13
type input "$18.02"
type input "$315.35"
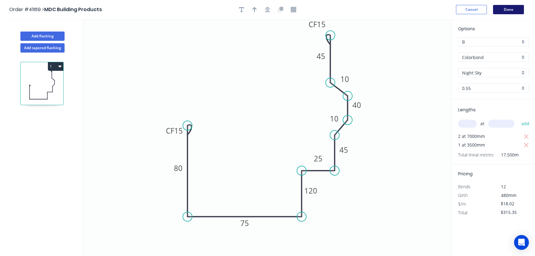
click at [507, 10] on button "Done" at bounding box center [508, 9] width 31 height 9
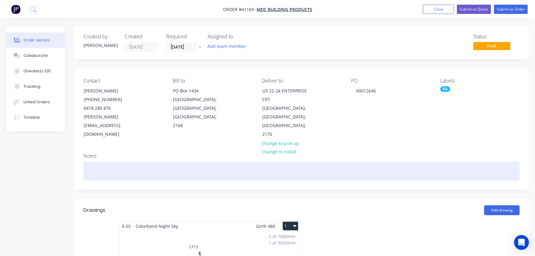
scroll to position [112, 0]
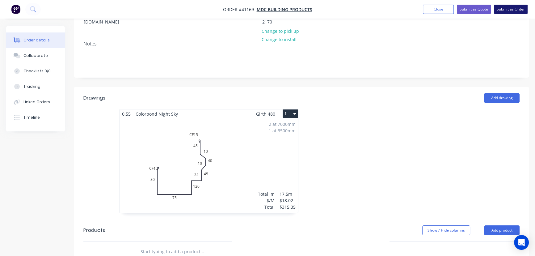
click at [514, 8] on button "Submit as Order" at bounding box center [511, 9] width 34 height 9
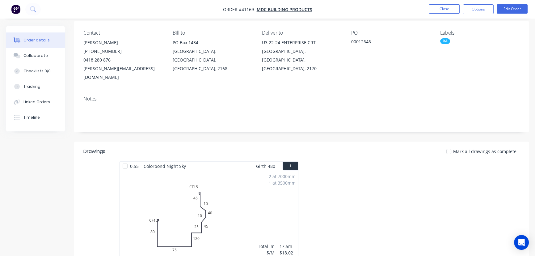
scroll to position [0, 0]
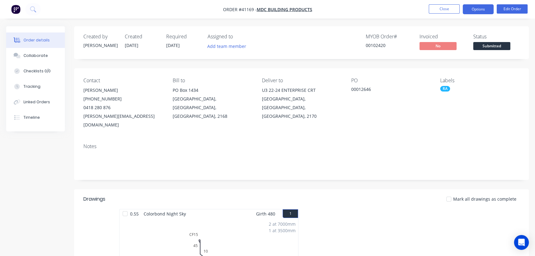
click at [473, 7] on button "Options" at bounding box center [477, 9] width 31 height 10
drag, startPoint x: 239, startPoint y: 225, endPoint x: 269, endPoint y: 189, distance: 47.8
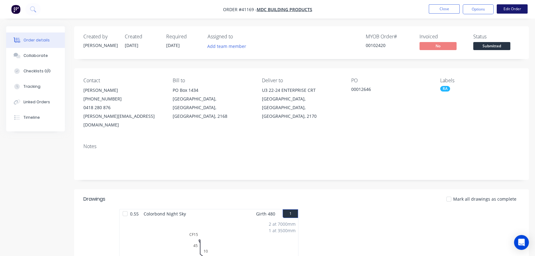
click at [521, 8] on button "Edit Order" at bounding box center [511, 8] width 31 height 9
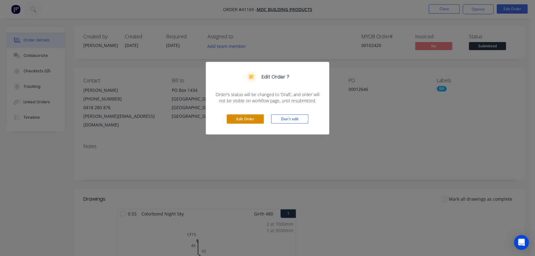
click at [241, 118] on button "Edit Order" at bounding box center [245, 118] width 37 height 9
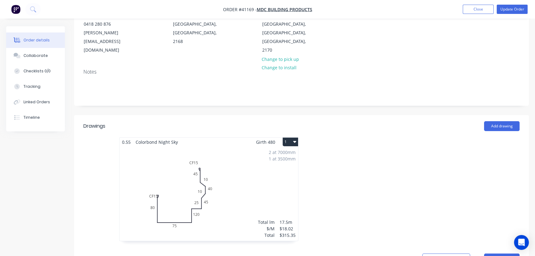
click at [253, 174] on div "2 at 7000mm 1 at 3500mm Total lm $/M Total 17.5m $18.02 $315.35" at bounding box center [208, 193] width 178 height 94
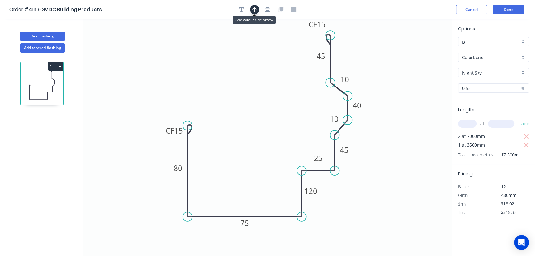
click at [254, 9] on icon "button" at bounding box center [254, 9] width 4 height 5
drag, startPoint x: 419, startPoint y: 50, endPoint x: 423, endPoint y: 138, distance: 88.3
click at [423, 139] on icon at bounding box center [423, 130] width 6 height 20
click at [422, 140] on icon at bounding box center [422, 132] width 6 height 20
click at [422, 140] on icon at bounding box center [428, 133] width 18 height 18
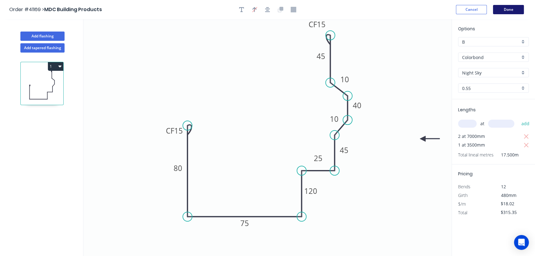
click at [507, 8] on button "Done" at bounding box center [508, 9] width 31 height 9
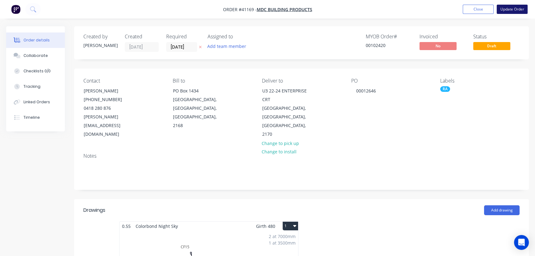
click at [512, 5] on button "Update Order" at bounding box center [511, 9] width 31 height 9
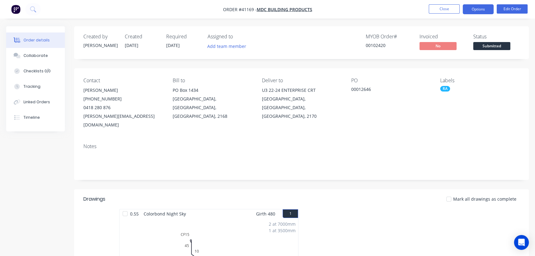
click at [471, 9] on button "Options" at bounding box center [477, 9] width 31 height 10
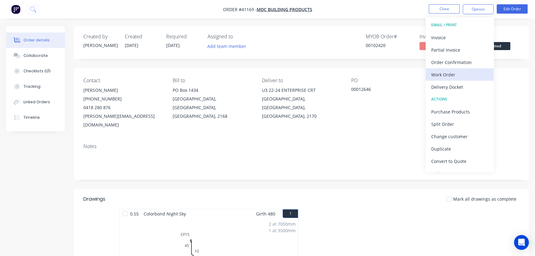
click at [443, 74] on div "Work Order" at bounding box center [459, 74] width 57 height 9
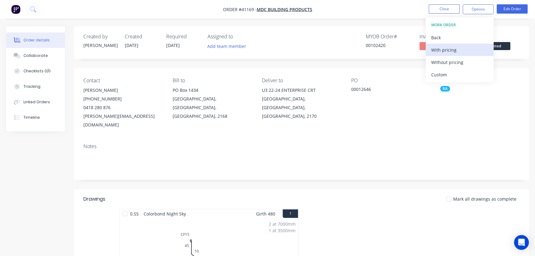
click at [447, 49] on div "With pricing" at bounding box center [459, 49] width 57 height 9
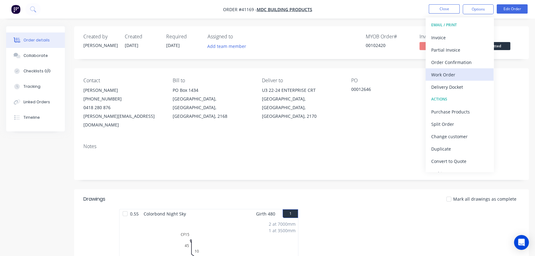
click at [438, 72] on div "Work Order" at bounding box center [459, 74] width 57 height 9
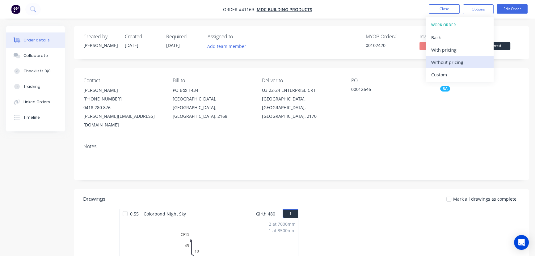
click at [451, 61] on div "Without pricing" at bounding box center [459, 62] width 57 height 9
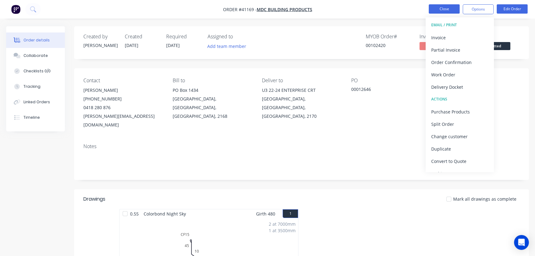
click at [444, 8] on button "Close" at bounding box center [443, 8] width 31 height 9
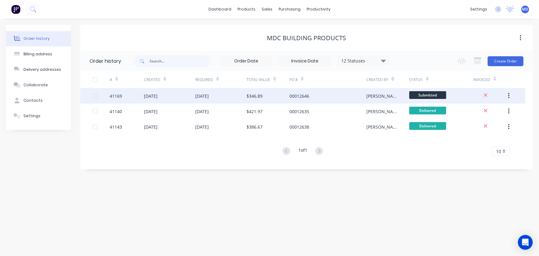
click at [326, 94] on div "00012646" at bounding box center [327, 95] width 77 height 15
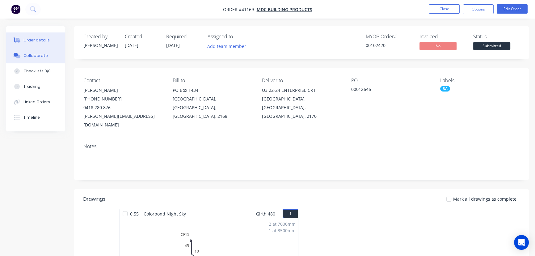
drag, startPoint x: 39, startPoint y: 54, endPoint x: 46, endPoint y: 54, distance: 6.8
click at [39, 54] on div "Collaborate" at bounding box center [35, 56] width 24 height 6
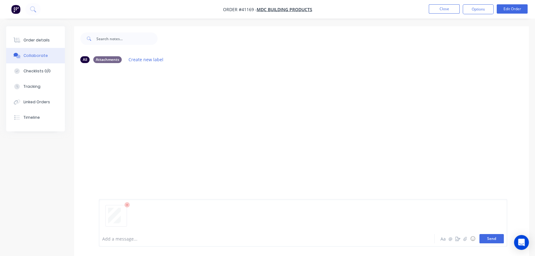
drag, startPoint x: 494, startPoint y: 239, endPoint x: 451, endPoint y: 219, distance: 47.5
click at [494, 239] on button "Send" at bounding box center [491, 238] width 24 height 9
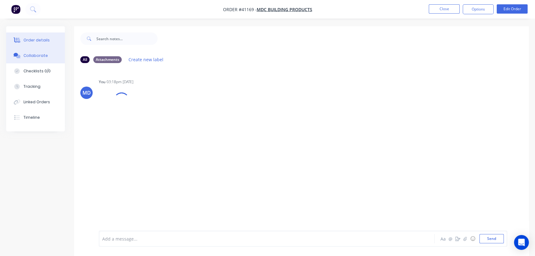
click at [20, 40] on icon at bounding box center [17, 40] width 5 height 5
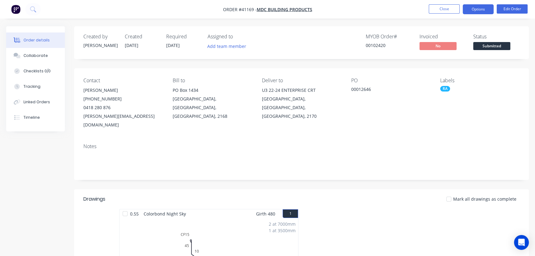
click at [475, 6] on button "Options" at bounding box center [477, 9] width 31 height 10
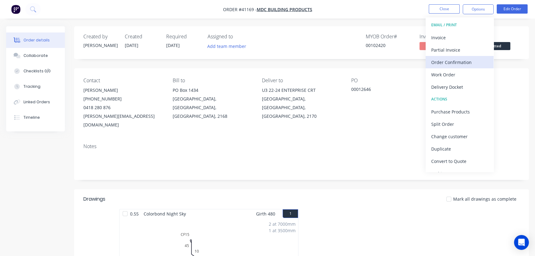
click at [450, 62] on div "Order Confirmation" at bounding box center [459, 62] width 57 height 9
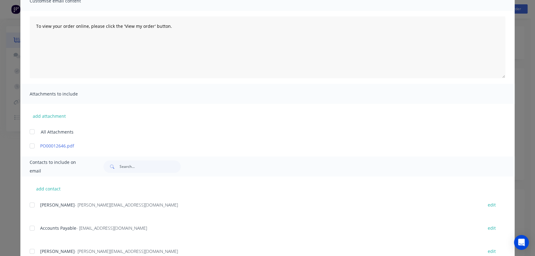
scroll to position [123, 0]
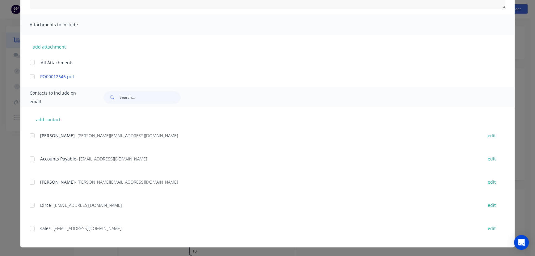
click at [31, 136] on div at bounding box center [32, 135] width 12 height 12
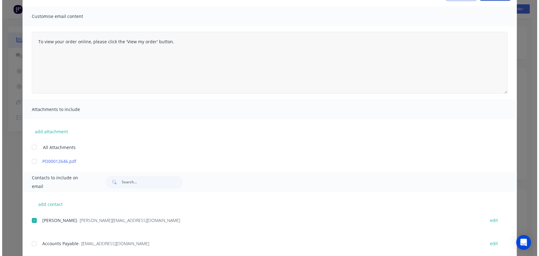
scroll to position [0, 0]
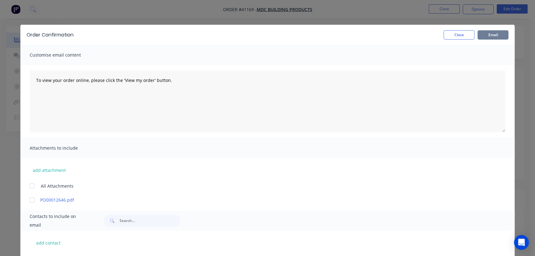
click at [490, 34] on button "Email" at bounding box center [492, 34] width 31 height 9
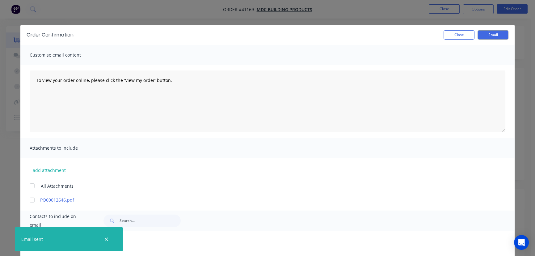
click at [441, 10] on div "Order Confirmation Close Email Customise email content To view your order onlin…" at bounding box center [267, 128] width 535 height 256
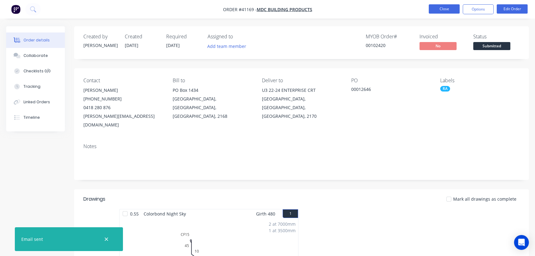
click at [437, 7] on button "Close" at bounding box center [443, 8] width 31 height 9
